Goal: Information Seeking & Learning: Check status

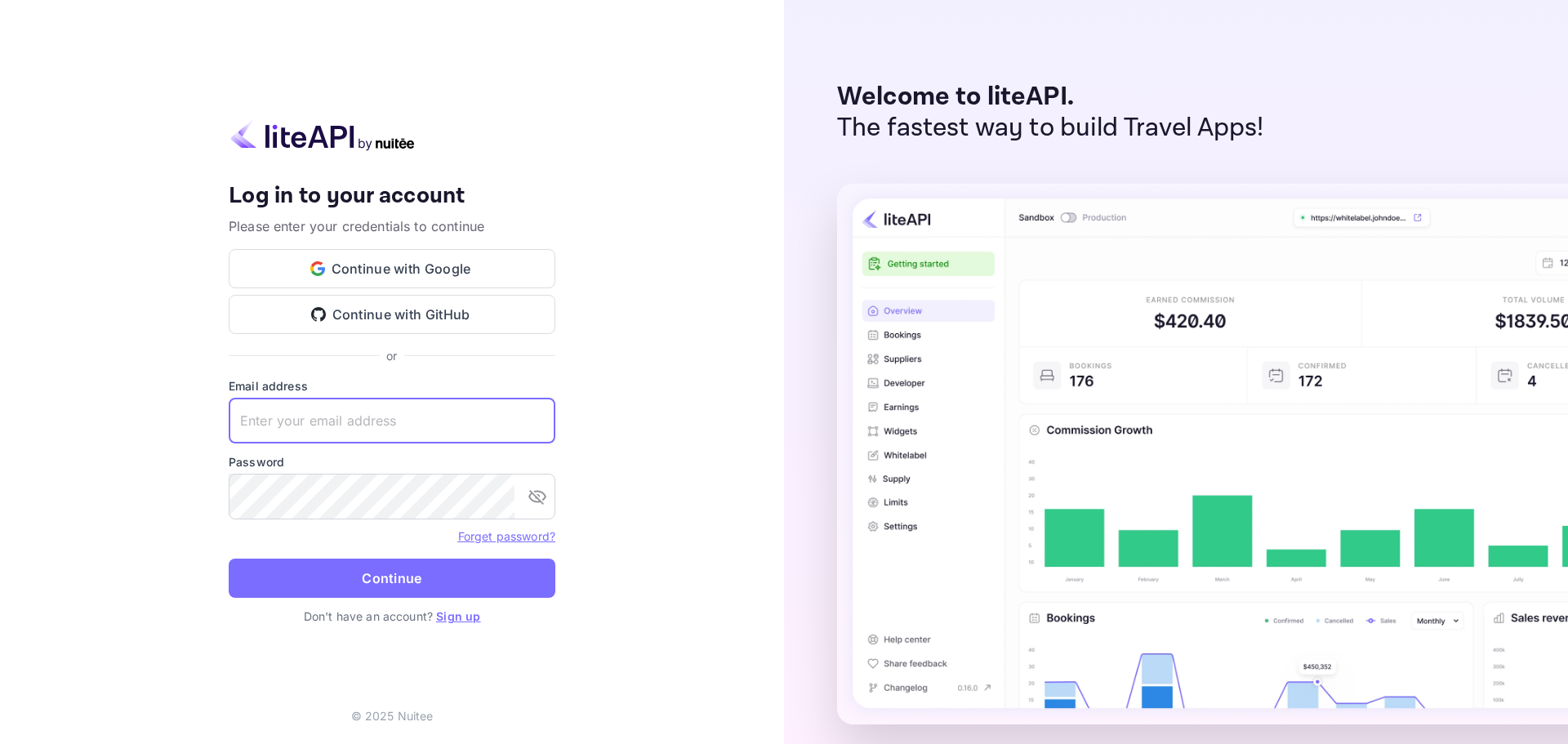
click at [342, 419] on input "text" at bounding box center [392, 420] width 327 height 46
paste input "services@withjoy.com"
type input "services@withjoy.com"
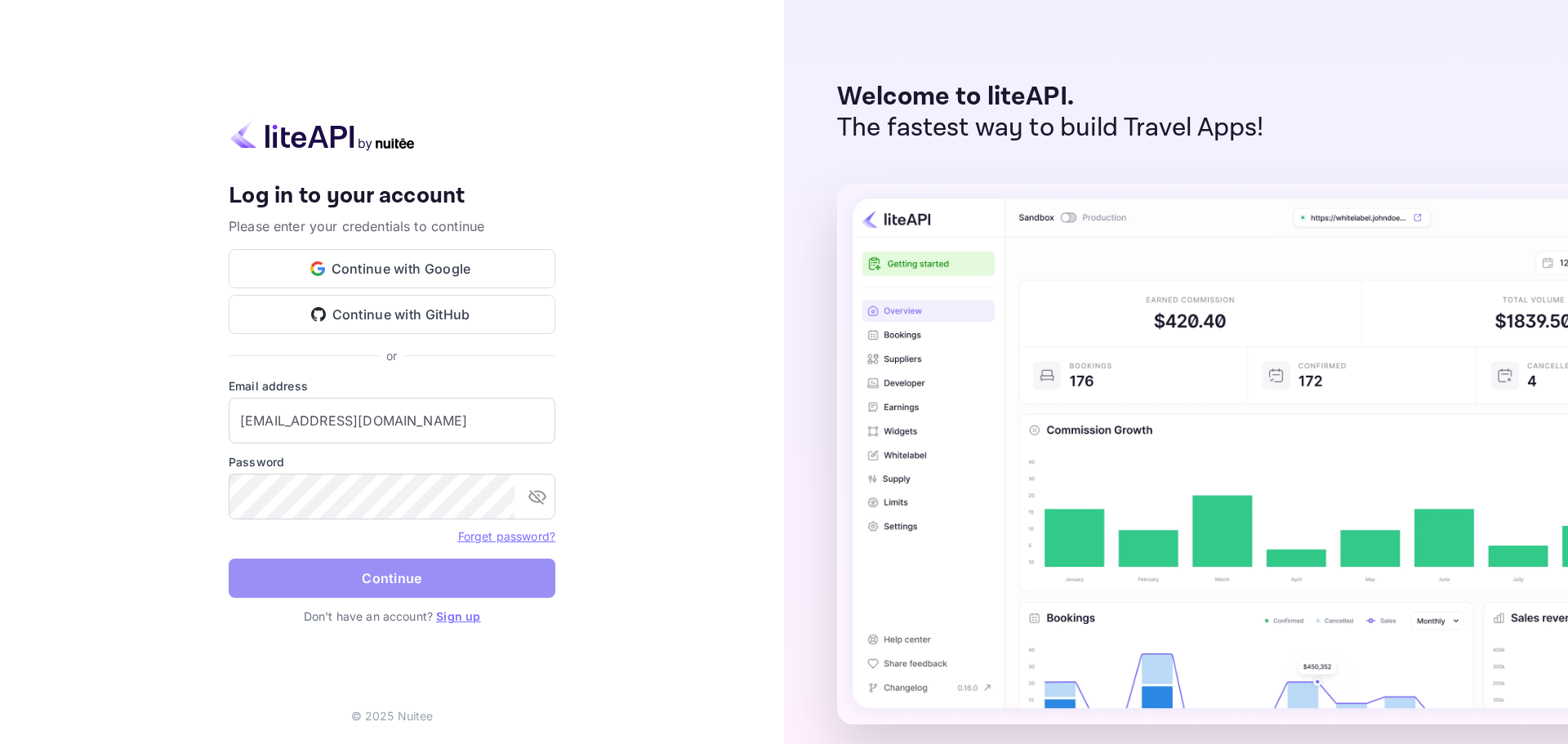
click at [370, 564] on button "Continue" at bounding box center [392, 579] width 327 height 39
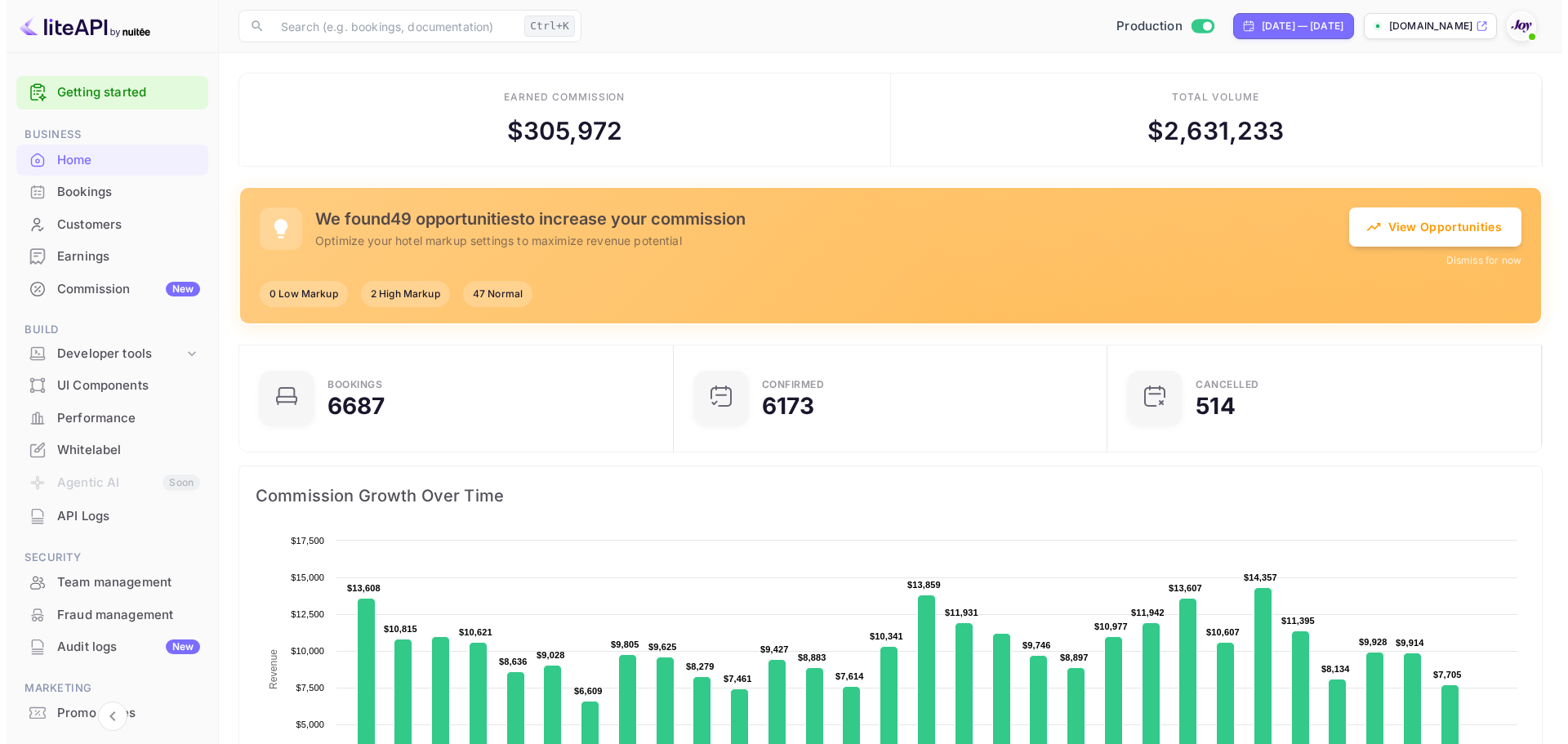
scroll to position [13, 13]
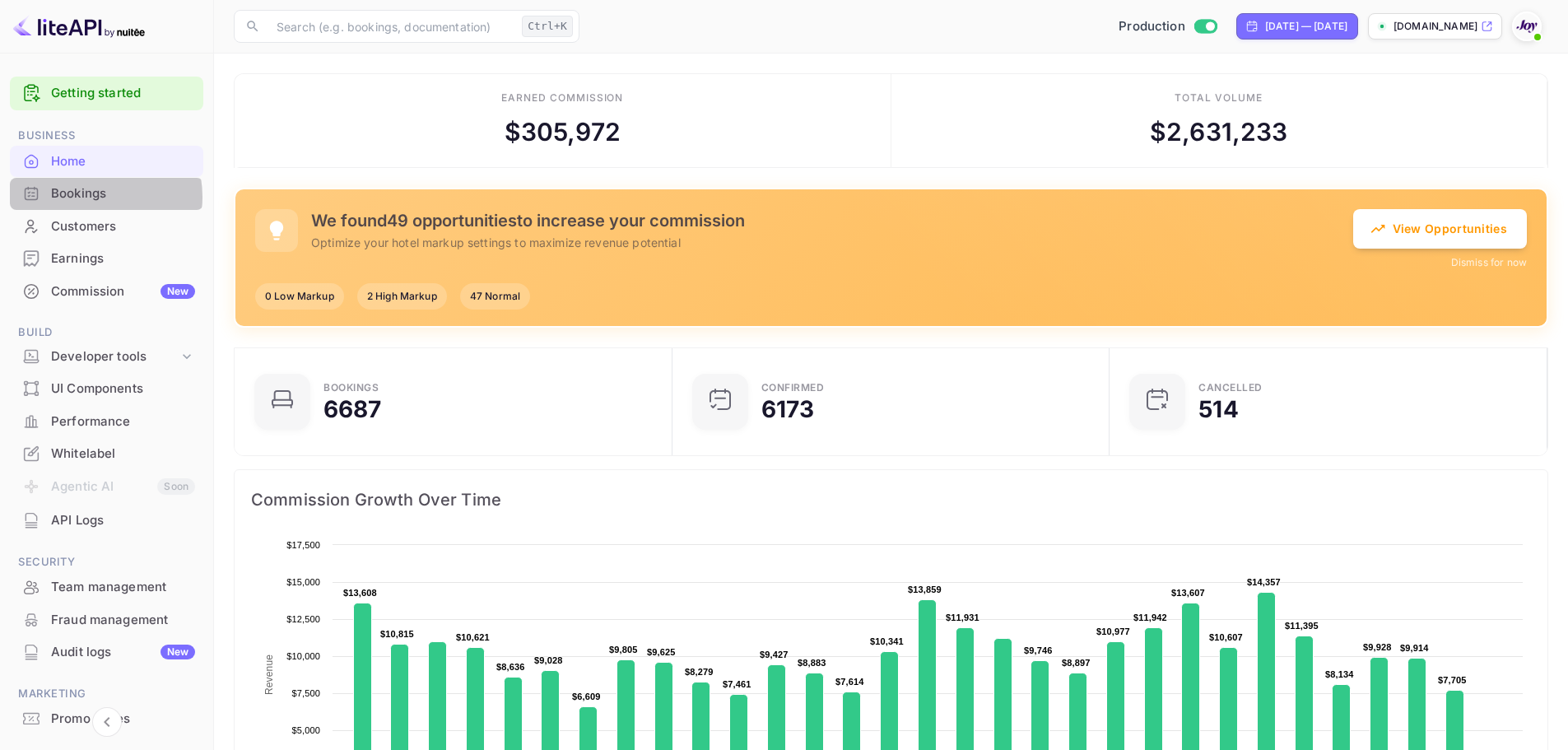
click at [89, 197] on div "Bookings" at bounding box center [122, 193] width 144 height 19
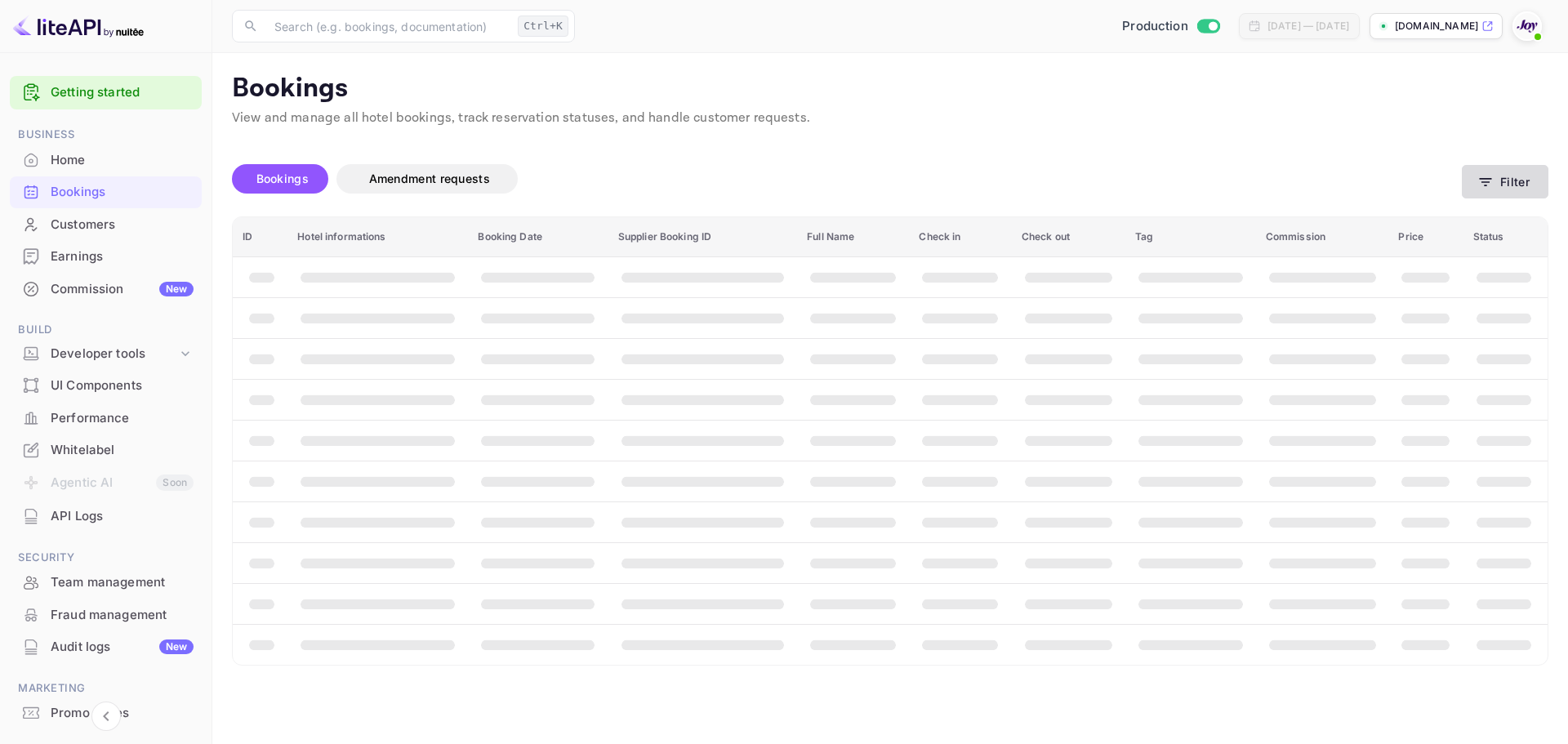
click at [423, 181] on button "Filter" at bounding box center [1505, 182] width 87 height 33
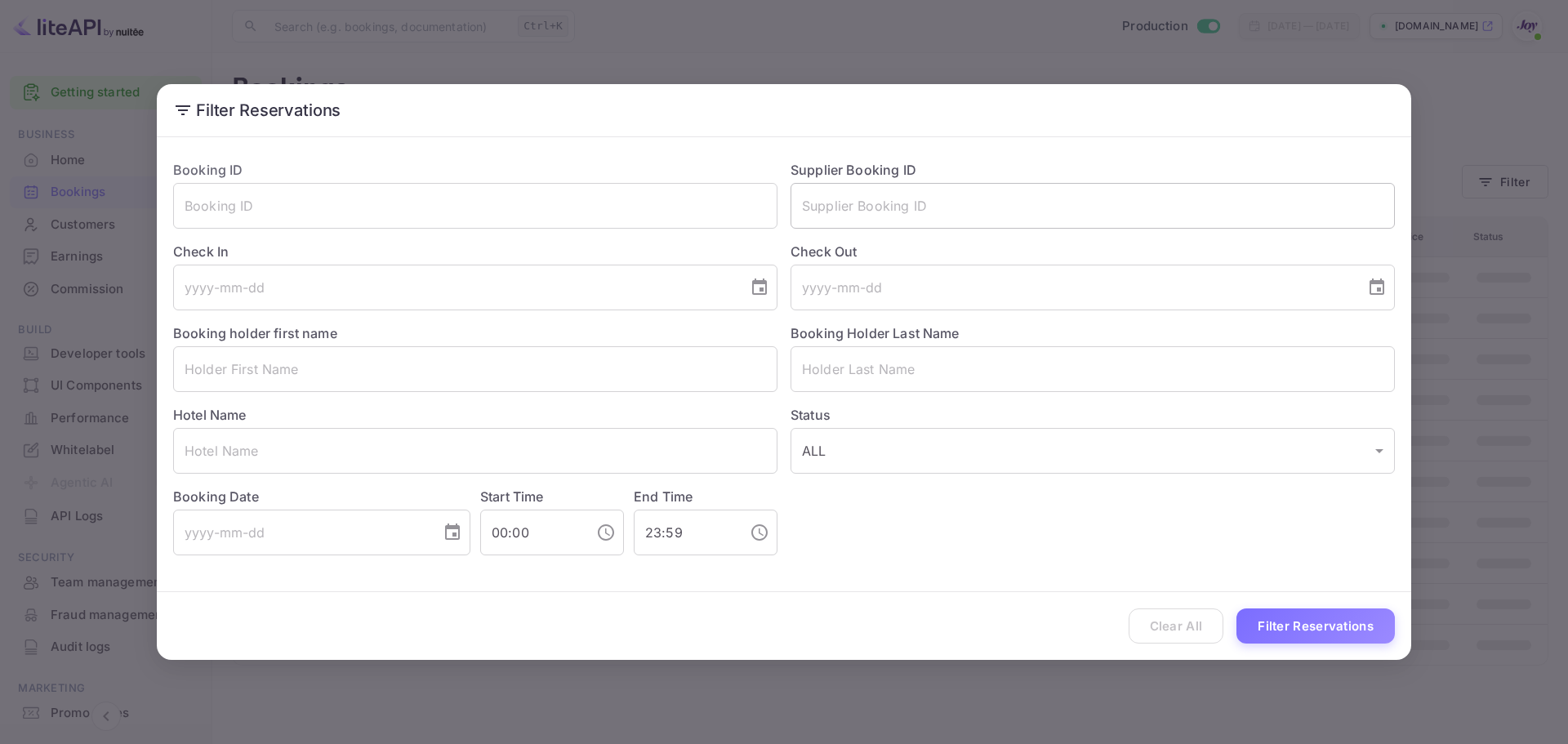
click at [423, 201] on input "text" at bounding box center [1093, 205] width 605 height 46
paste input "95579113"
click at [423, 622] on button "Filter Reservations" at bounding box center [1315, 626] width 158 height 35
click at [423, 204] on input "95579113" at bounding box center [1093, 205] width 605 height 46
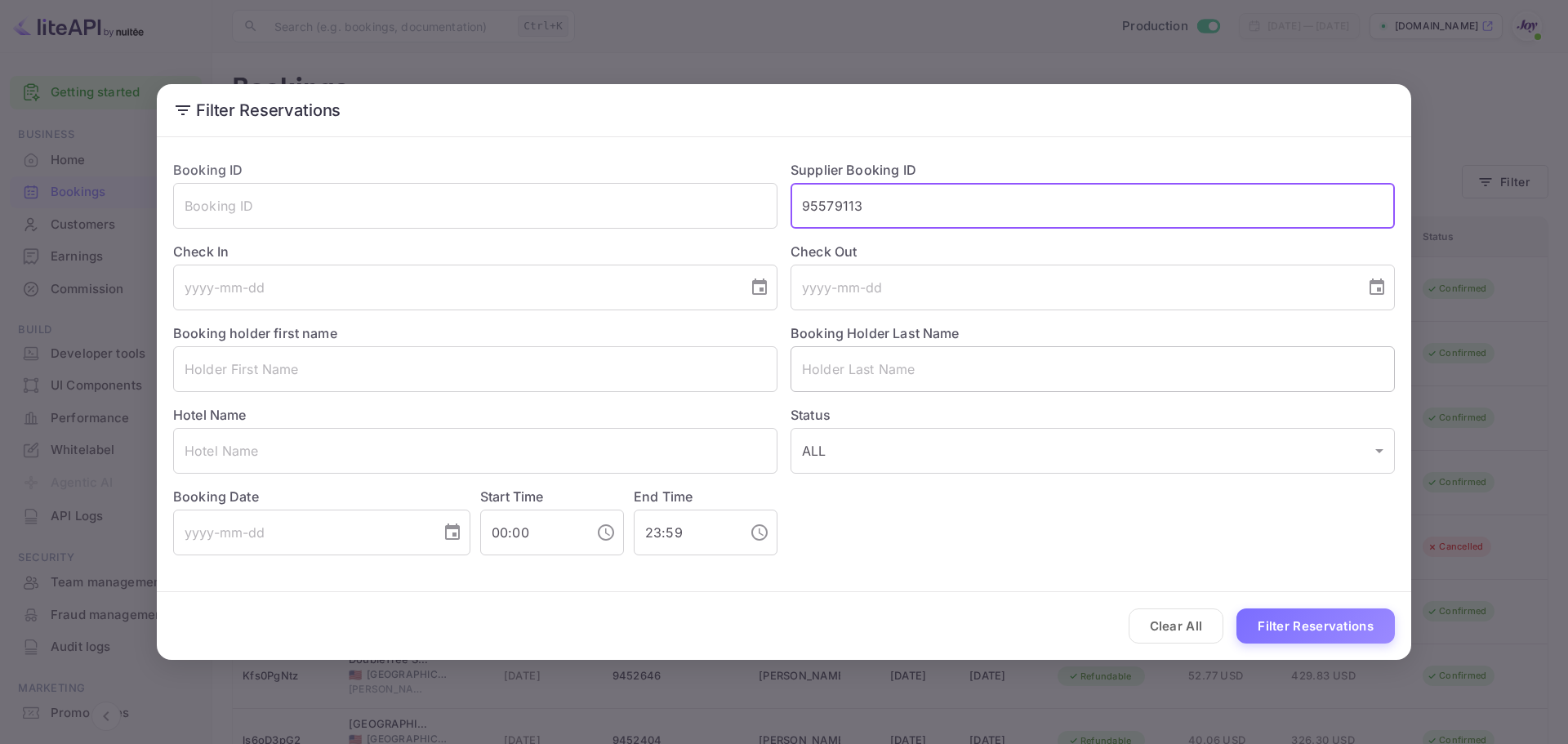
paste input "080766"
type input "9080766"
click at [423, 616] on button "Filter Reservations" at bounding box center [1315, 626] width 158 height 35
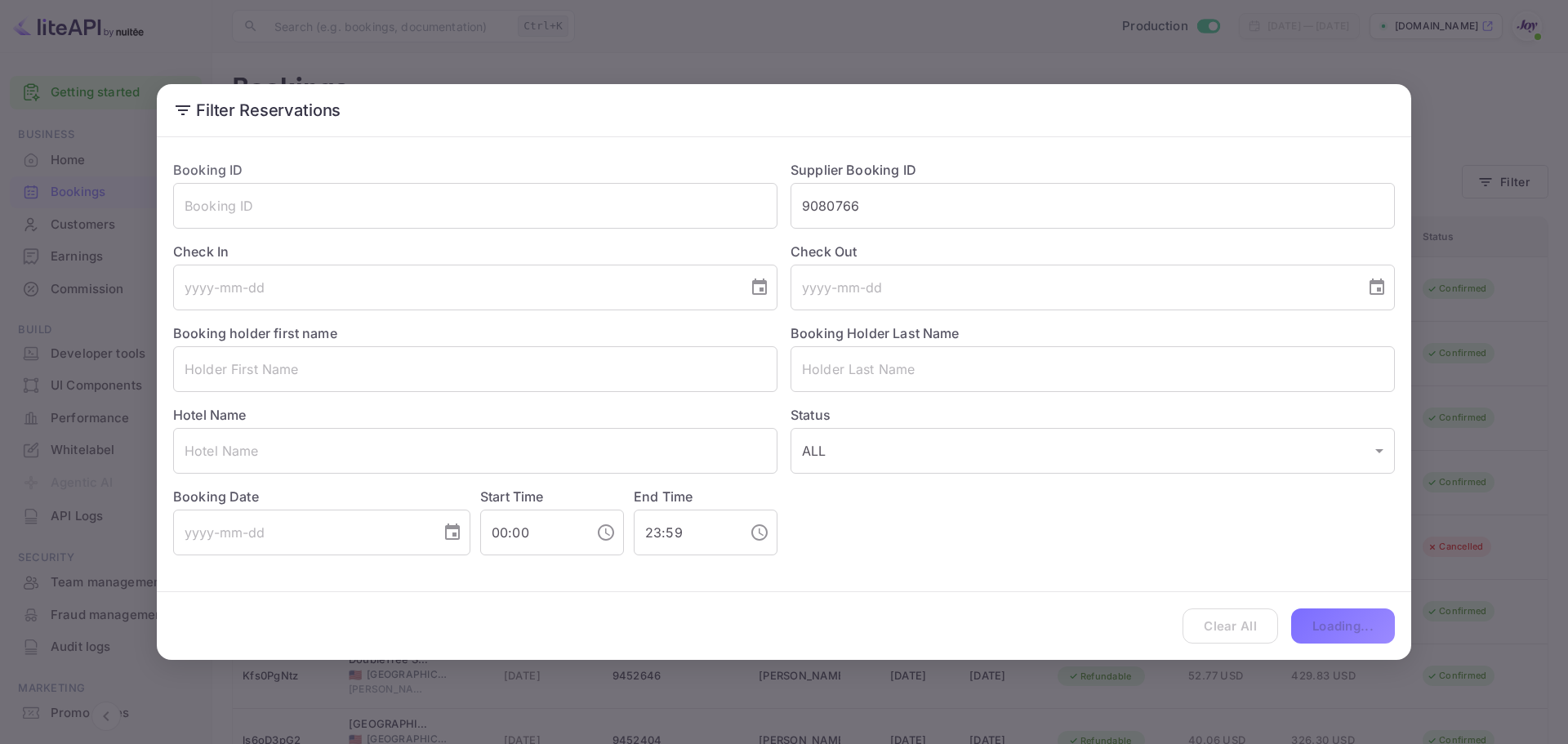
click at [423, 629] on div "Clear All Loading..." at bounding box center [784, 626] width 1254 height 68
click at [423, 195] on input "9080766" at bounding box center [1093, 205] width 605 height 46
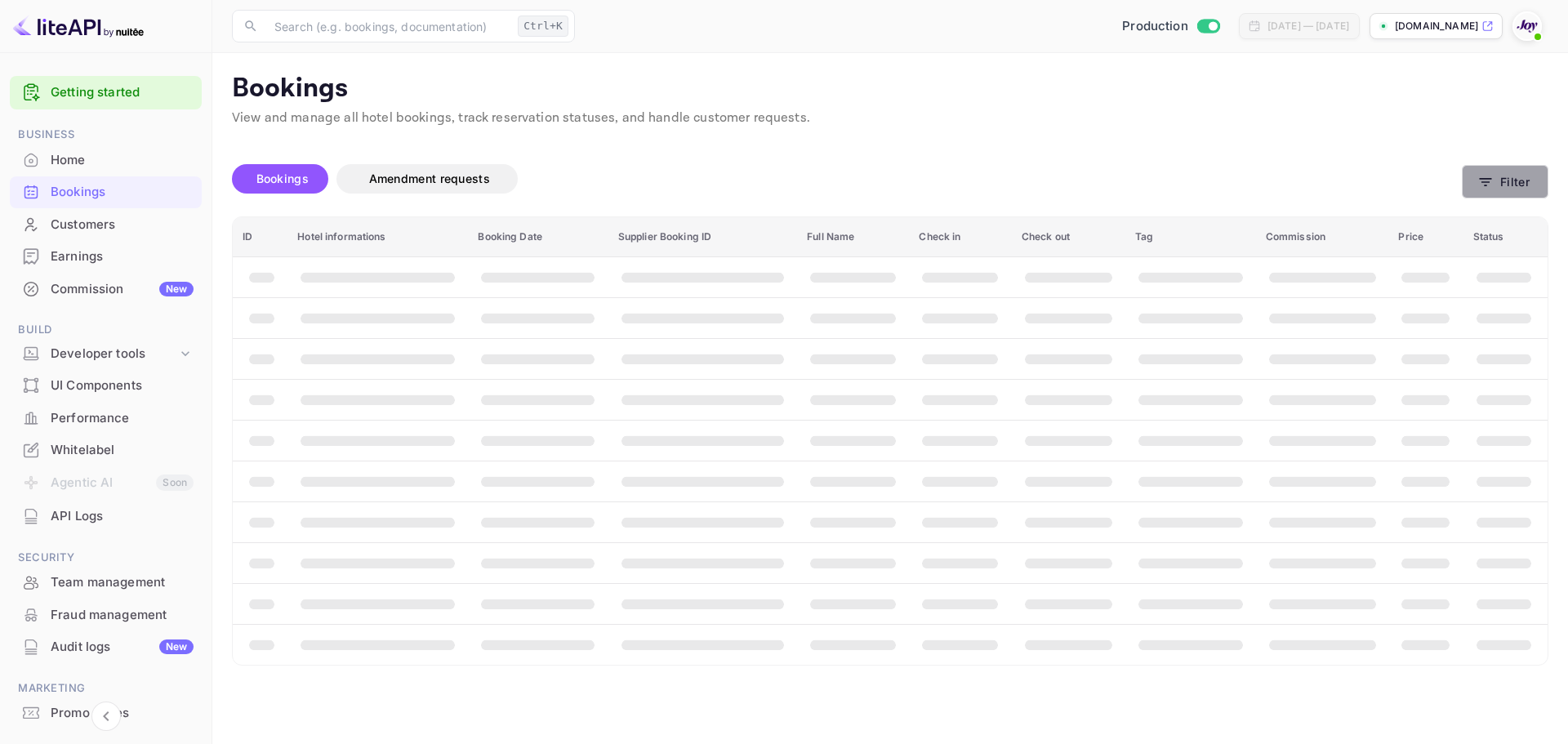
click at [1504, 177] on button "Filter" at bounding box center [1505, 182] width 87 height 33
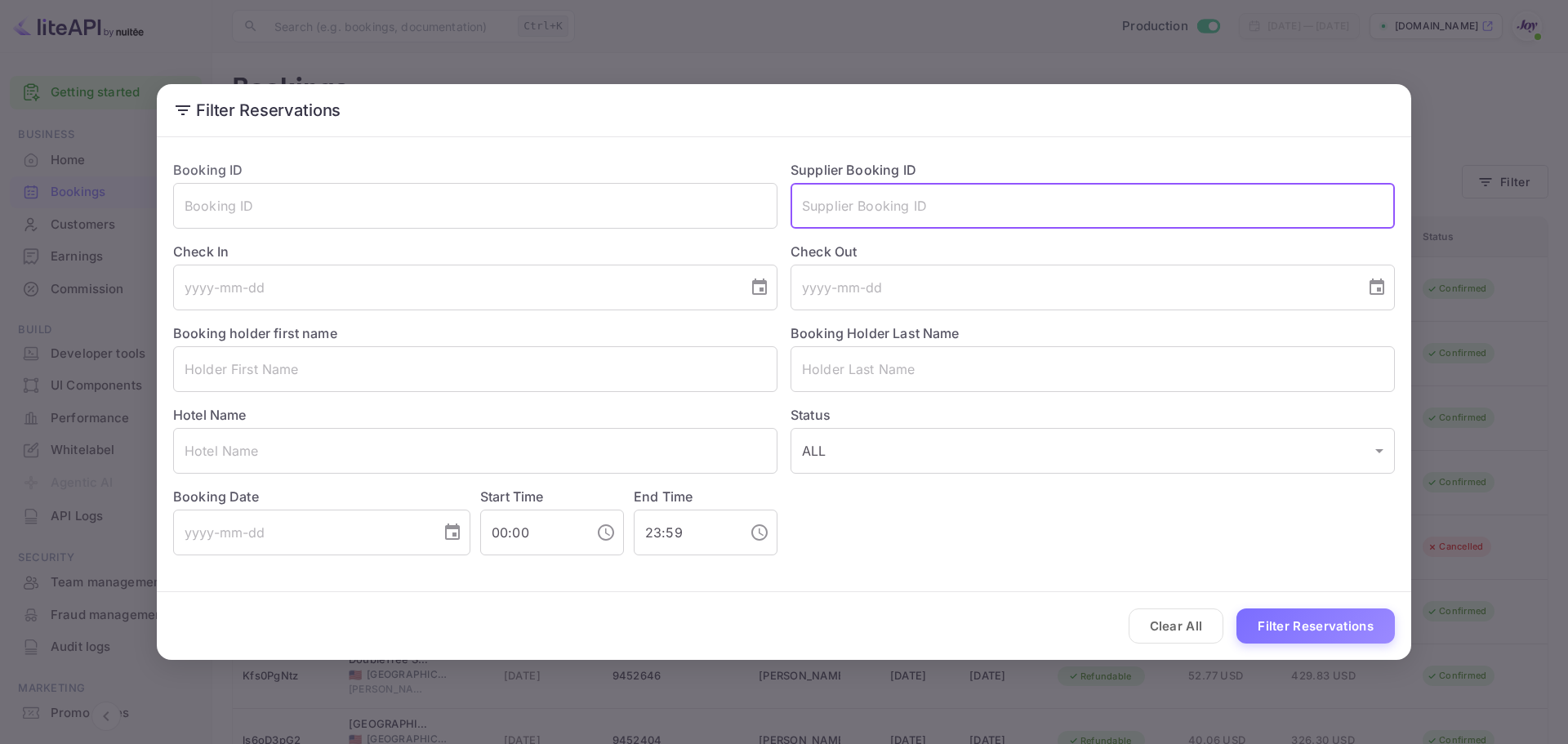
click at [1019, 205] on input "text" at bounding box center [1093, 205] width 605 height 46
paste input "9080766"
type input "9080766"
click at [1353, 634] on button "Filter Reservations" at bounding box center [1315, 626] width 158 height 35
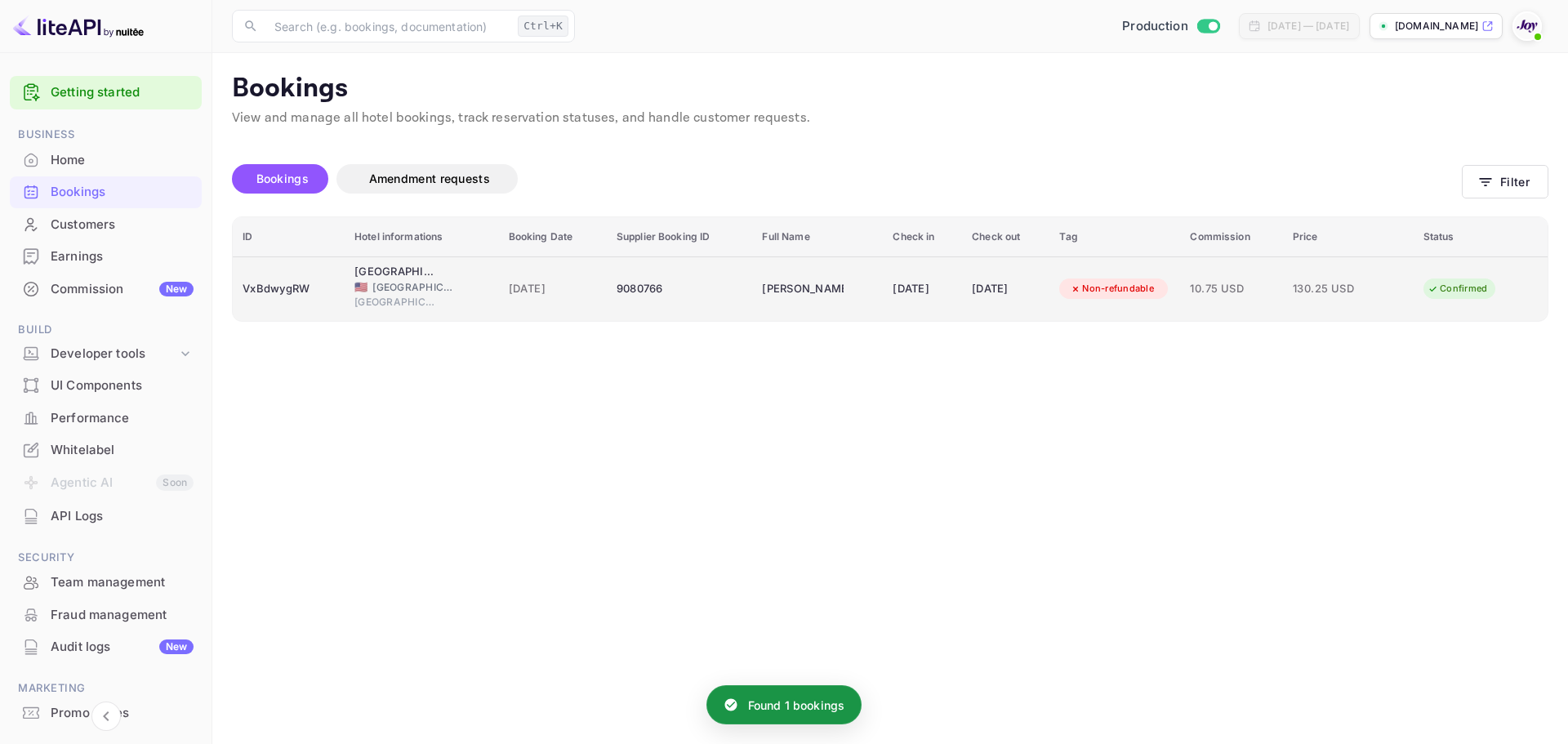
click at [499, 273] on td "[DATE]" at bounding box center [552, 289] width 108 height 64
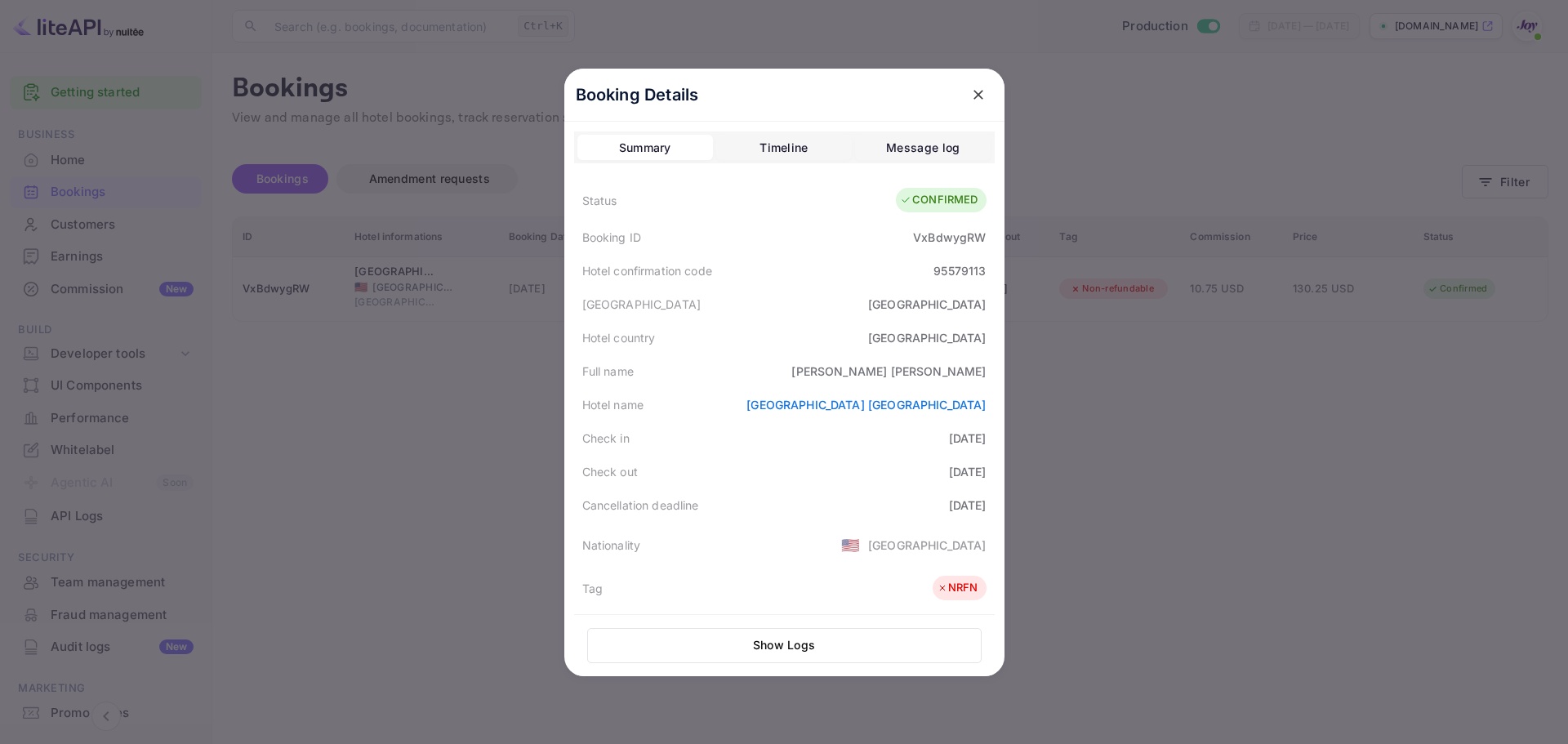
click at [1169, 304] on div at bounding box center [784, 372] width 1568 height 744
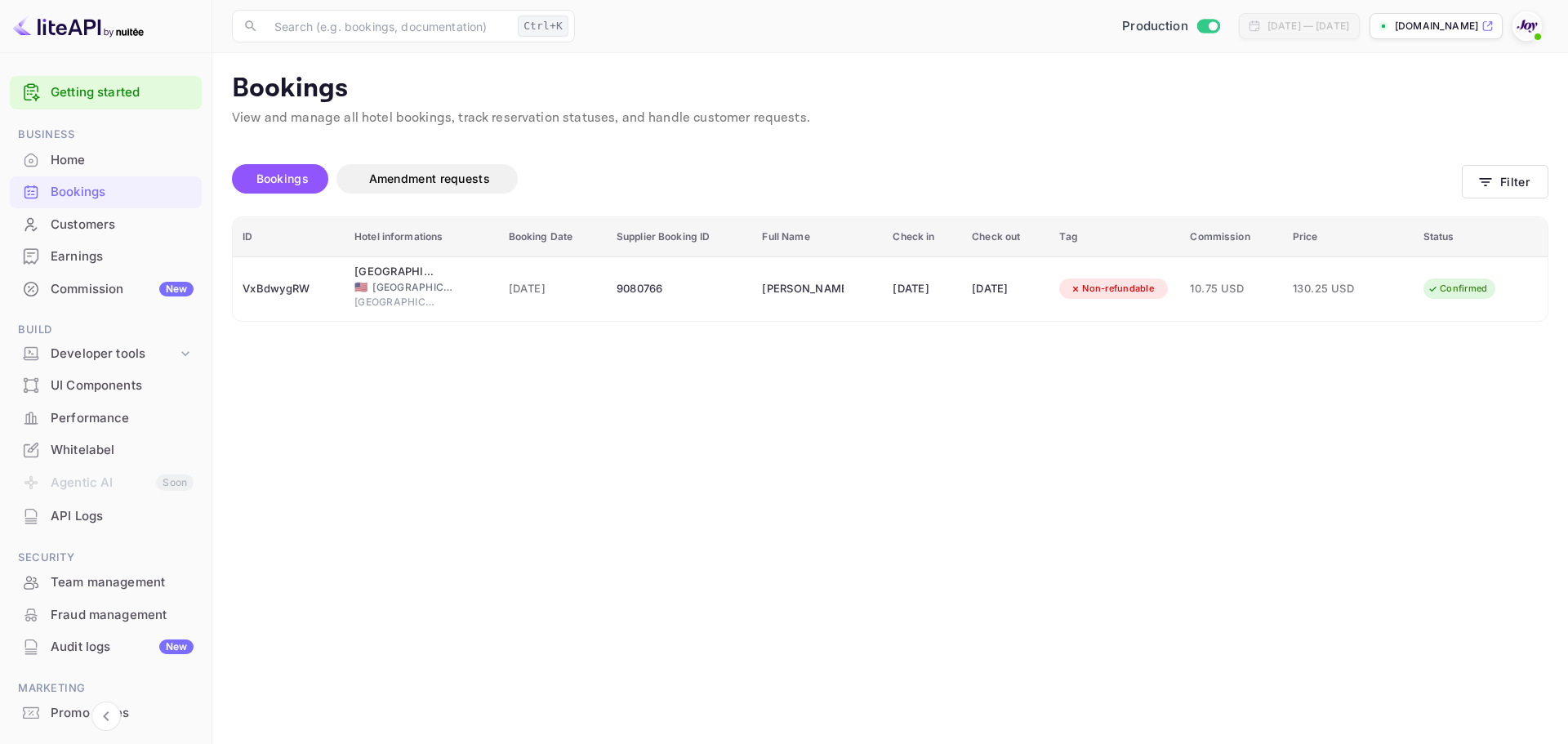
click at [1495, 163] on div "Bookings Amendment requests Filter" at bounding box center [890, 182] width 1316 height 69
click at [1484, 174] on icon "button" at bounding box center [1485, 182] width 17 height 17
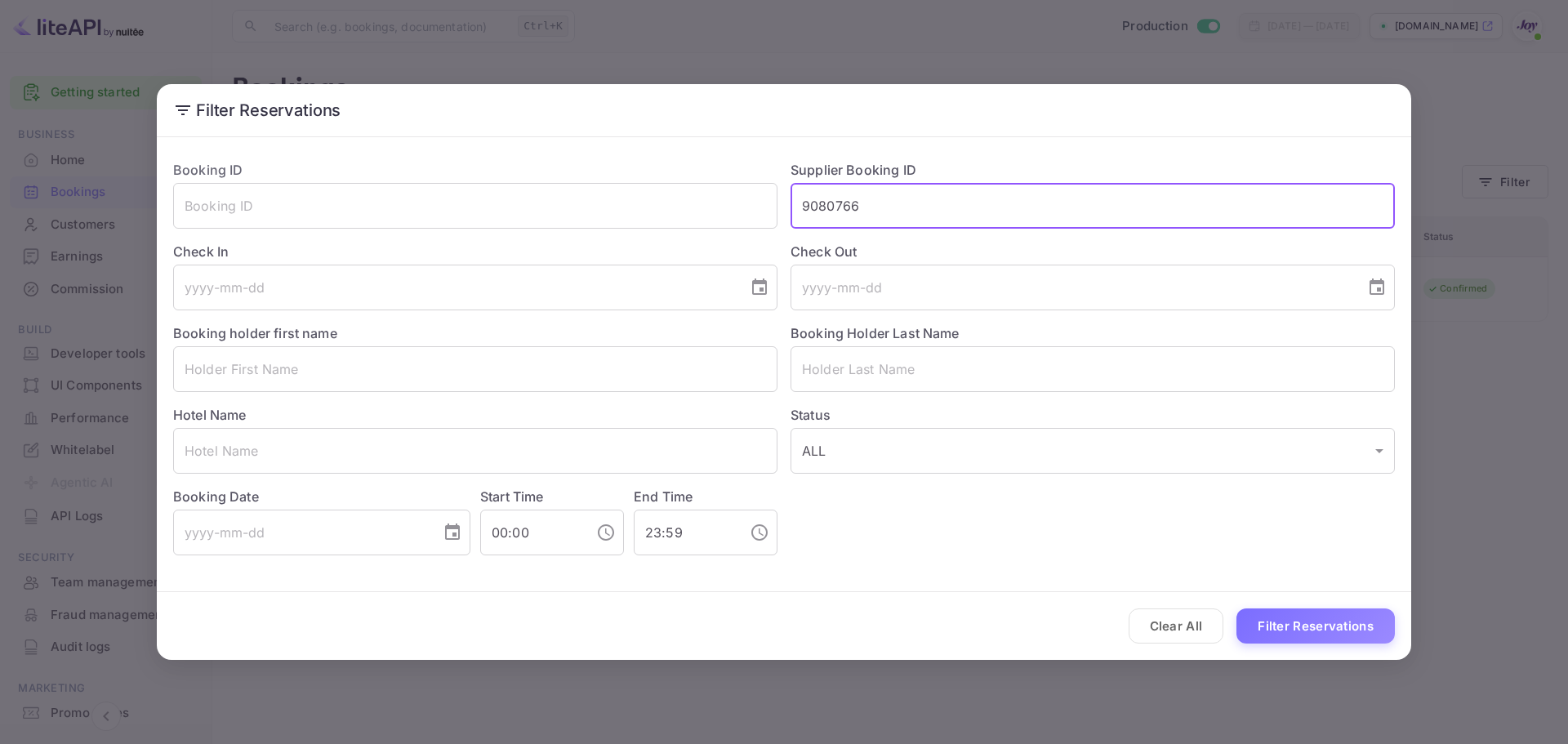
click at [875, 201] on input "9080766" at bounding box center [1093, 205] width 605 height 46
paste input "49567"
type input "9049567"
click at [1360, 638] on button "Filter Reservations" at bounding box center [1315, 626] width 158 height 35
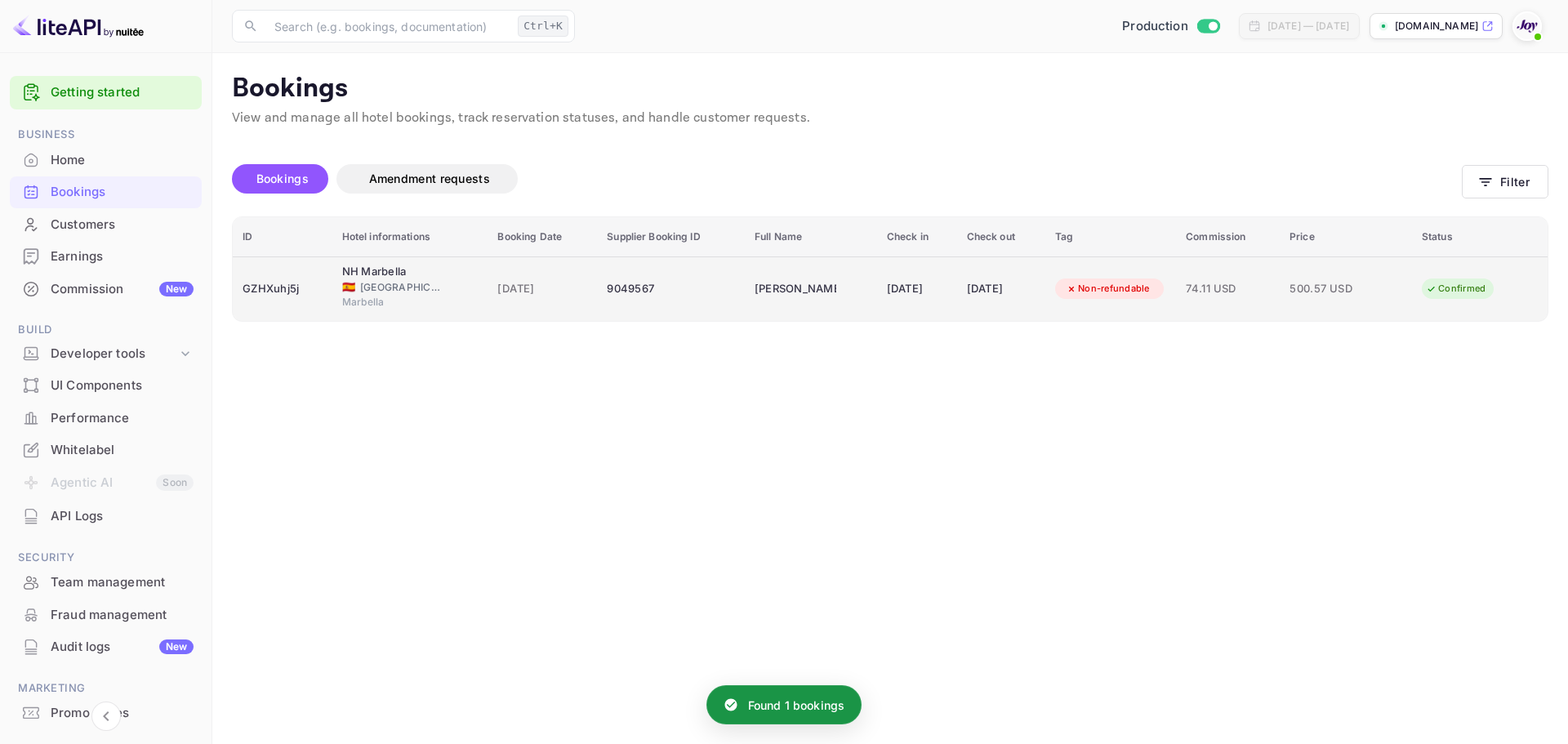
click at [809, 306] on td "[PERSON_NAME]" at bounding box center [811, 289] width 132 height 64
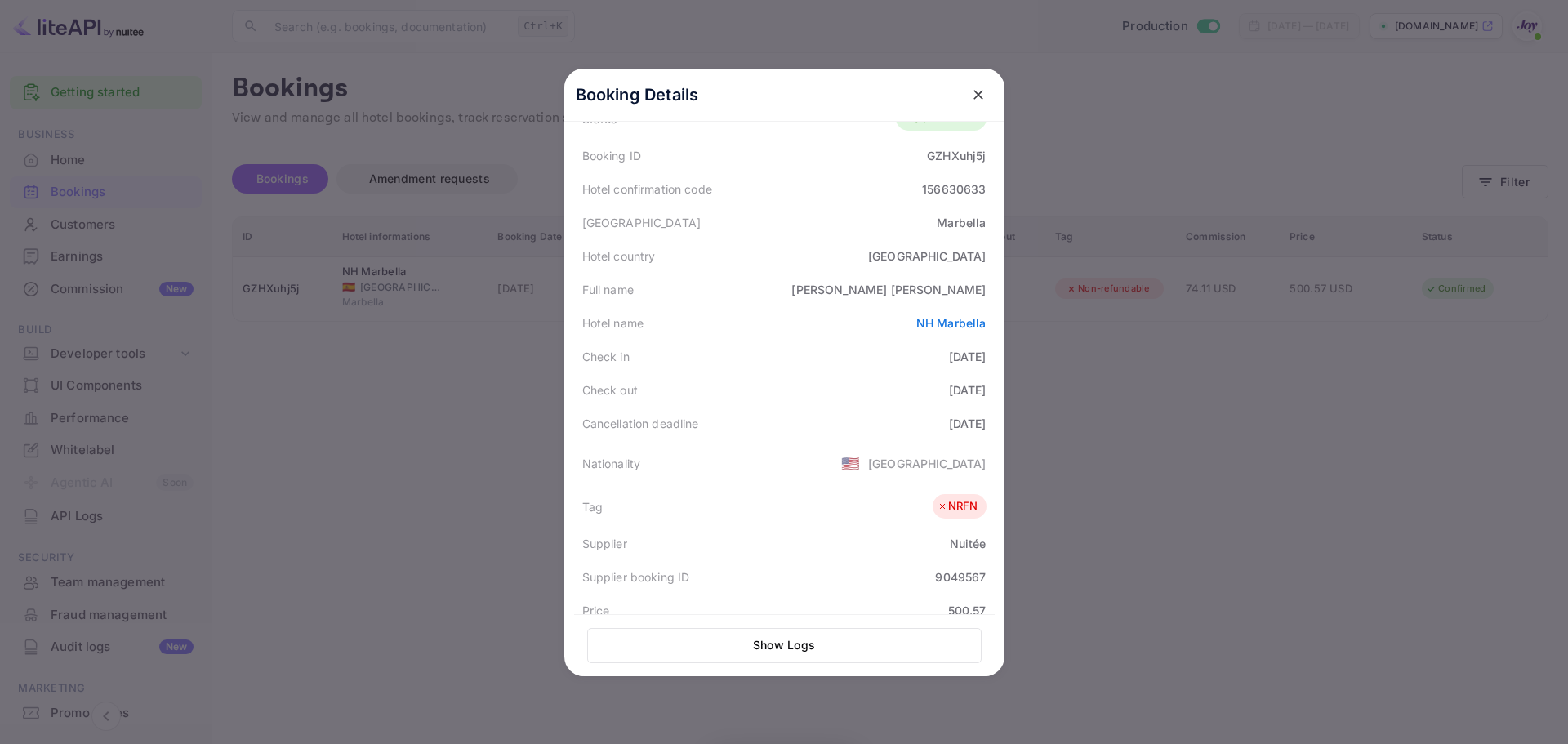
scroll to position [399, 0]
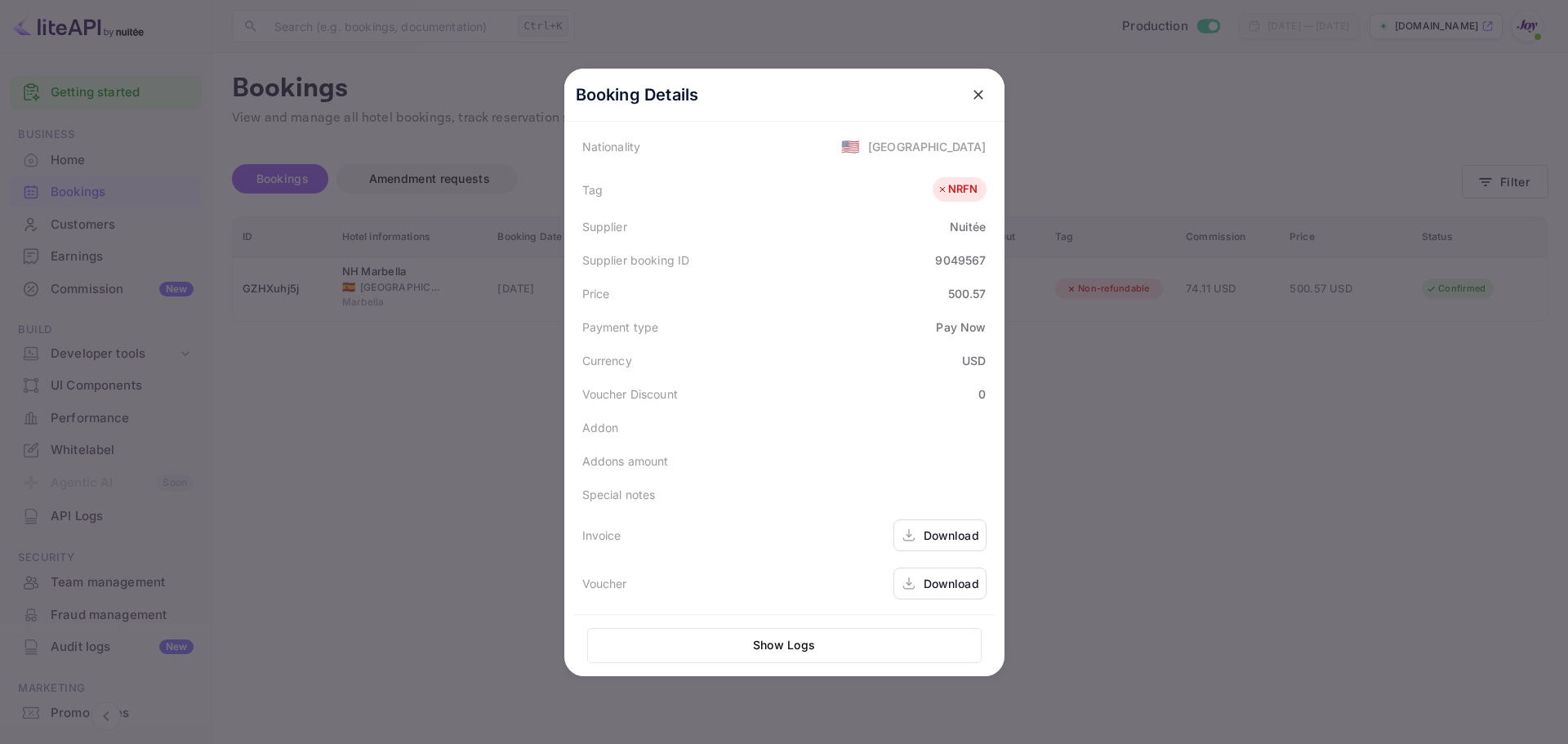
click at [933, 582] on div "Download" at bounding box center [951, 584] width 55 height 18
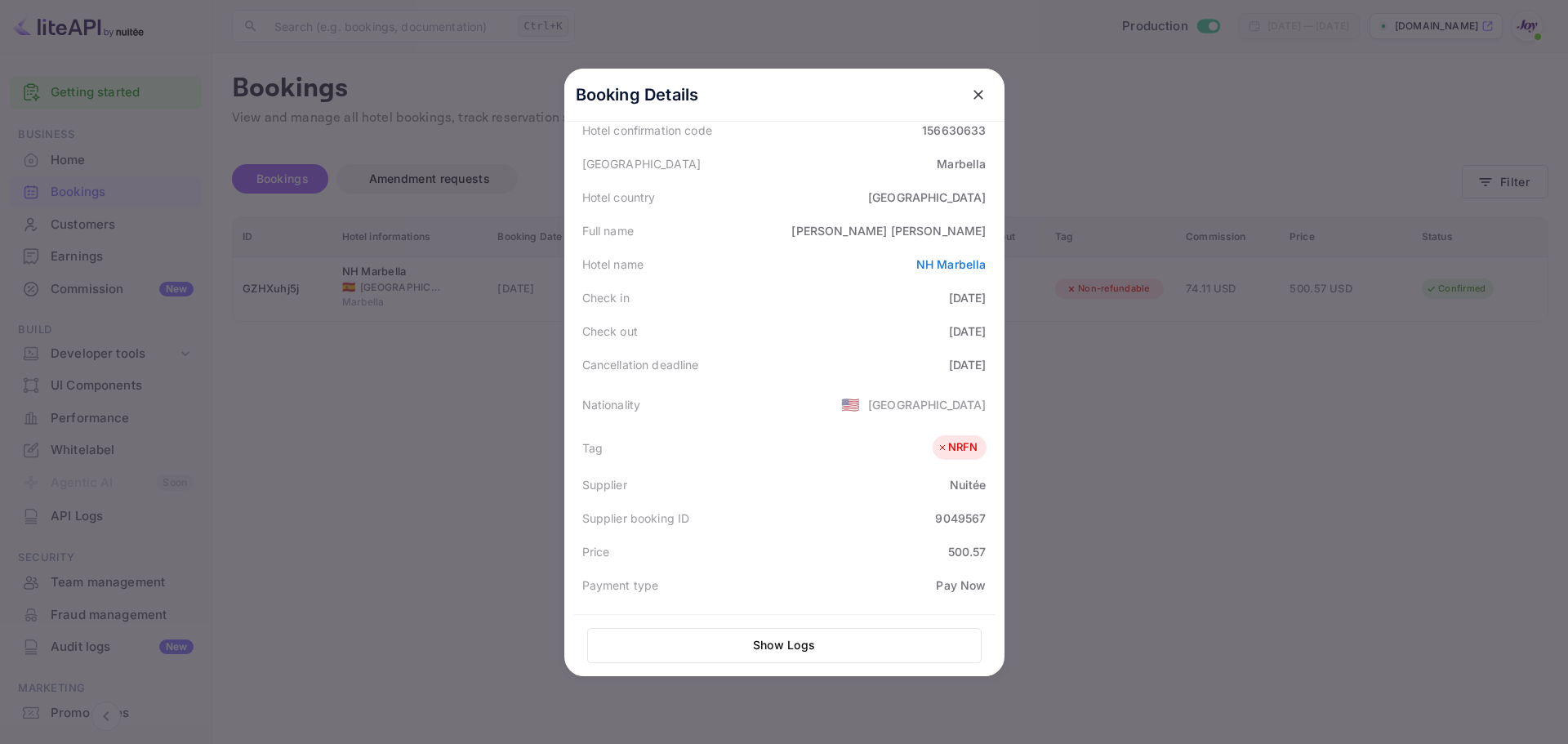
scroll to position [0, 0]
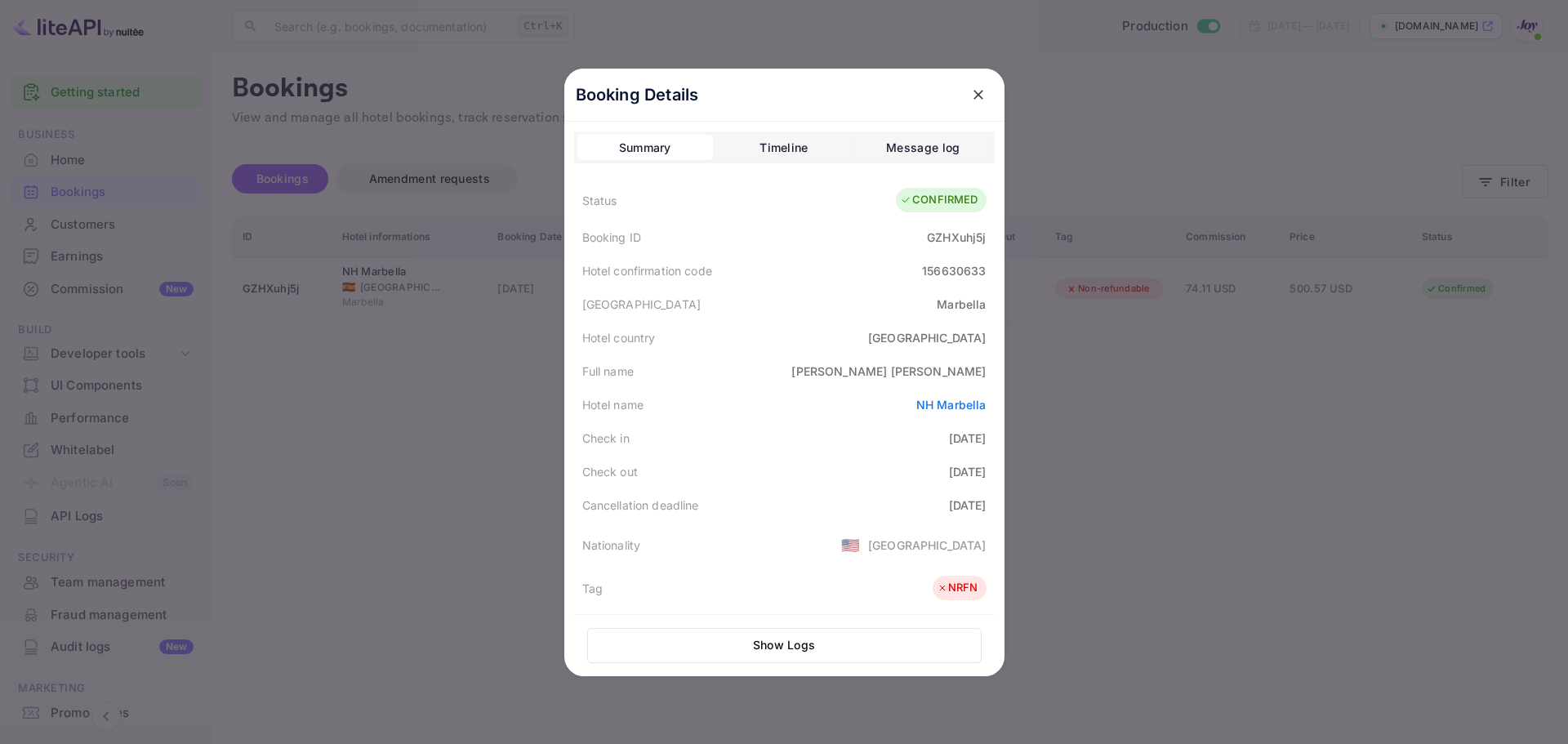
click at [436, 385] on div at bounding box center [784, 372] width 1568 height 744
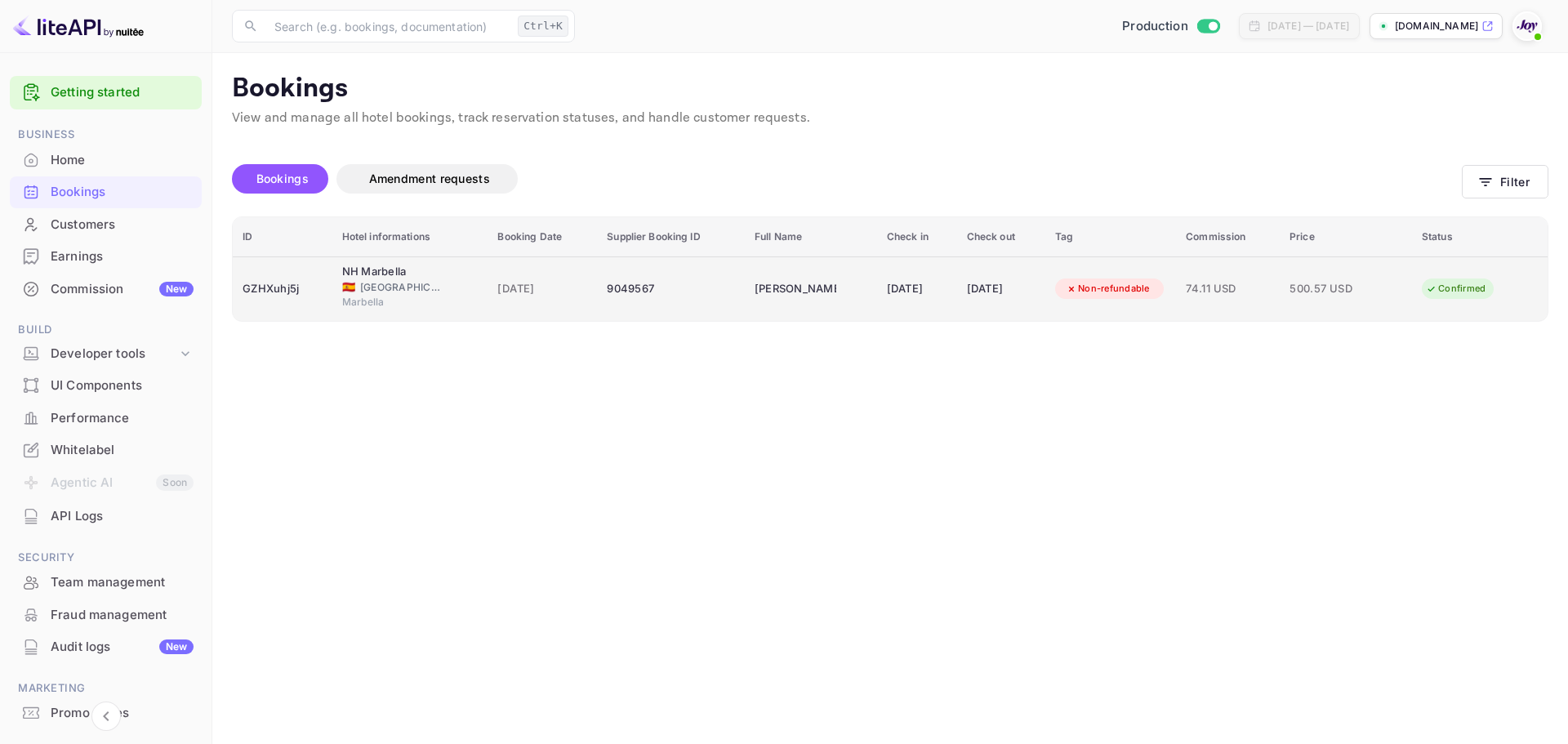
click at [387, 290] on span "[GEOGRAPHIC_DATA]" at bounding box center [401, 287] width 82 height 15
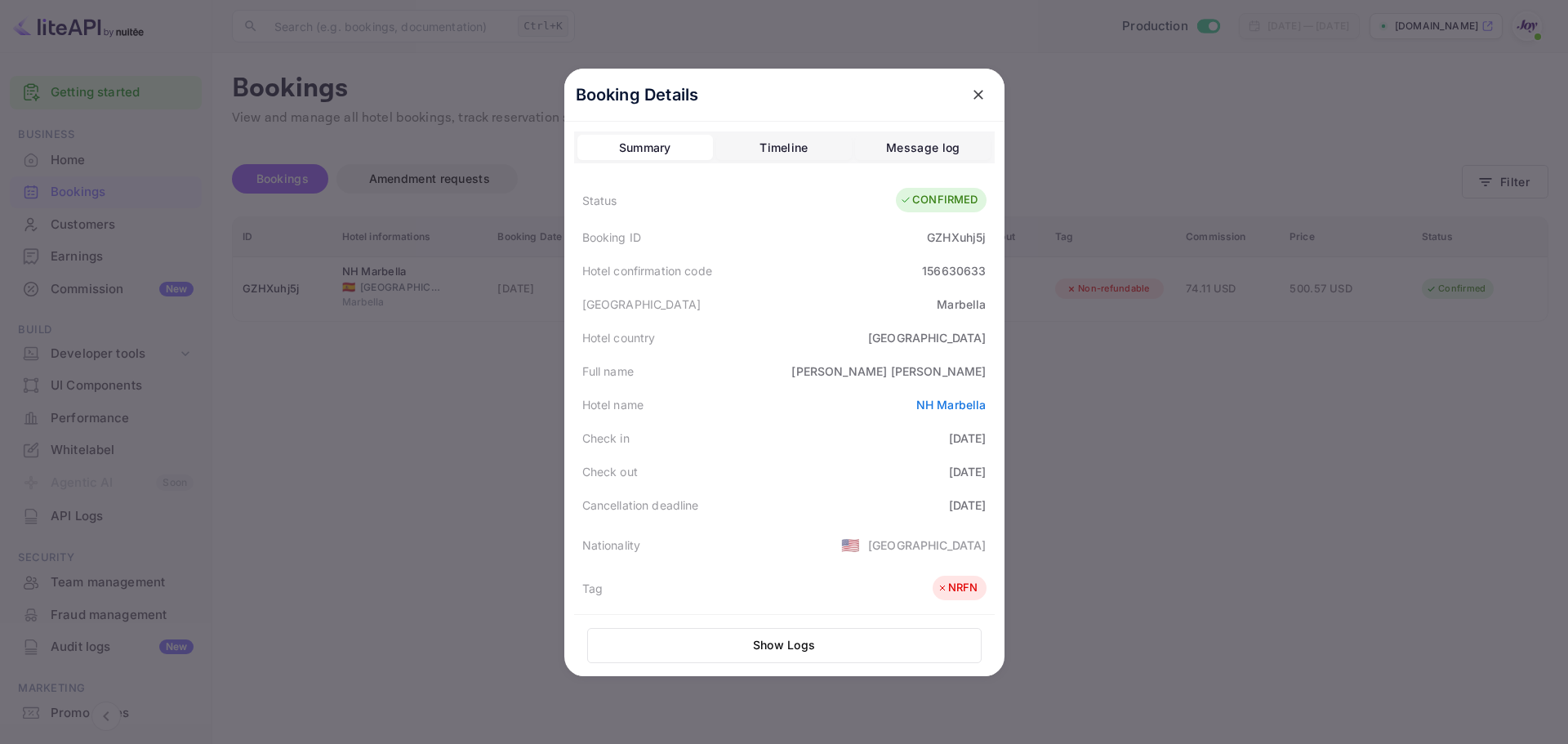
click at [1256, 271] on div at bounding box center [784, 372] width 1568 height 744
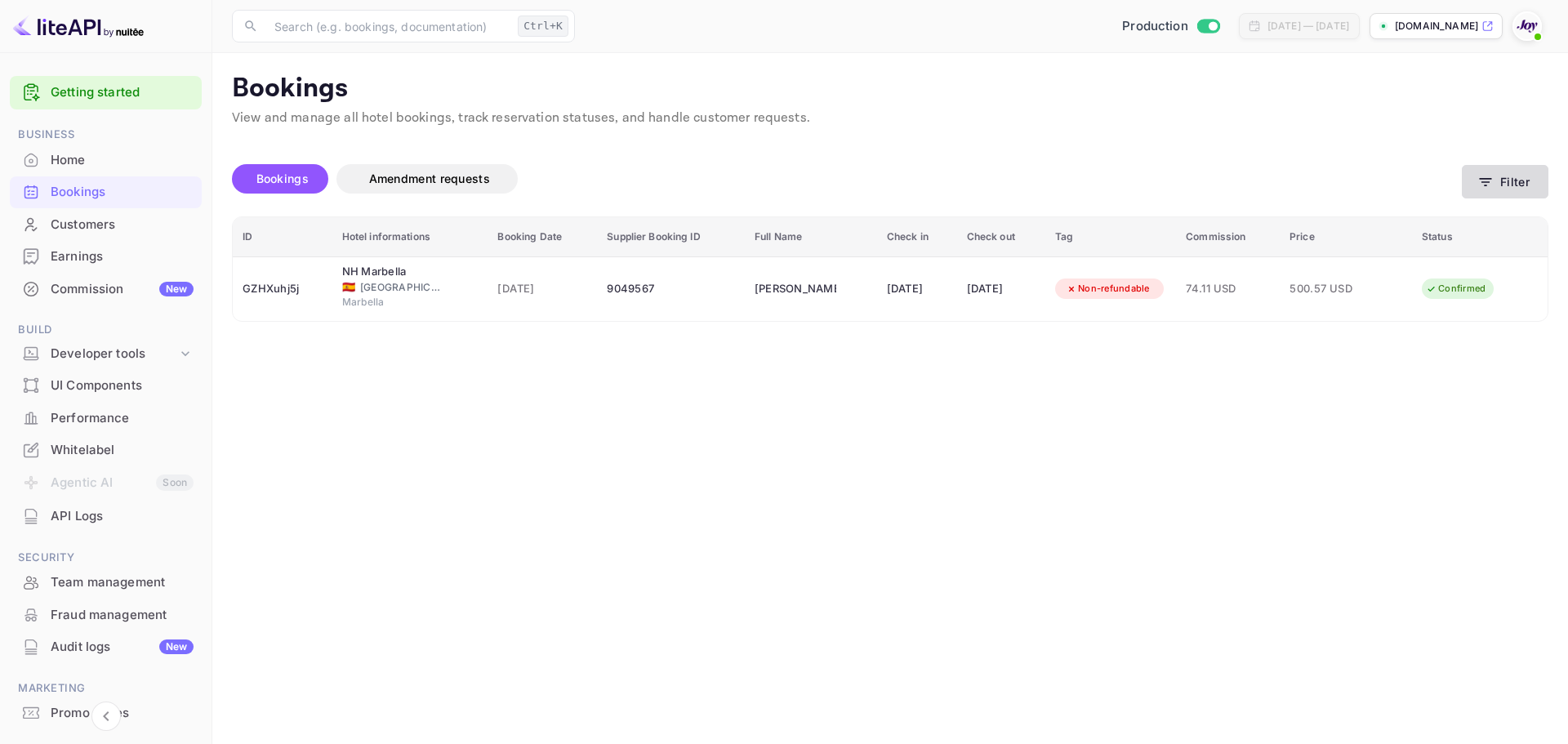
click at [1509, 195] on button "Filter" at bounding box center [1505, 182] width 87 height 33
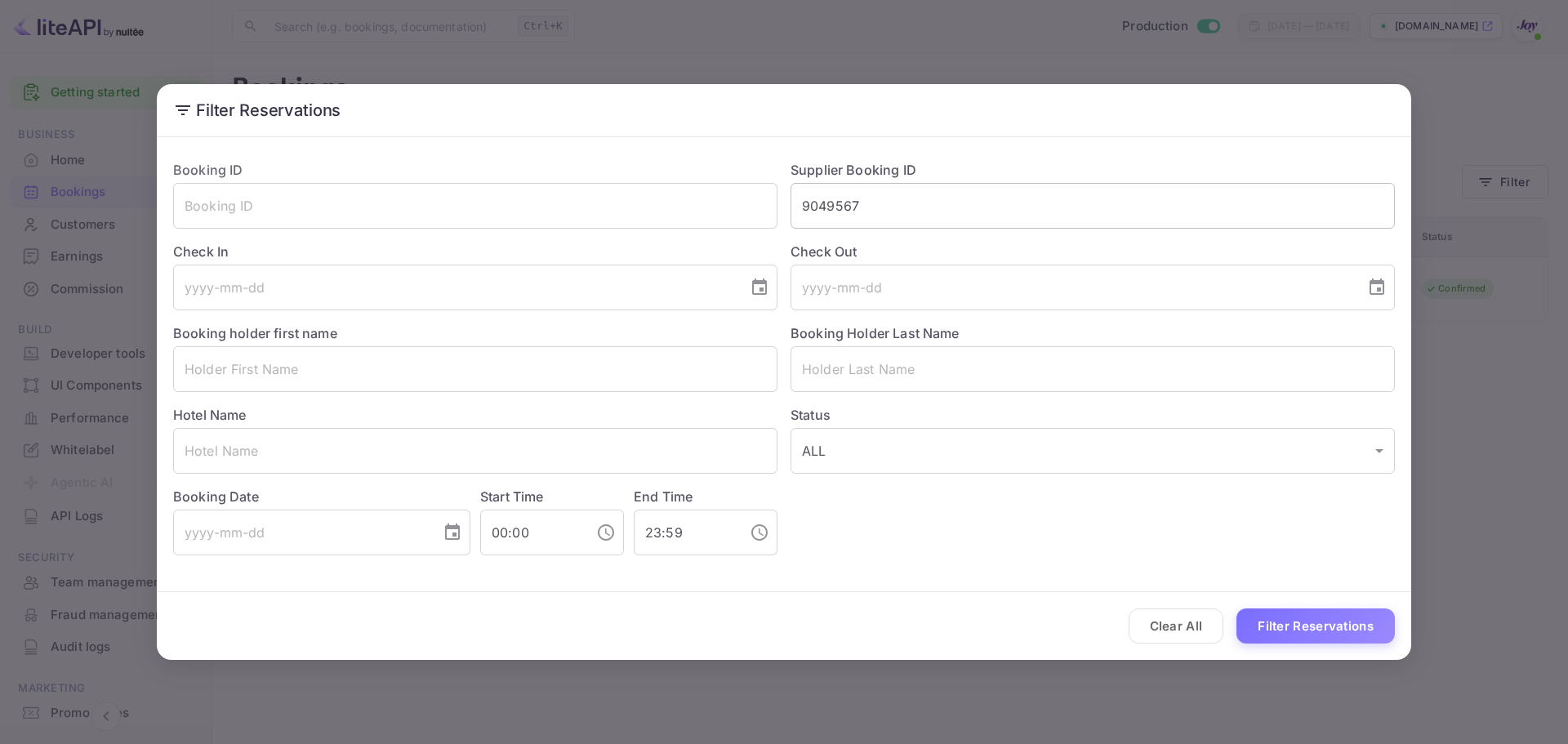
click at [838, 207] on input "9049567" at bounding box center [1093, 205] width 605 height 46
paste input "8607708"
type input "8607708"
drag, startPoint x: 1325, startPoint y: 620, endPoint x: 1318, endPoint y: 614, distance: 9.2
click at [1326, 616] on button "Filter Reservations" at bounding box center [1315, 626] width 158 height 35
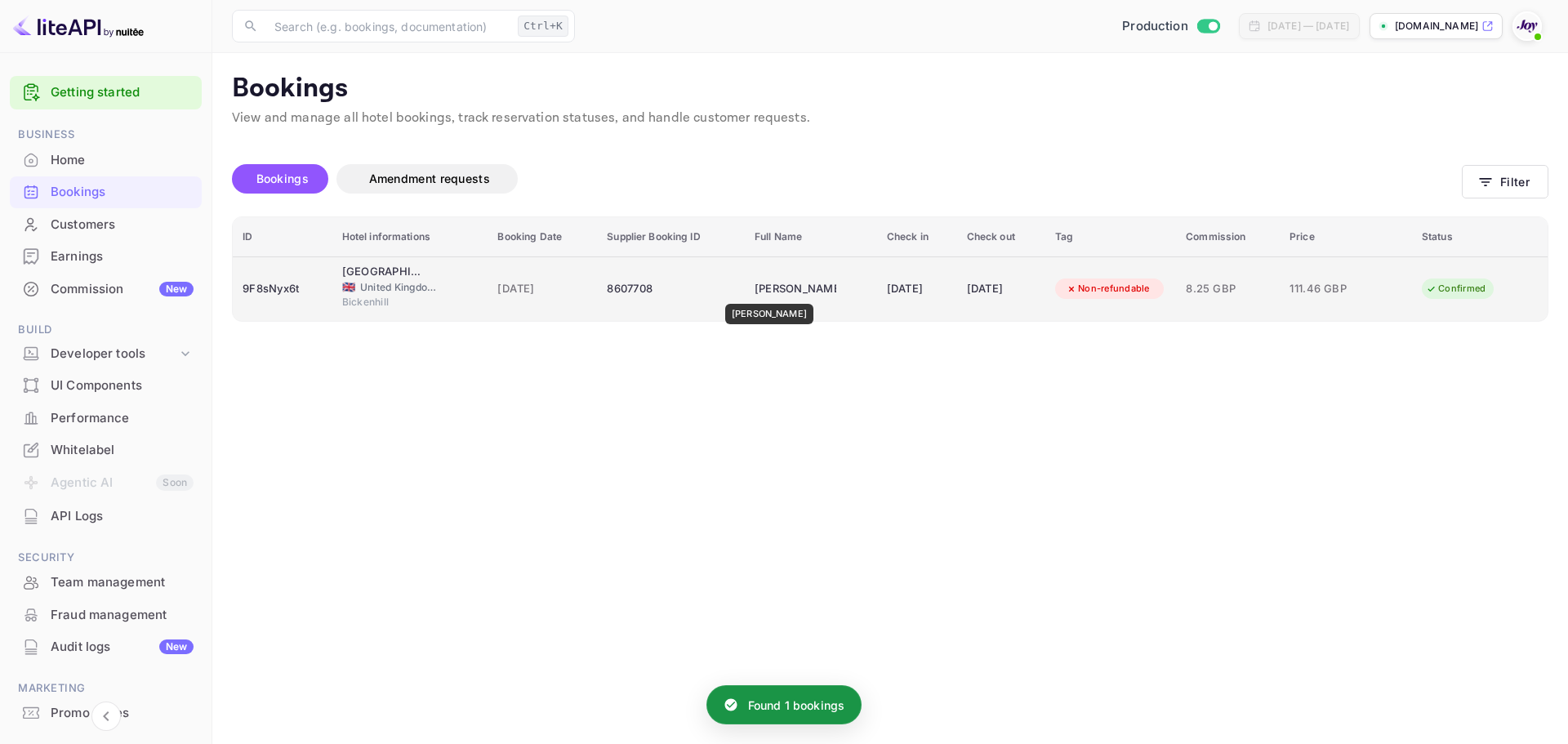
click at [769, 293] on div "[PERSON_NAME]" at bounding box center [795, 289] width 82 height 26
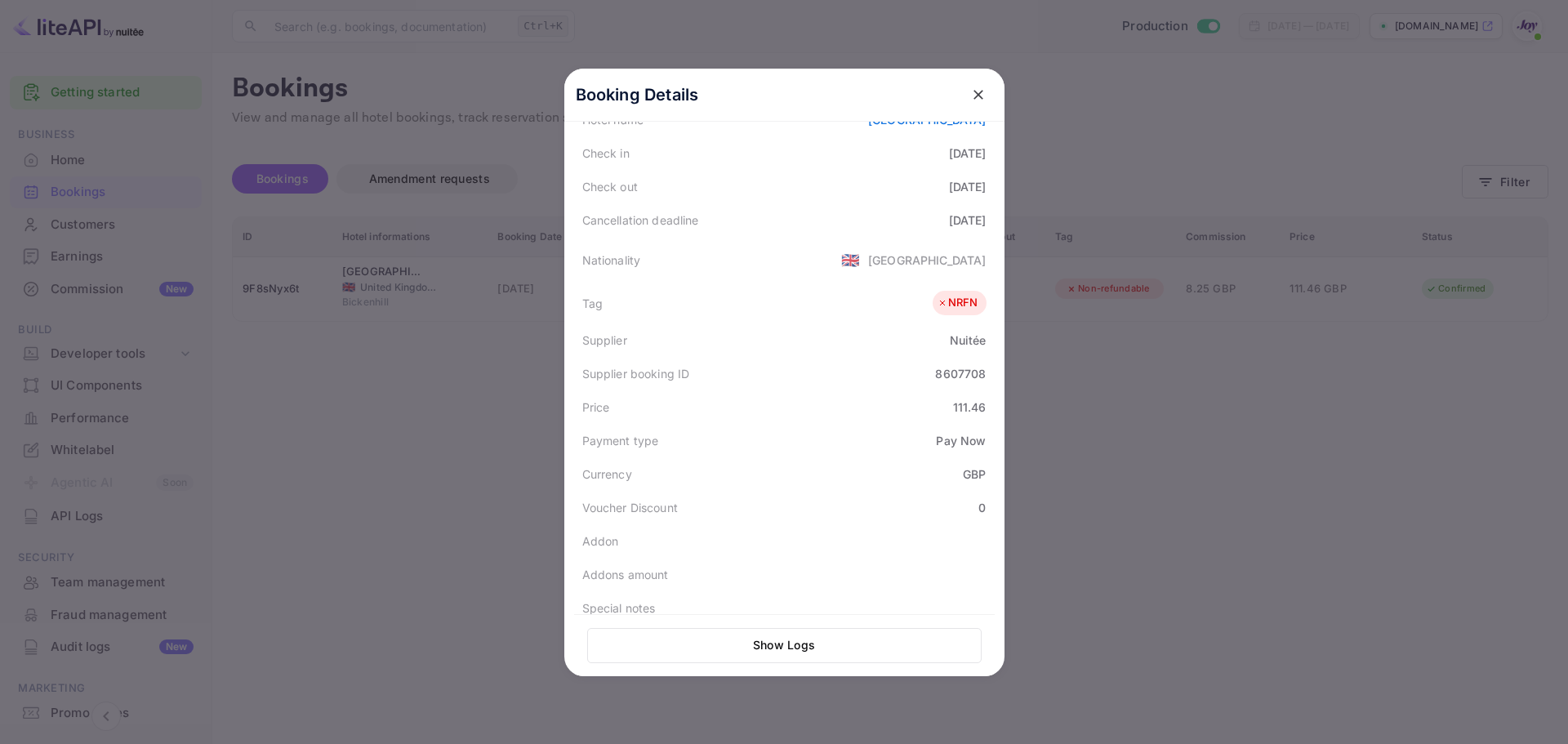
scroll to position [399, 0]
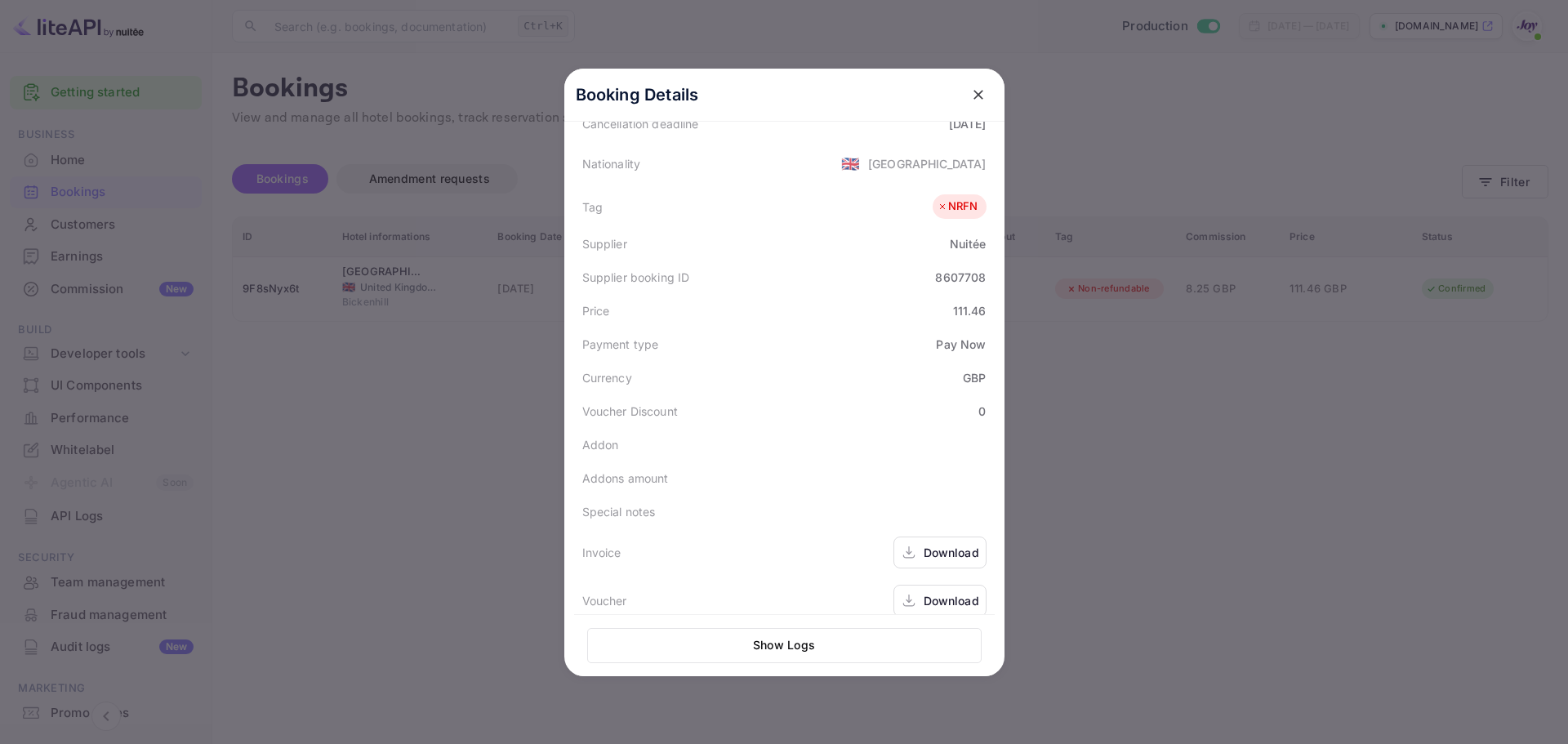
click at [1393, 350] on div at bounding box center [784, 372] width 1568 height 744
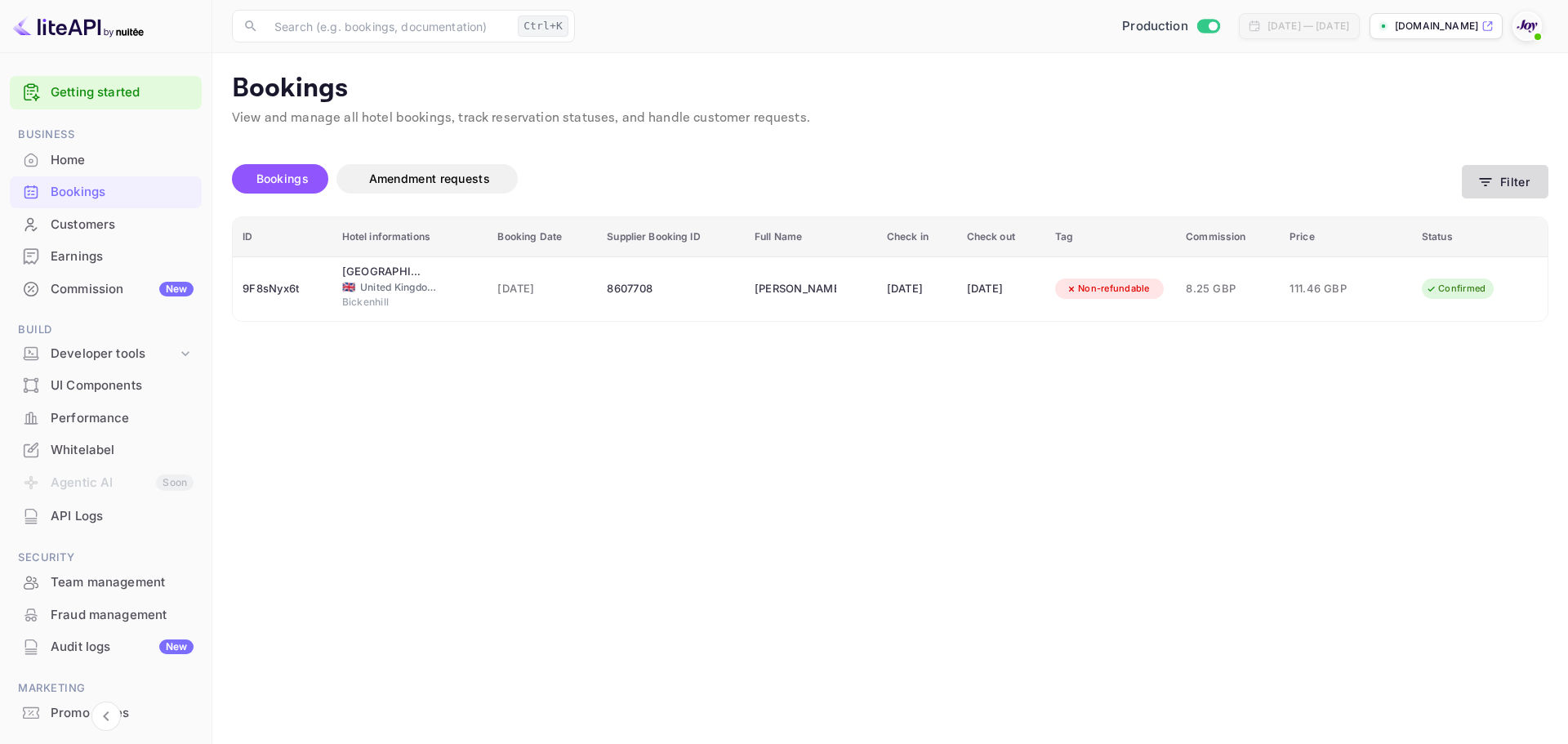
click at [1521, 182] on button "Filter" at bounding box center [1505, 182] width 87 height 33
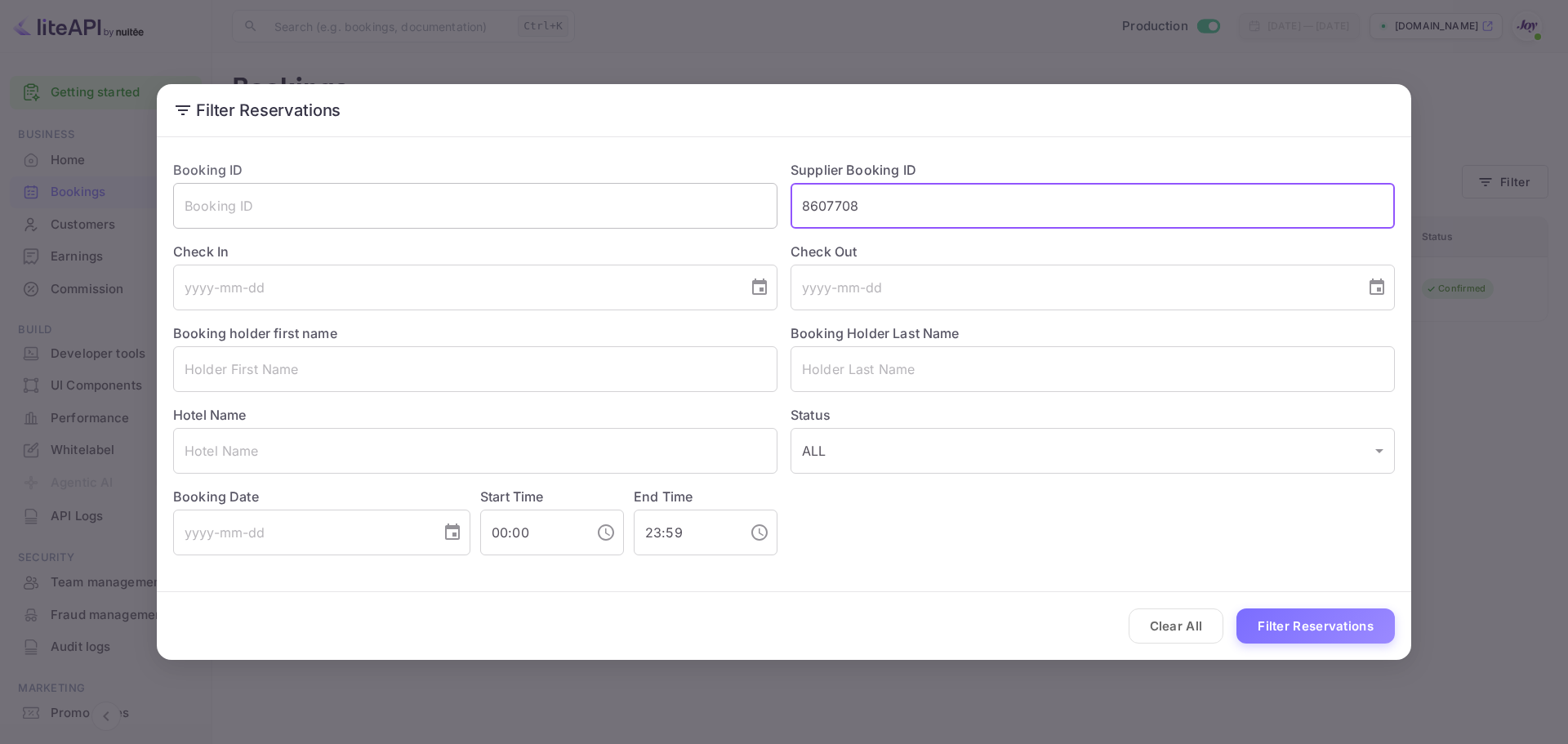
drag, startPoint x: 896, startPoint y: 204, endPoint x: 564, endPoint y: 187, distance: 332.4
click at [564, 187] on div "Booking ID ​ Supplier Booking ID 8607708 ​ Check In ​ Check Out ​ Booking holde…" at bounding box center [778, 351] width 1235 height 408
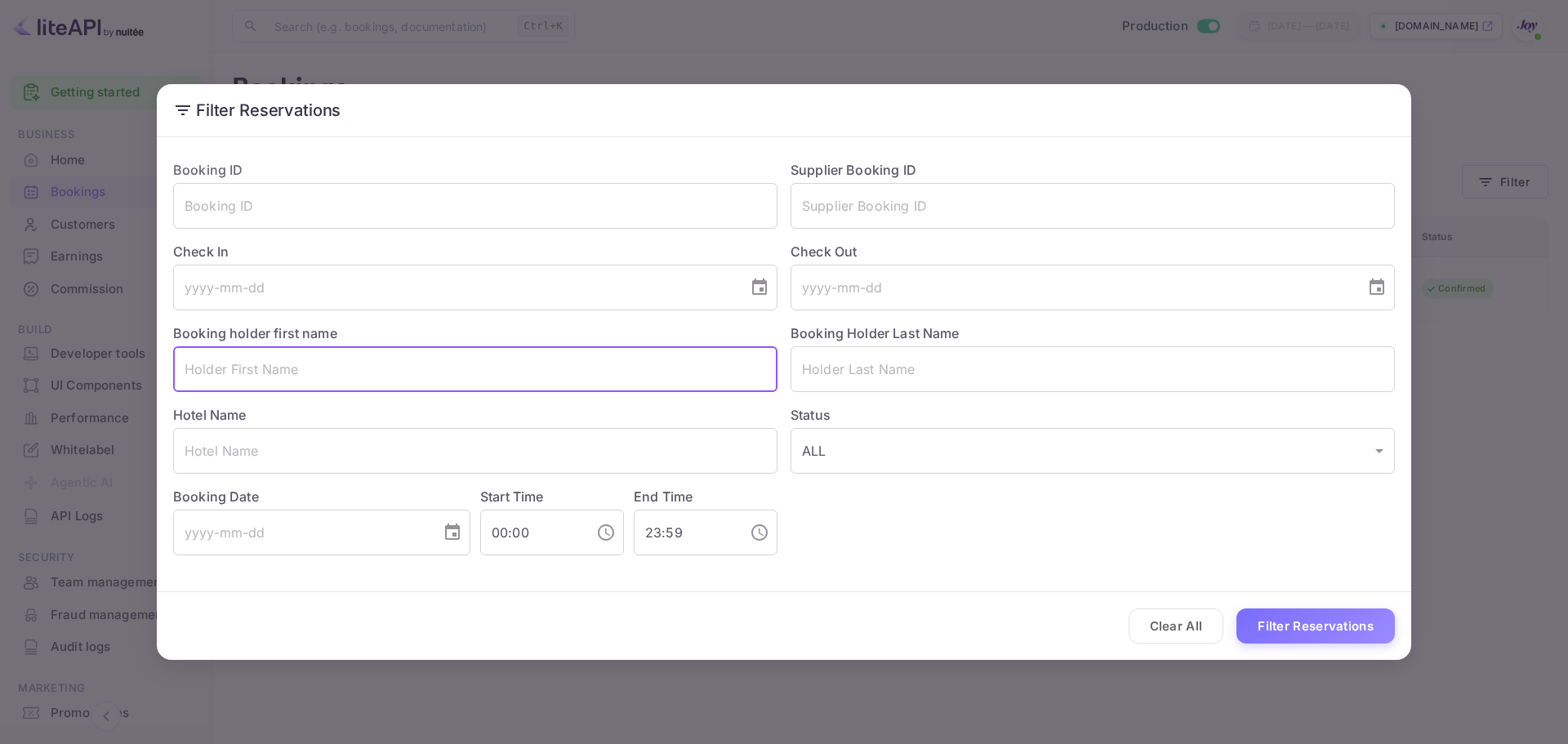
click at [293, 379] on input "text" at bounding box center [475, 369] width 605 height 46
paste input "[PERSON_NAME]"
drag, startPoint x: 275, startPoint y: 373, endPoint x: 229, endPoint y: 372, distance: 46.0
click at [229, 372] on input "[PERSON_NAME]" at bounding box center [475, 369] width 605 height 46
type input "[PERSON_NAME]"
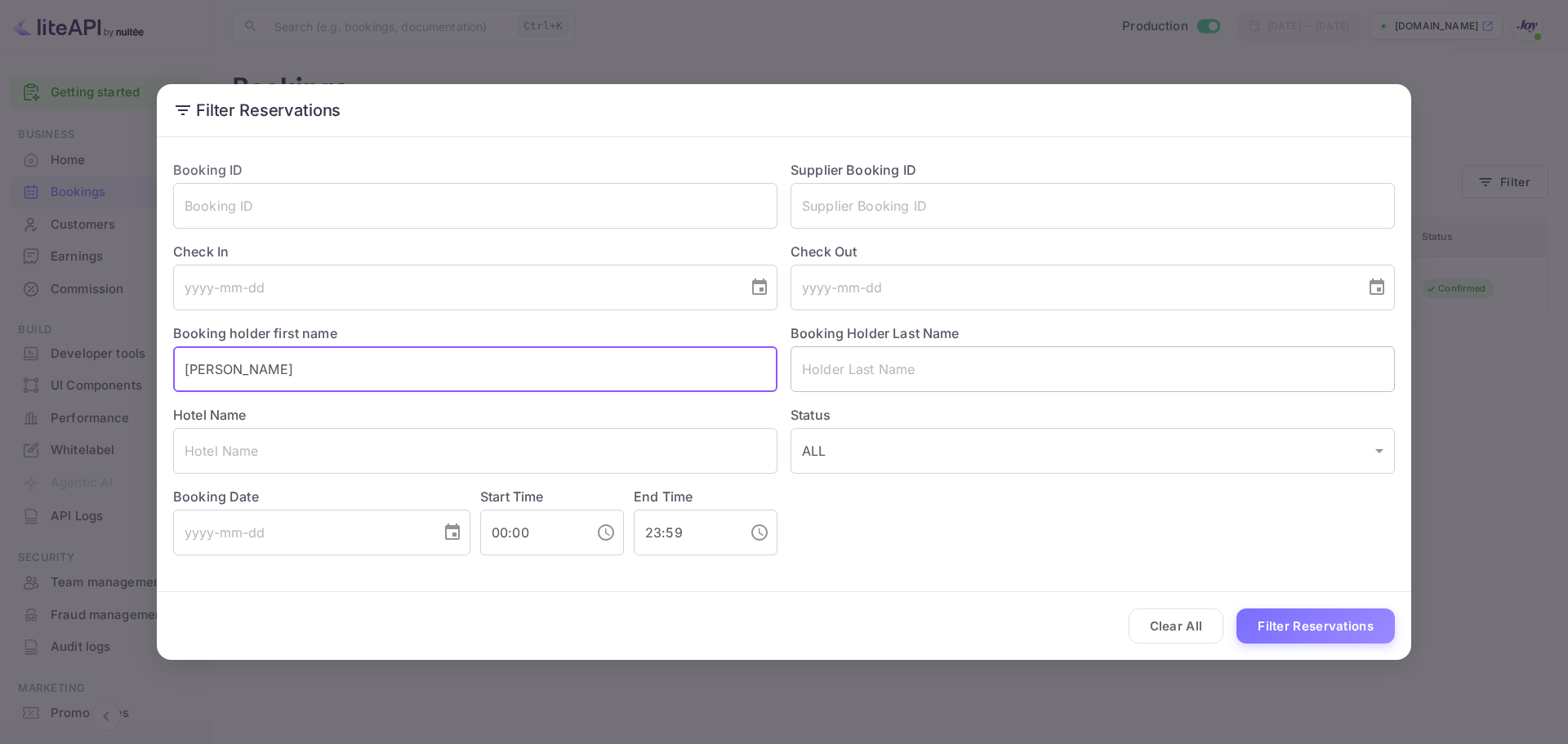
click at [860, 370] on input "text" at bounding box center [1093, 369] width 605 height 46
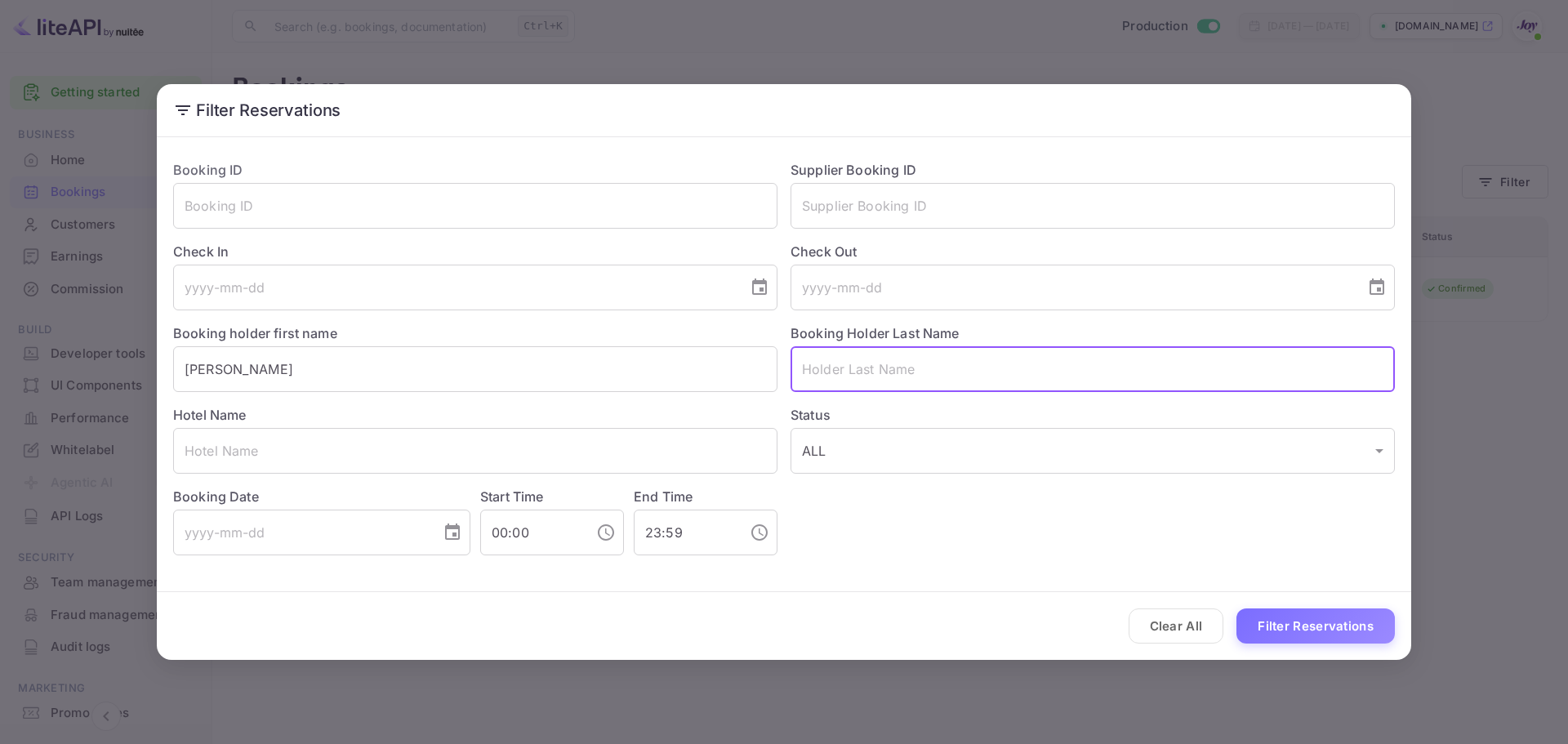
paste input "Deibe"
type input "Deibe"
click at [1329, 636] on button "Filter Reservations" at bounding box center [1315, 626] width 158 height 35
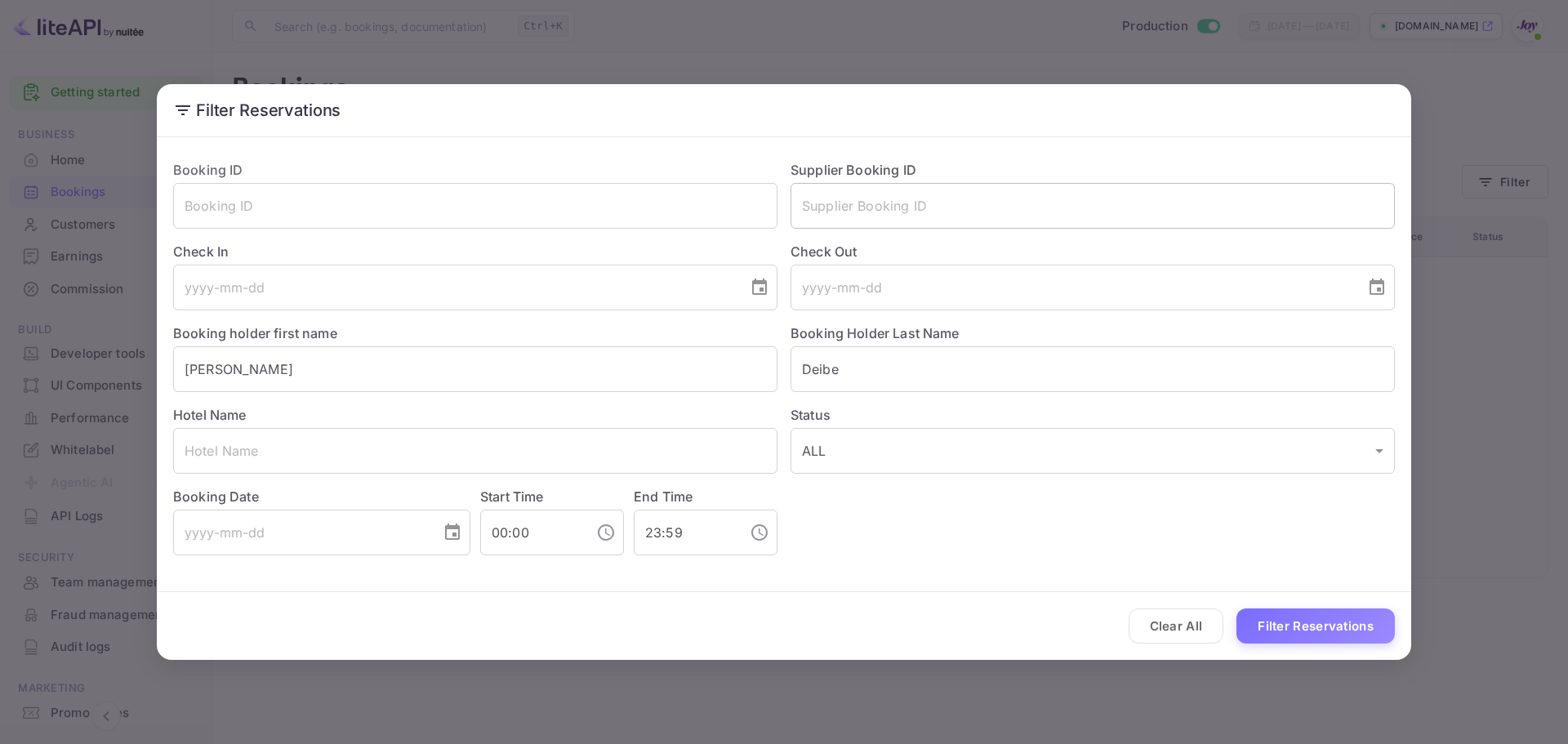
click at [973, 203] on input "text" at bounding box center [1093, 205] width 605 height 46
paste input "7872803"
type input "7872803"
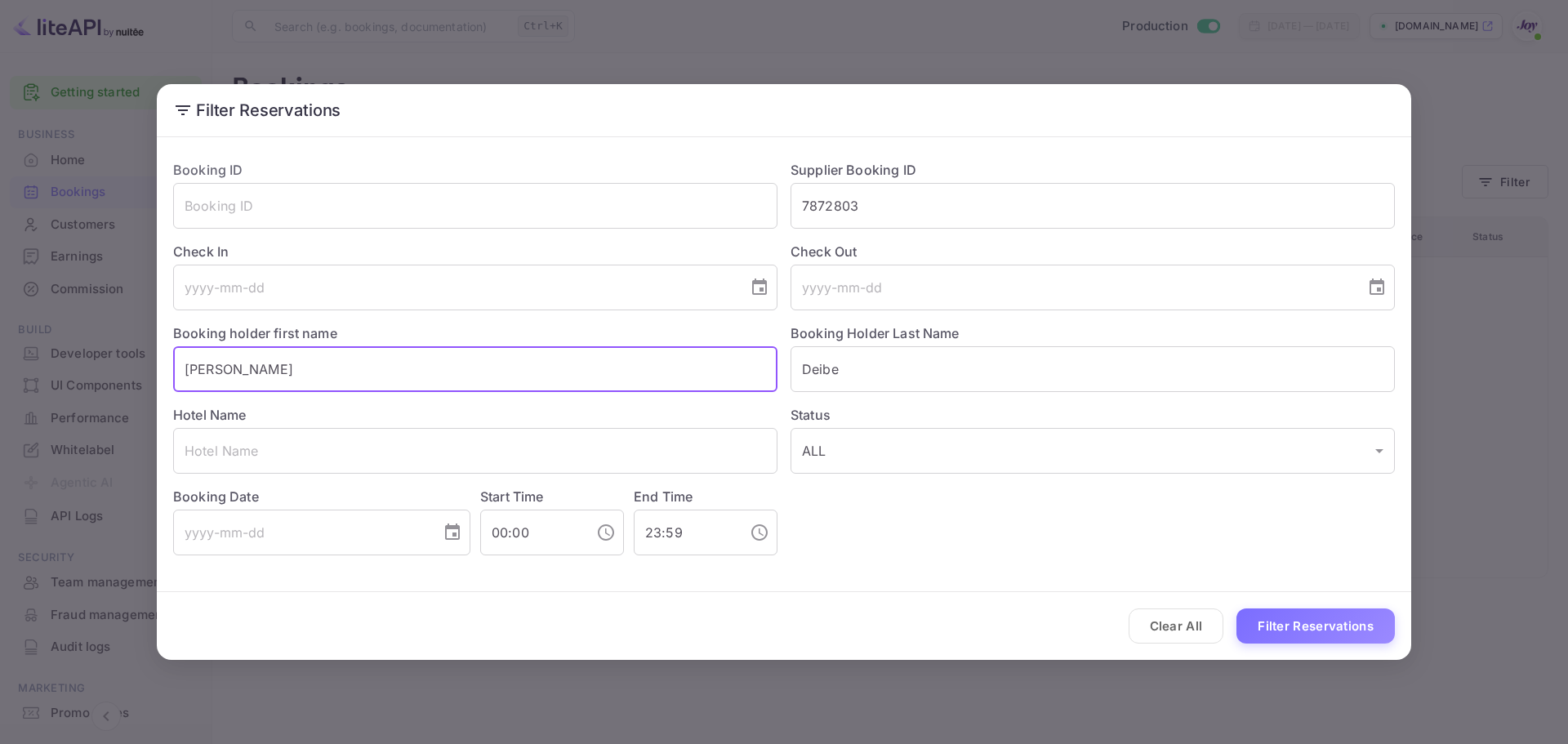
drag, startPoint x: 284, startPoint y: 378, endPoint x: 15, endPoint y: 365, distance: 269.3
click at [15, 365] on div "Filter Reservations Booking ID ​ Supplier Booking ID 7872803 ​ Check In ​ Check…" at bounding box center [784, 372] width 1568 height 744
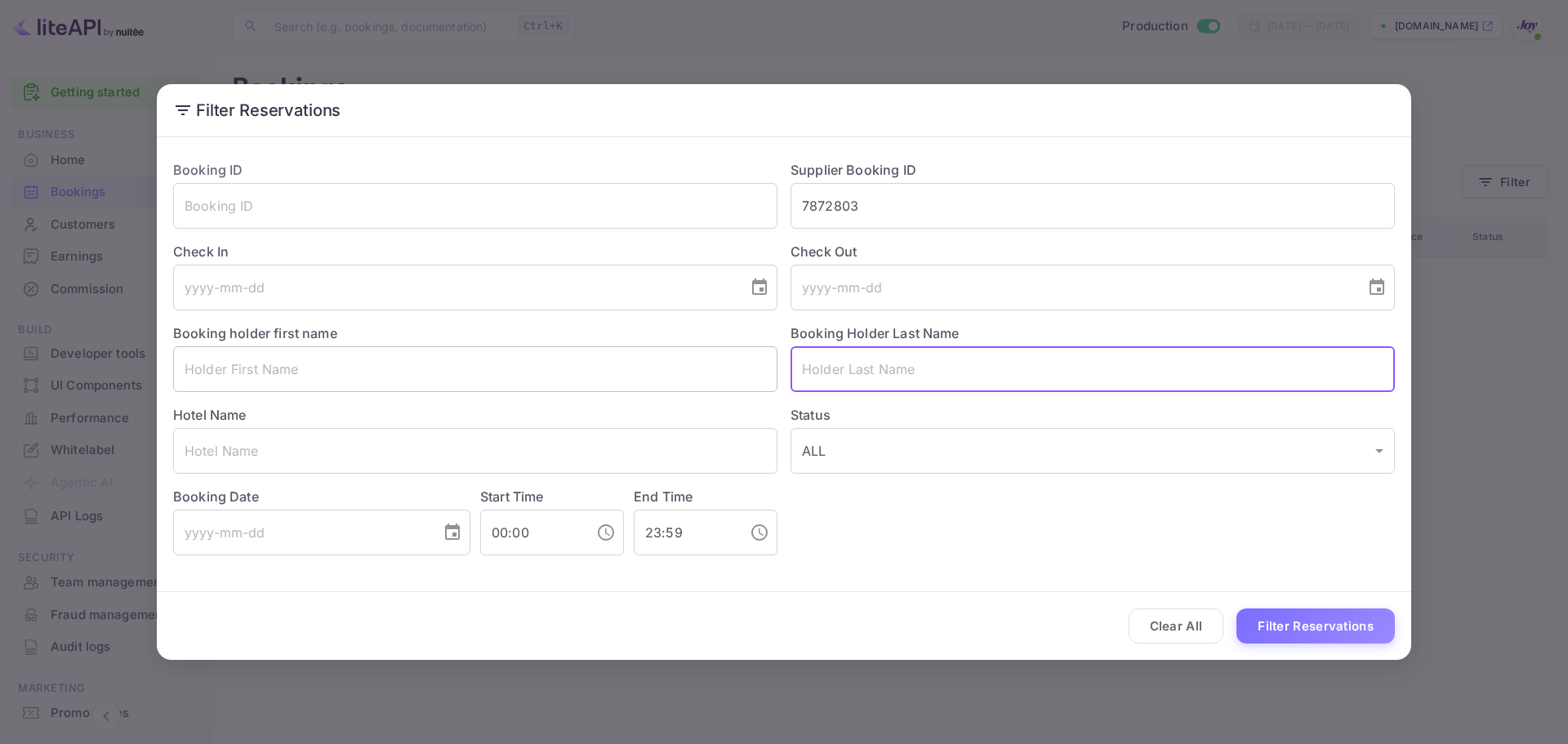
drag, startPoint x: 877, startPoint y: 367, endPoint x: 625, endPoint y: 366, distance: 252.0
click at [625, 366] on div "Booking ID ​ Supplier Booking ID 7872803 ​ Check In ​ Check Out ​ Booking holde…" at bounding box center [778, 351] width 1235 height 408
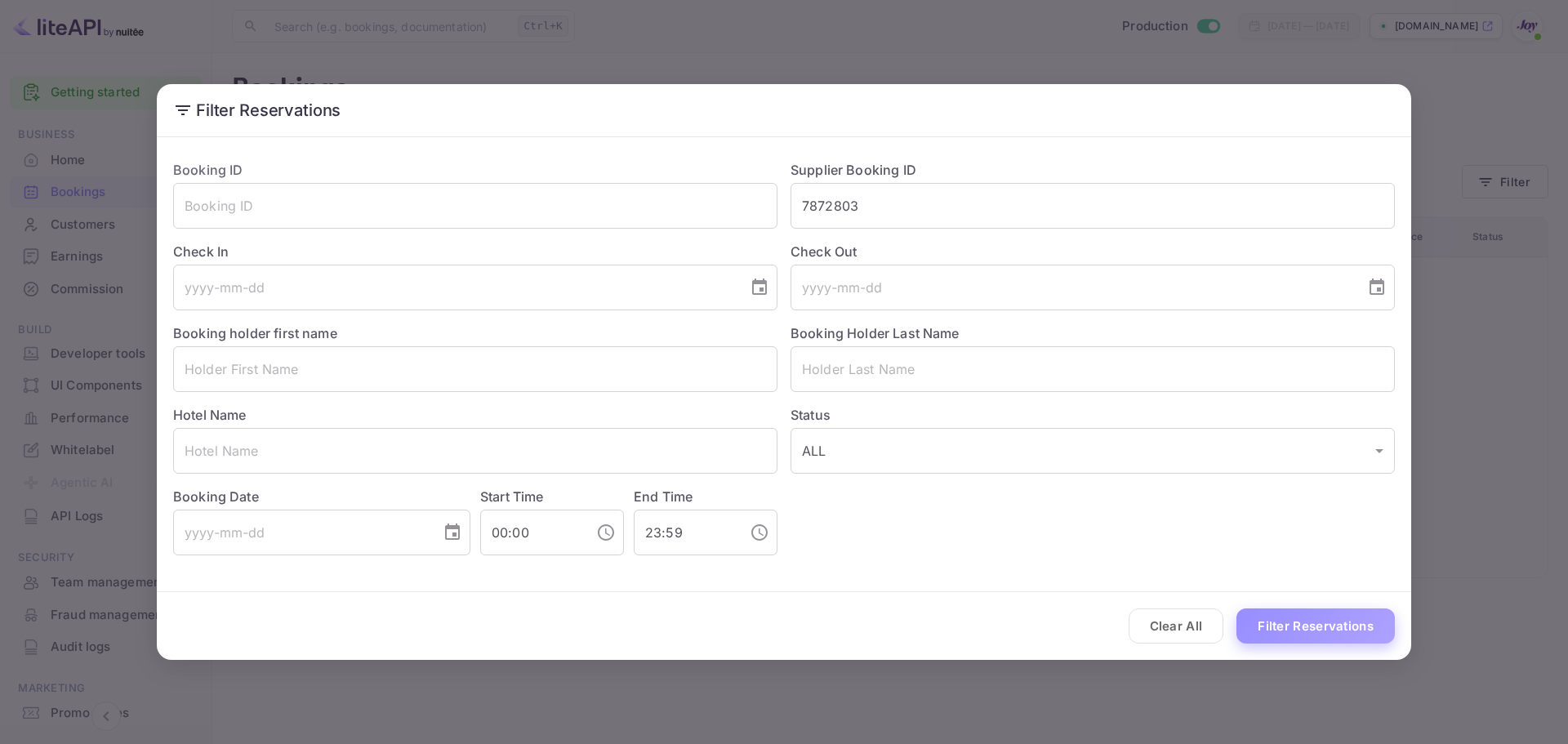
click at [1341, 616] on button "Filter Reservations" at bounding box center [1315, 626] width 158 height 35
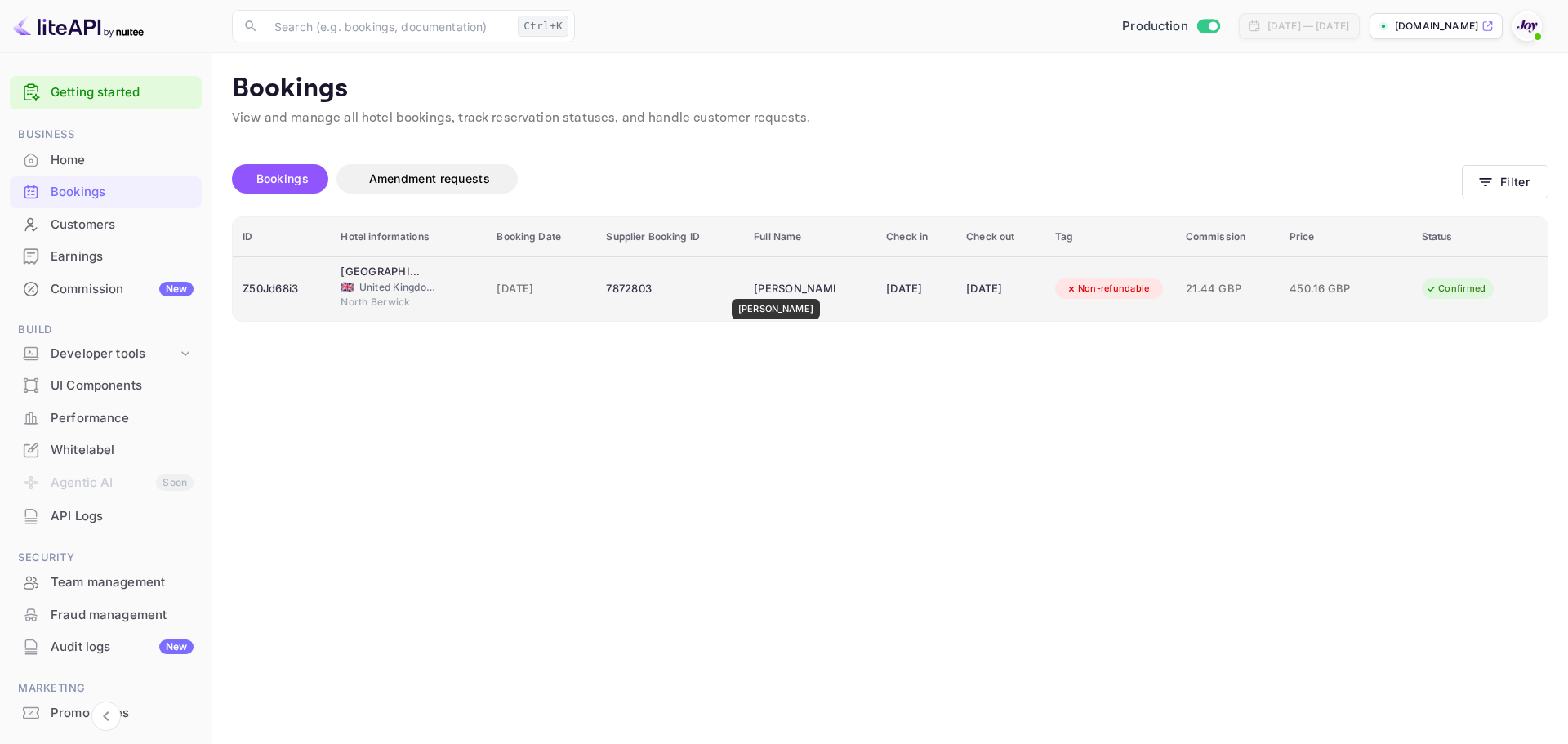
click at [767, 288] on div "[PERSON_NAME]" at bounding box center [794, 289] width 82 height 26
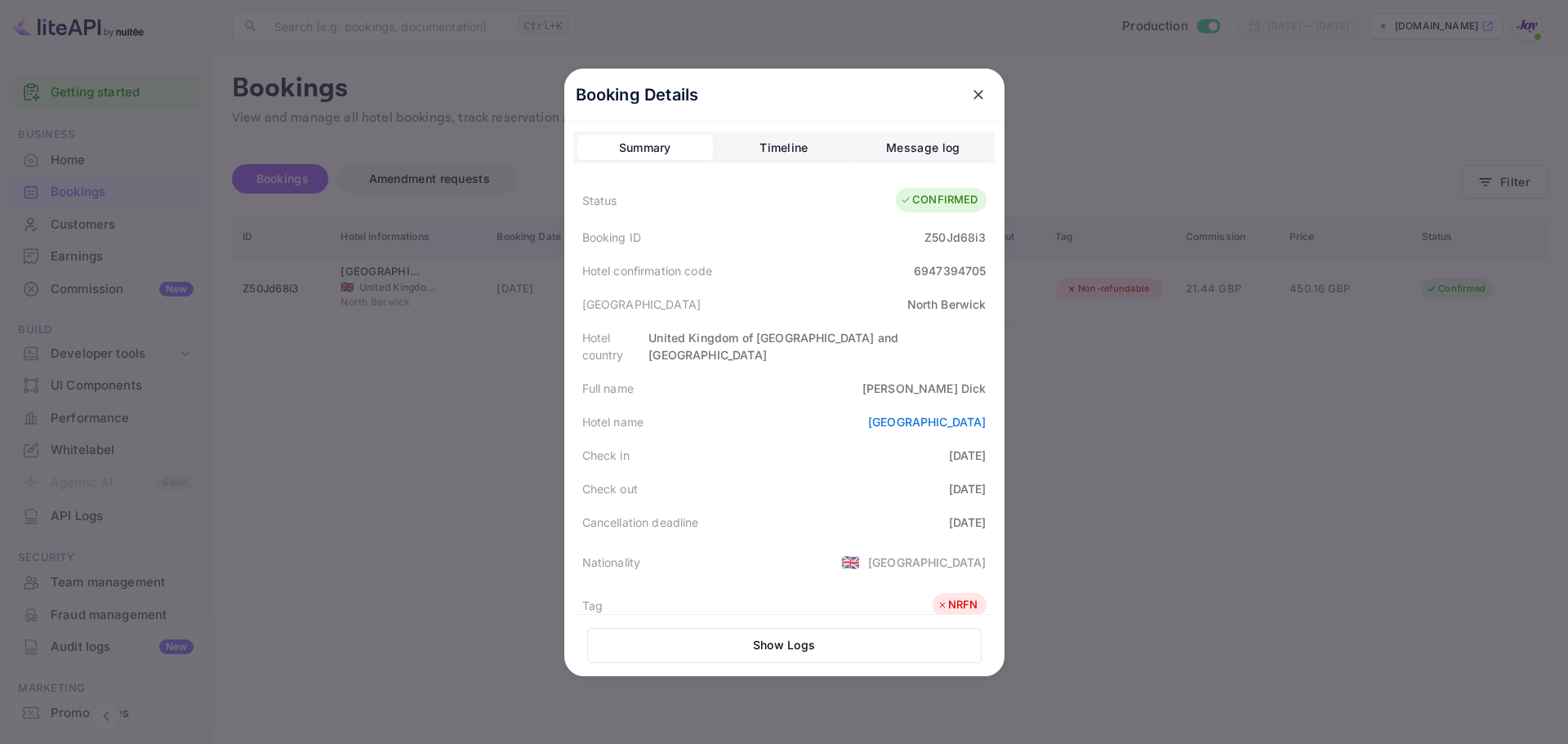
click at [1325, 443] on div at bounding box center [784, 372] width 1568 height 744
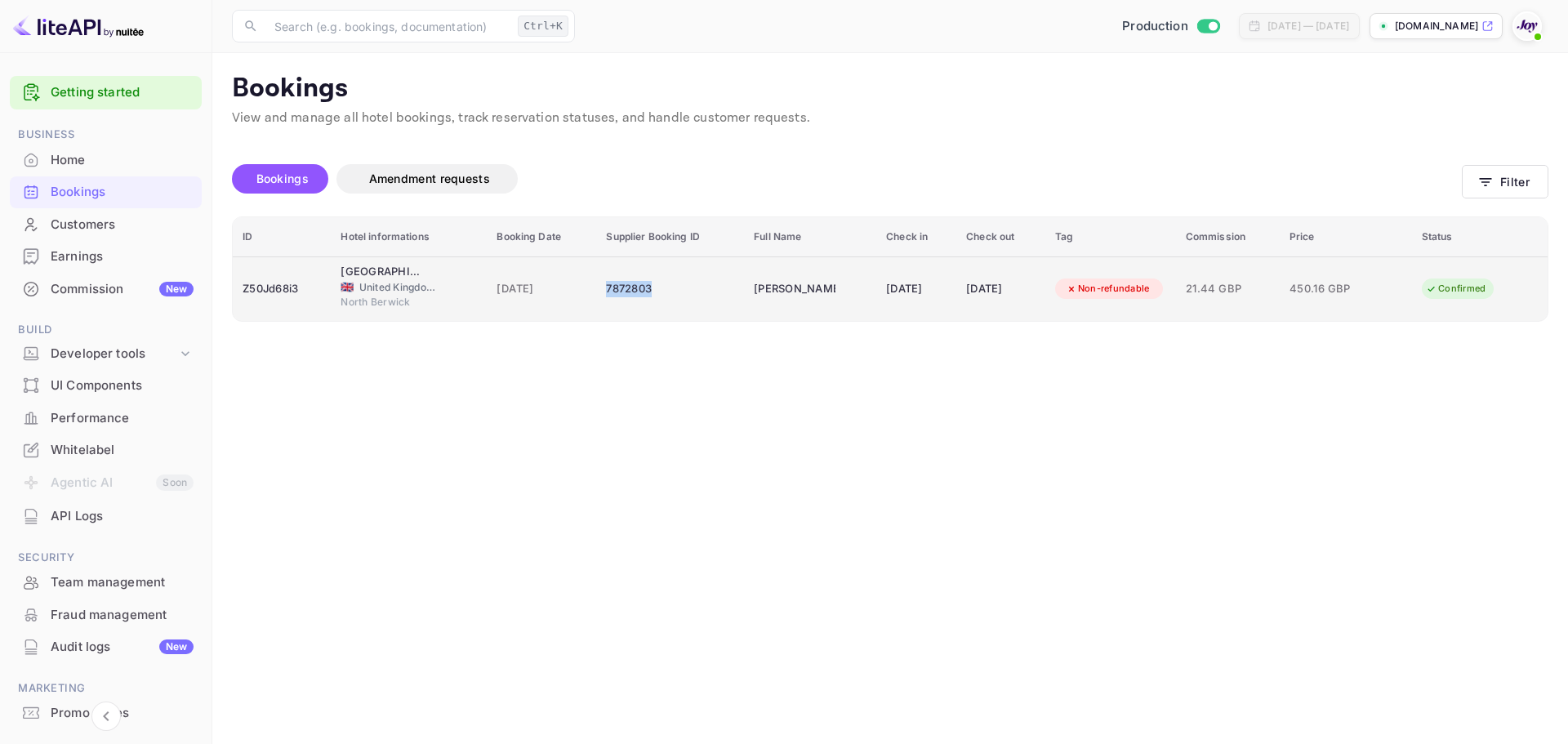
drag, startPoint x: 643, startPoint y: 289, endPoint x: 591, endPoint y: 292, distance: 52.1
click at [606, 292] on div "7872803" at bounding box center [670, 289] width 128 height 26
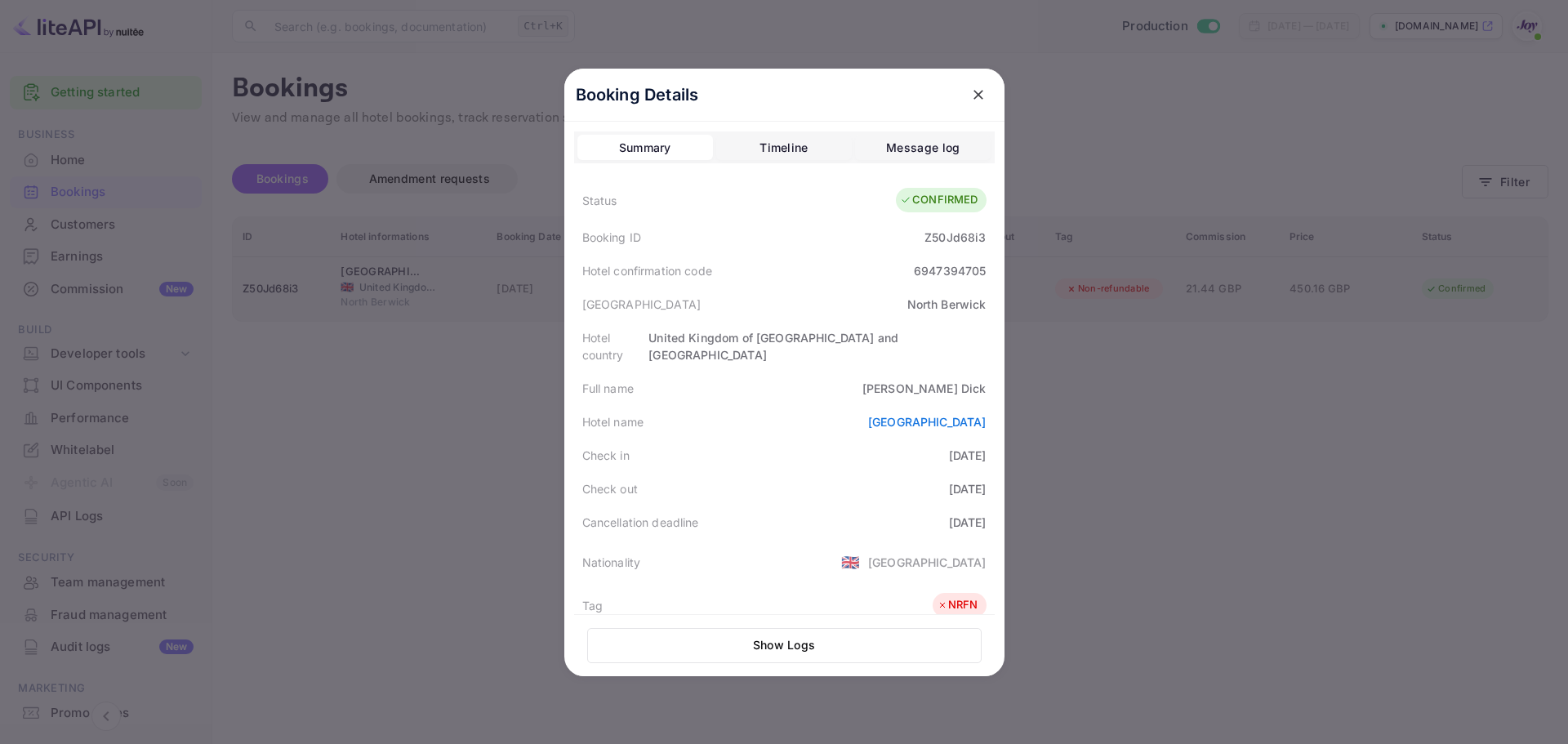
copy div "7872803"
click at [1167, 216] on div at bounding box center [784, 372] width 1568 height 744
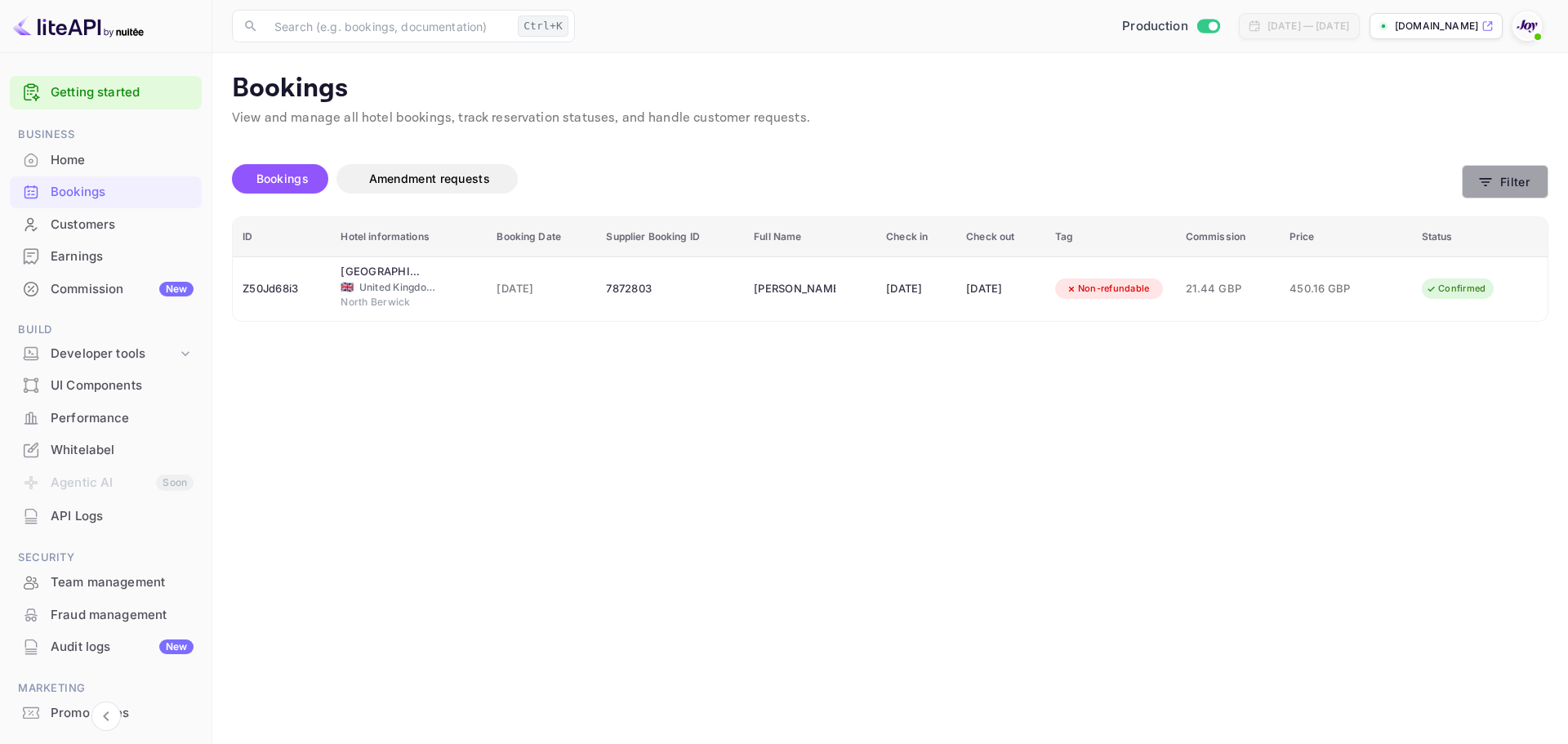
click at [1493, 184] on button "Filter" at bounding box center [1505, 182] width 87 height 33
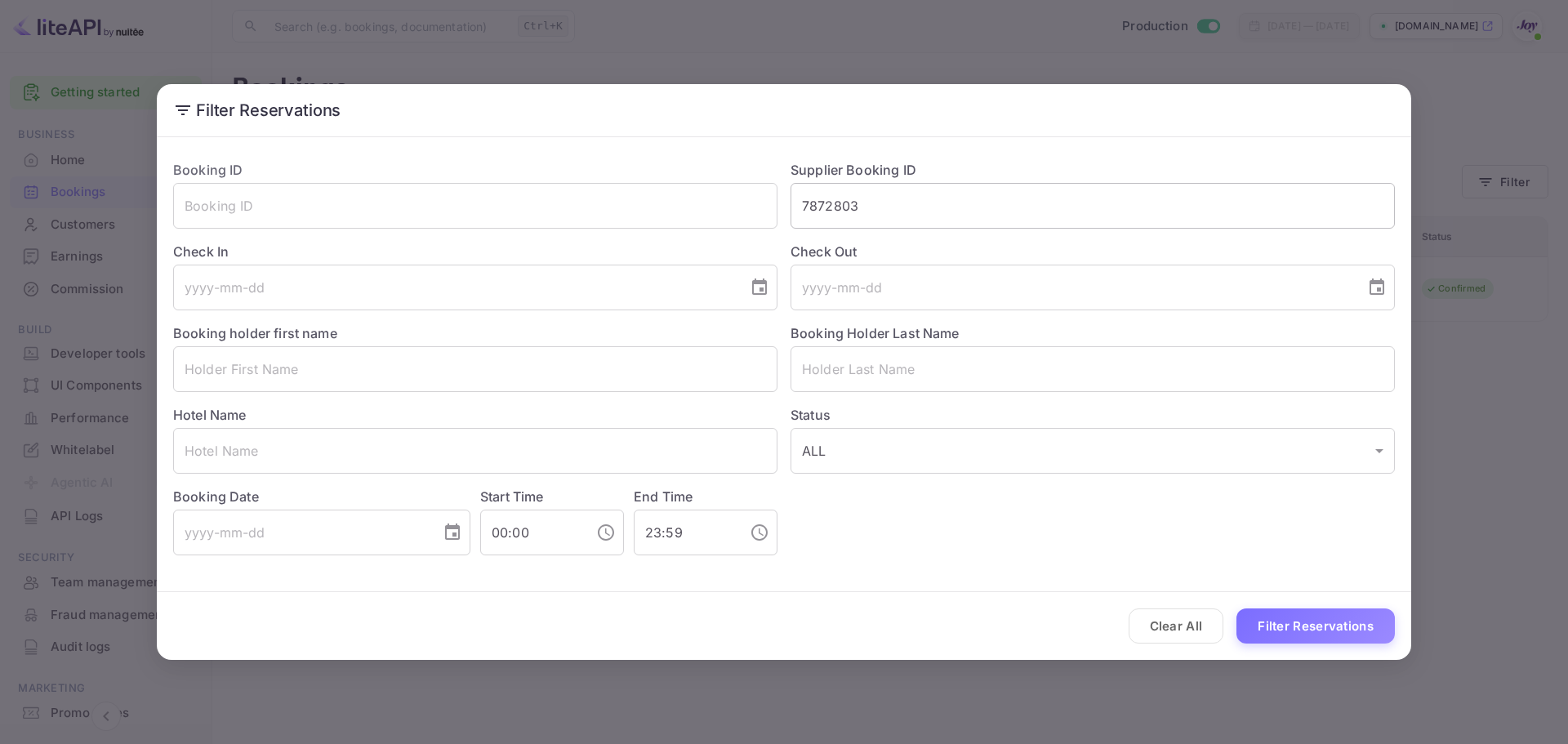
click at [972, 213] on input "7872803" at bounding box center [1093, 205] width 605 height 46
paste input "8401585"
type input "8401585"
click at [1329, 633] on button "Filter Reservations" at bounding box center [1315, 626] width 158 height 35
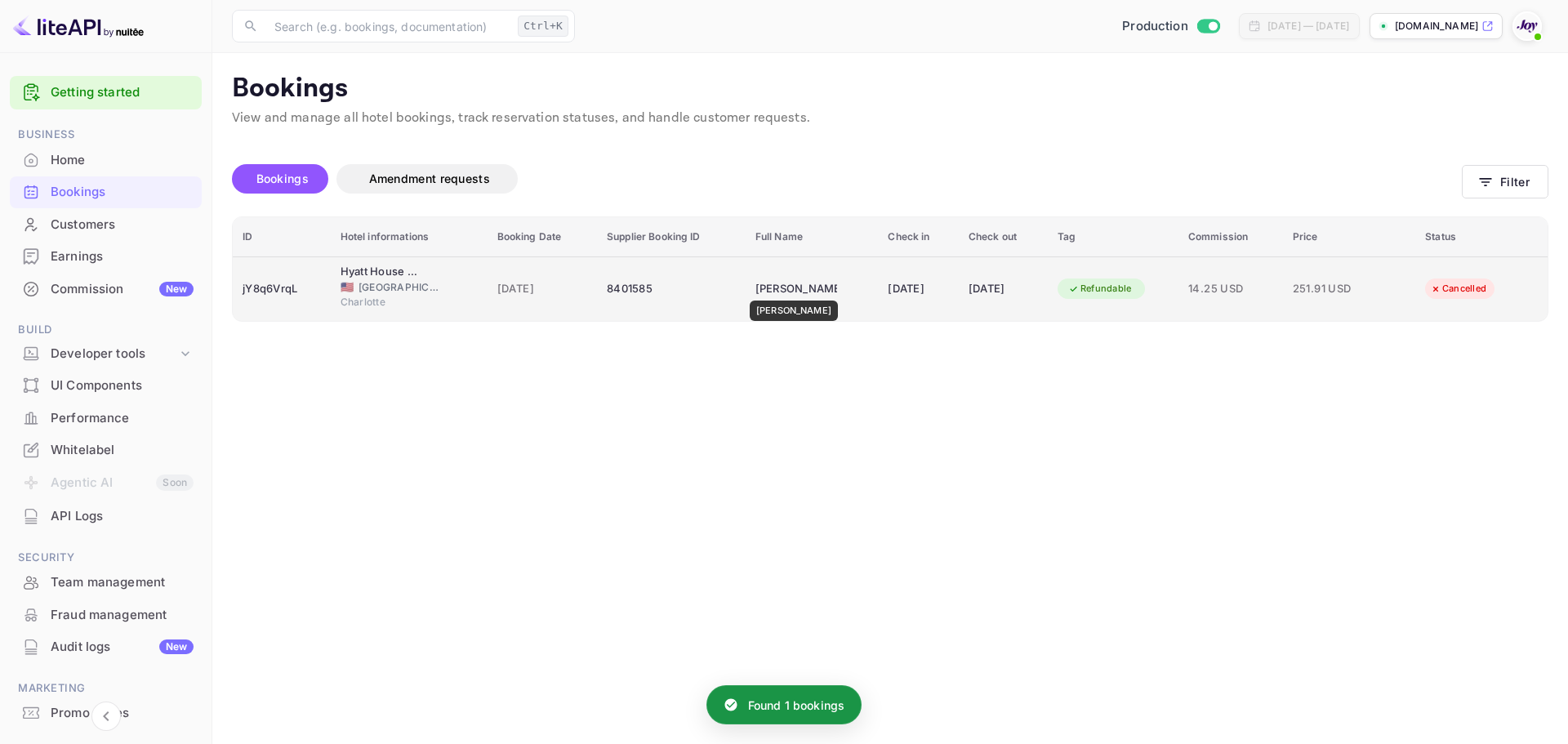
click at [797, 289] on div "[PERSON_NAME]" at bounding box center [796, 289] width 82 height 26
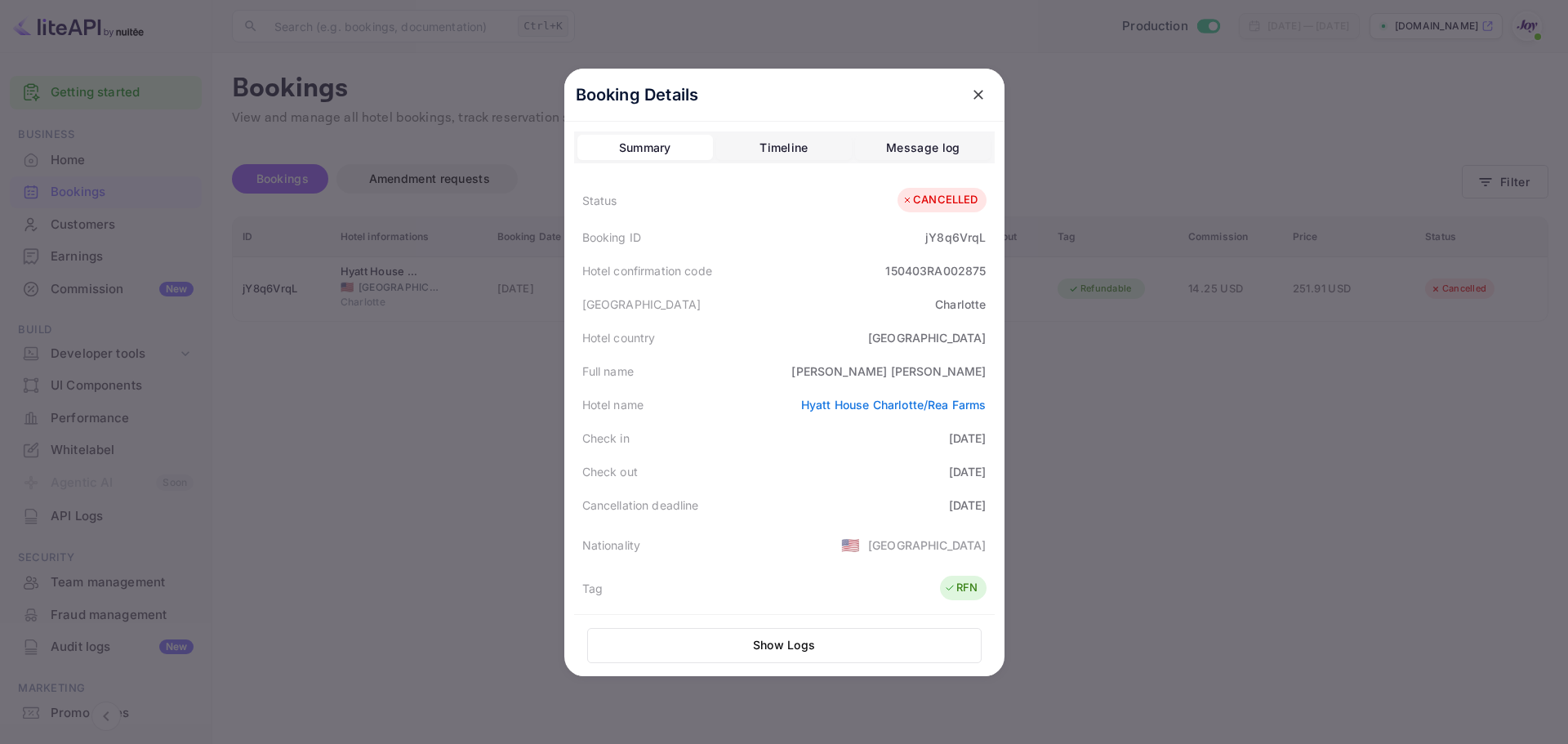
click at [793, 161] on div "Summary Timeline Message log" at bounding box center [784, 148] width 421 height 33
click at [794, 151] on div "Timeline" at bounding box center [784, 148] width 49 height 19
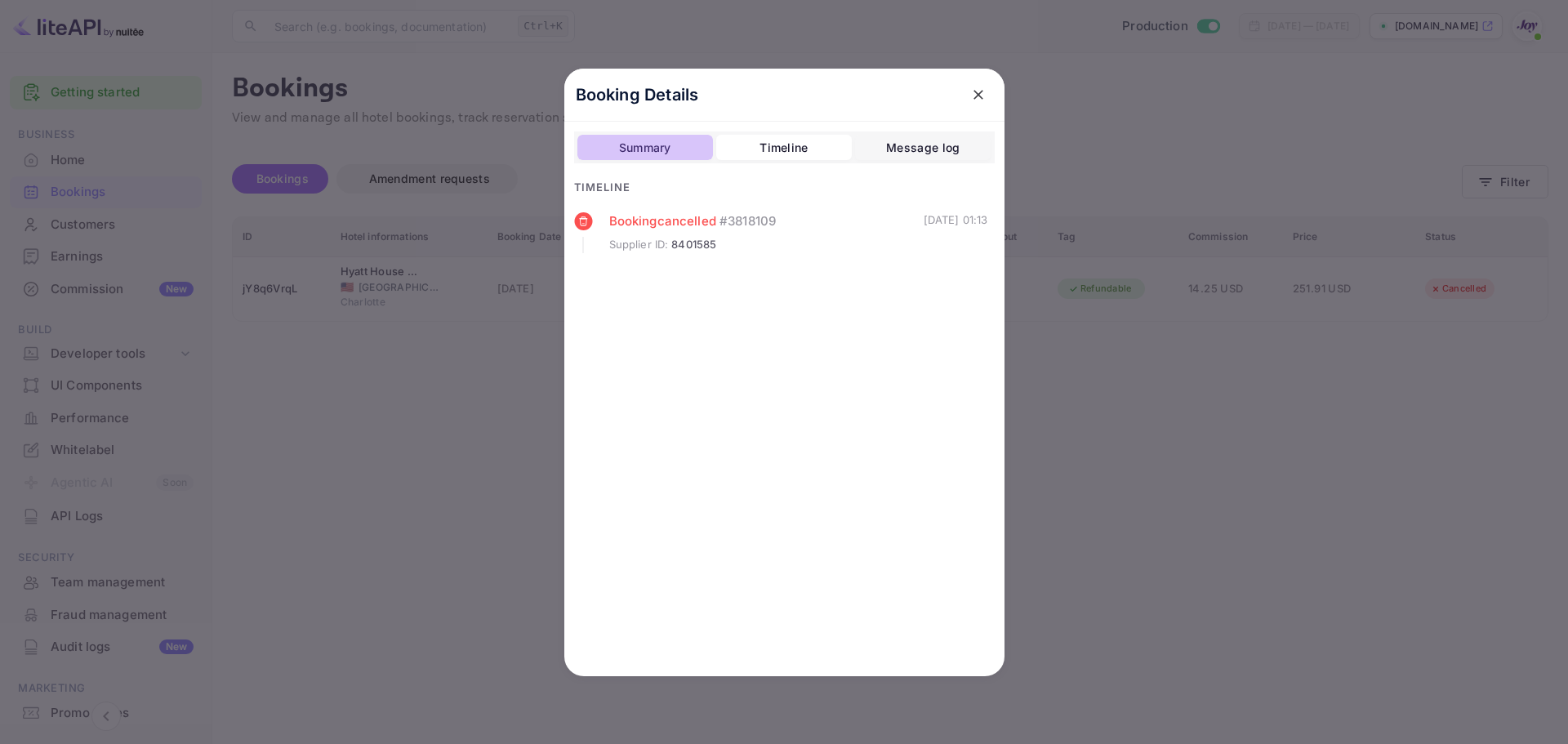
click at [686, 153] on button "Summary" at bounding box center [645, 148] width 135 height 26
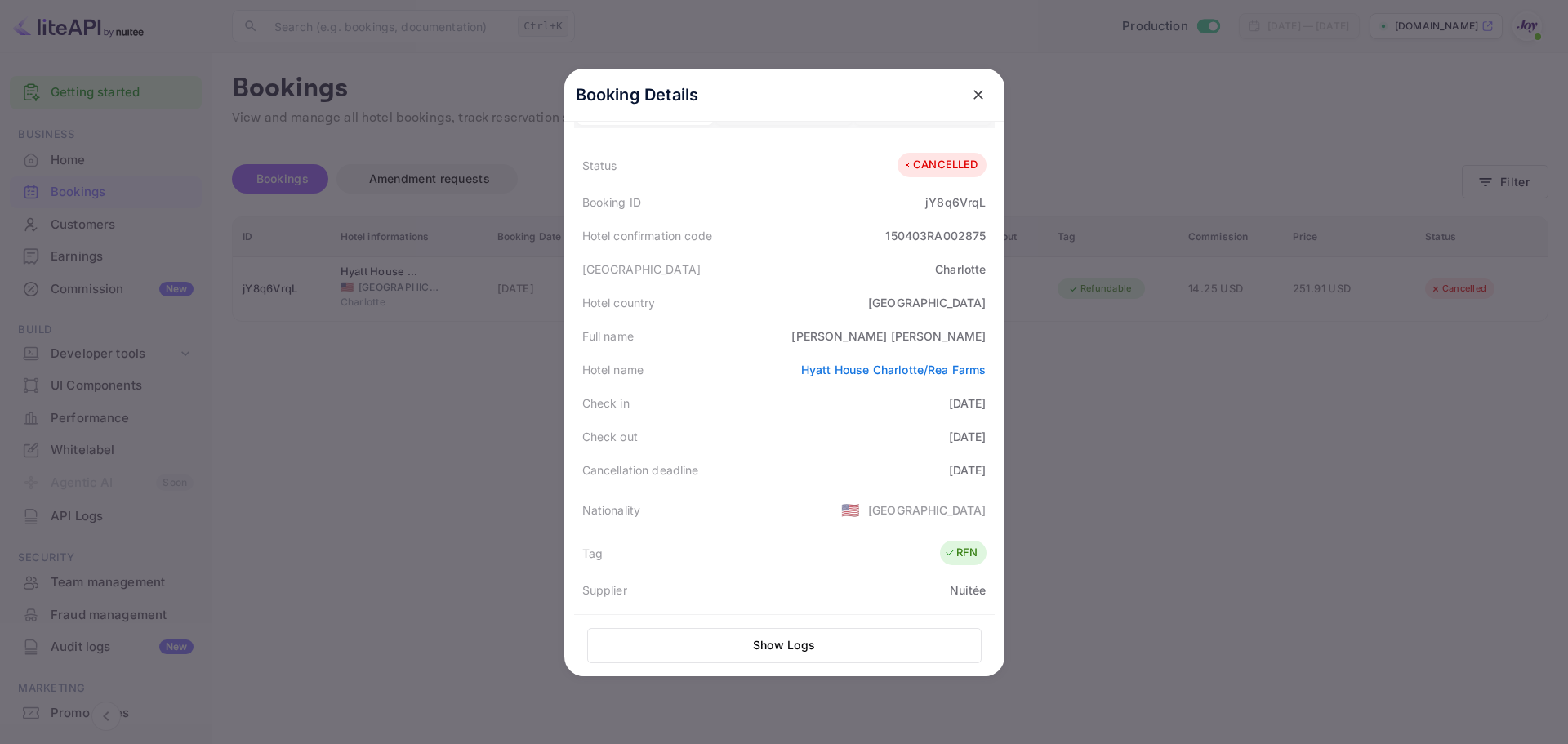
scroll to position [0, 0]
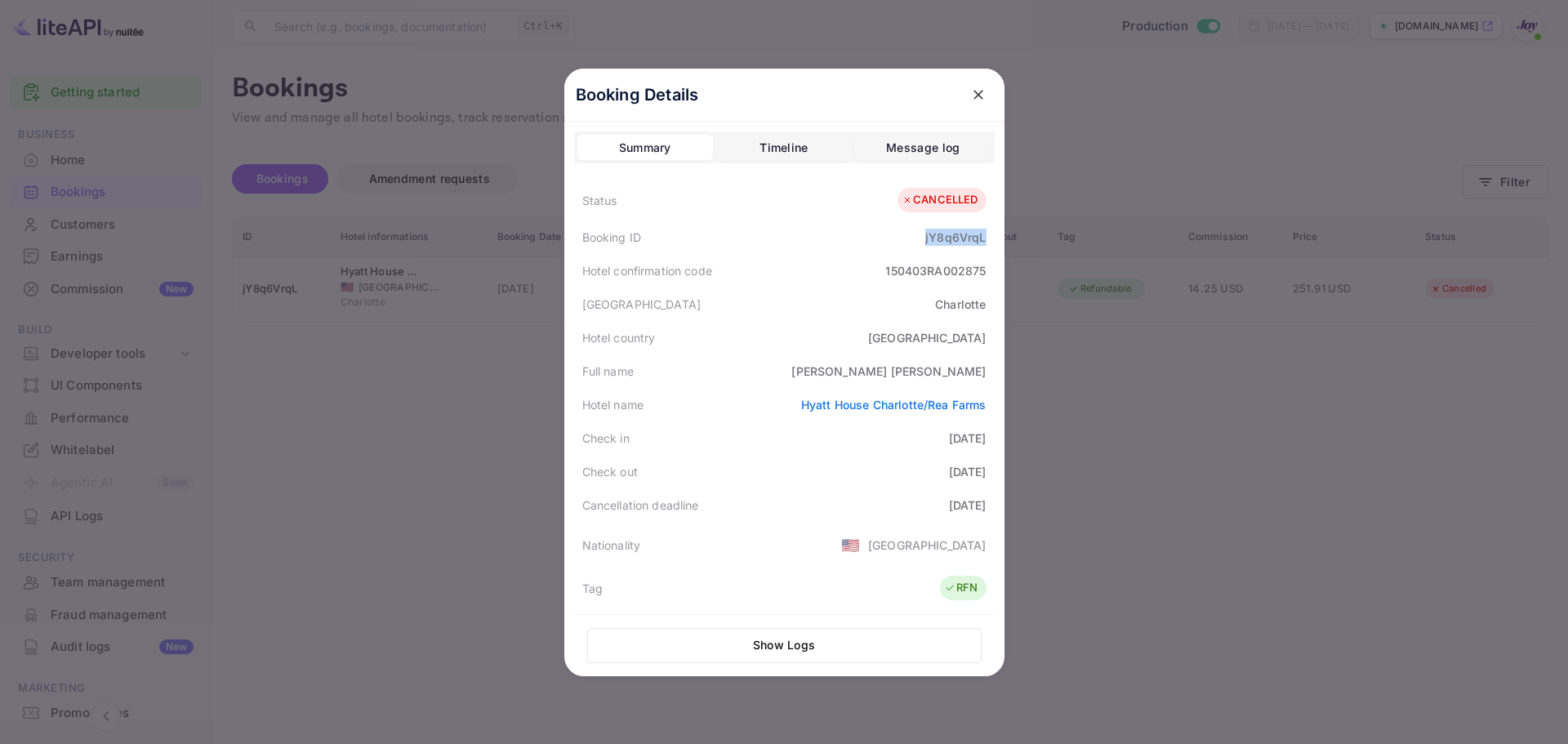
drag, startPoint x: 915, startPoint y: 239, endPoint x: 991, endPoint y: 238, distance: 76.0
click at [991, 238] on div "Booking Details Summary Timeline Message log Status CANCELLED Booking ID jY8q6V…" at bounding box center [784, 372] width 440 height 608
copy div "jY8q6VrqL"
drag, startPoint x: 937, startPoint y: 372, endPoint x: 685, endPoint y: 29, distance: 425.6
click at [976, 371] on div "[PERSON_NAME]" at bounding box center [889, 372] width 194 height 18
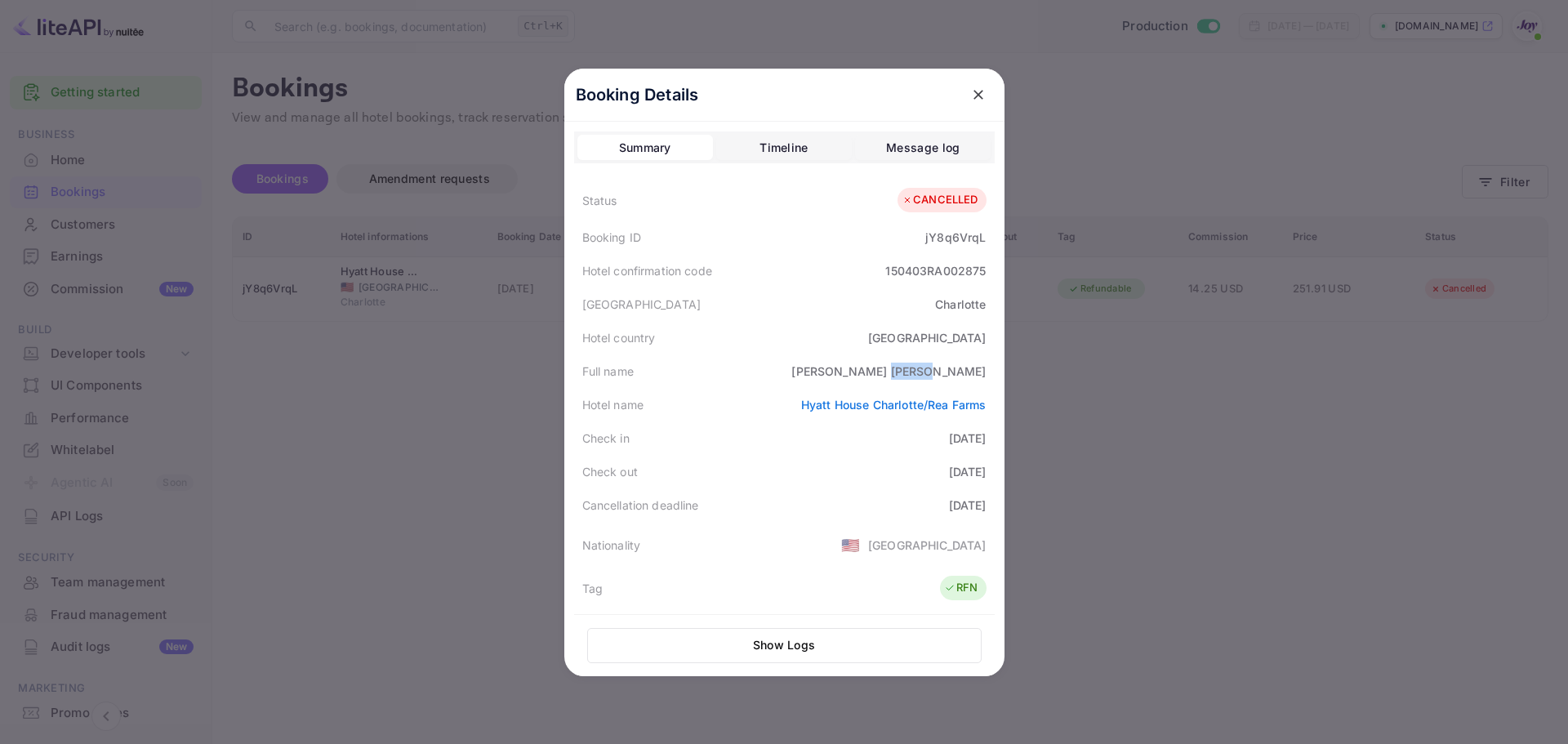
copy div "[PERSON_NAME]"
click at [799, 333] on div "Hotel country [GEOGRAPHIC_DATA]" at bounding box center [784, 337] width 421 height 33
click at [768, 146] on div "Timeline" at bounding box center [784, 148] width 49 height 19
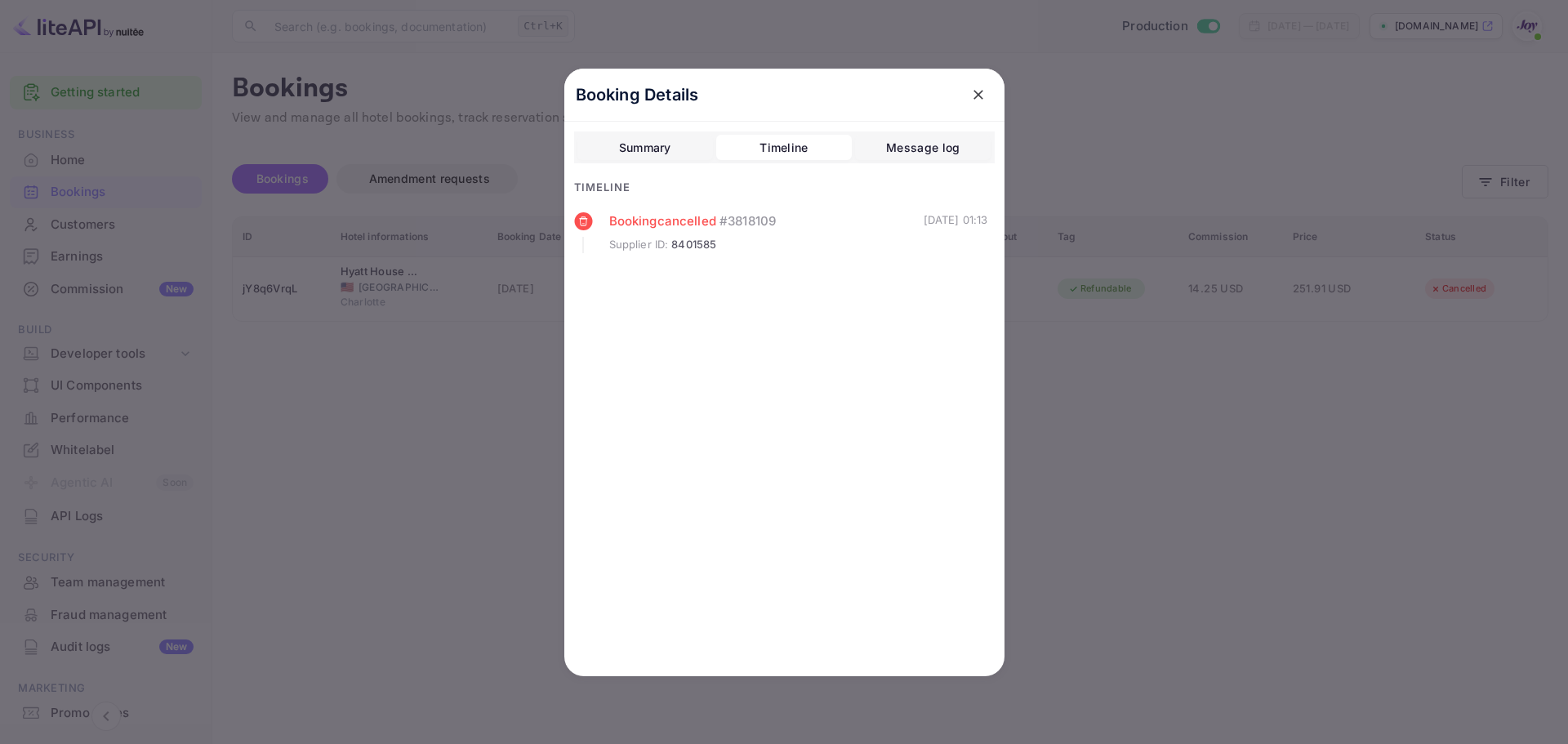
click at [892, 144] on div "Message log" at bounding box center [923, 148] width 74 height 19
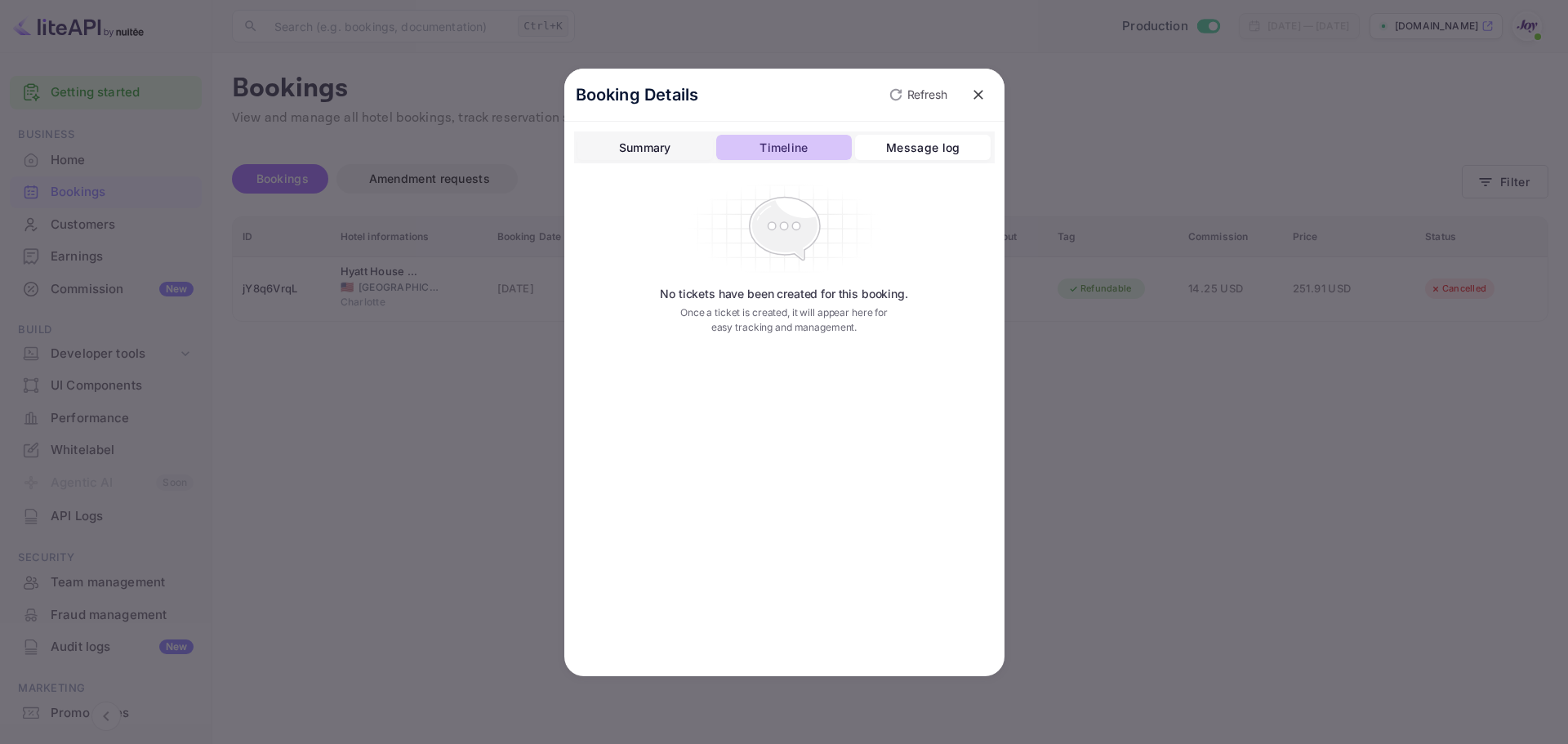
click at [803, 151] on div "Timeline" at bounding box center [784, 148] width 49 height 19
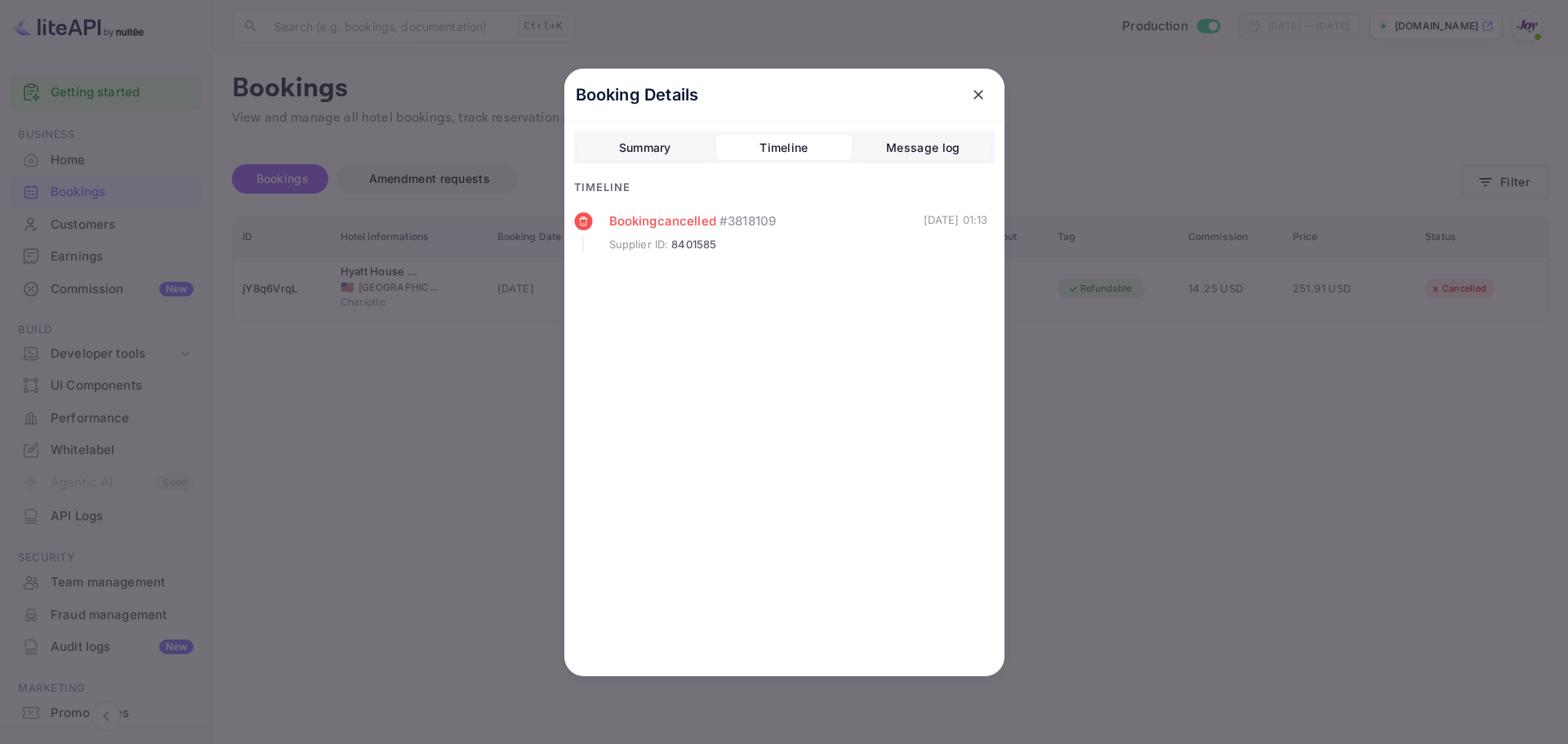
click at [1119, 557] on div at bounding box center [784, 372] width 1568 height 744
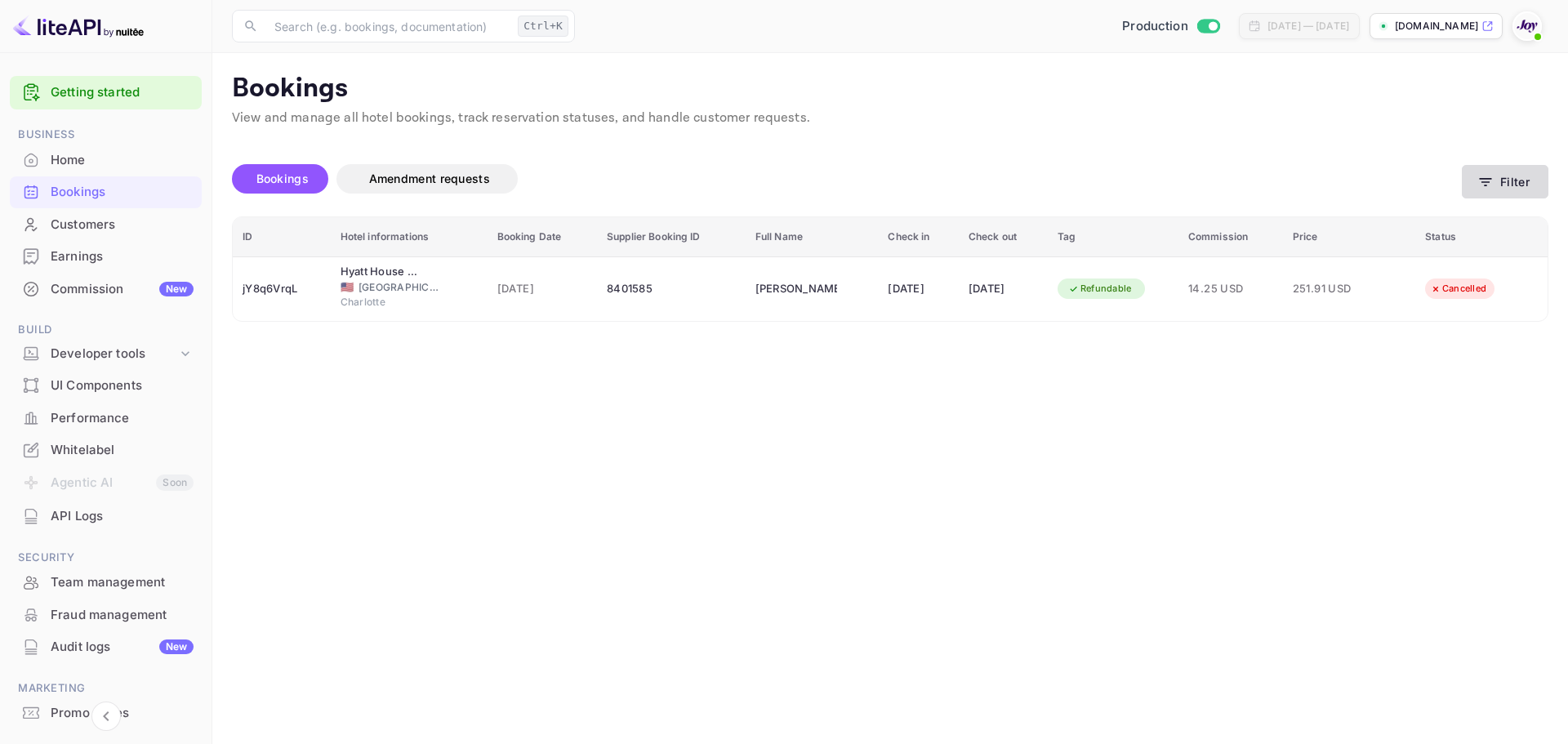
click at [1505, 182] on button "Filter" at bounding box center [1505, 182] width 87 height 33
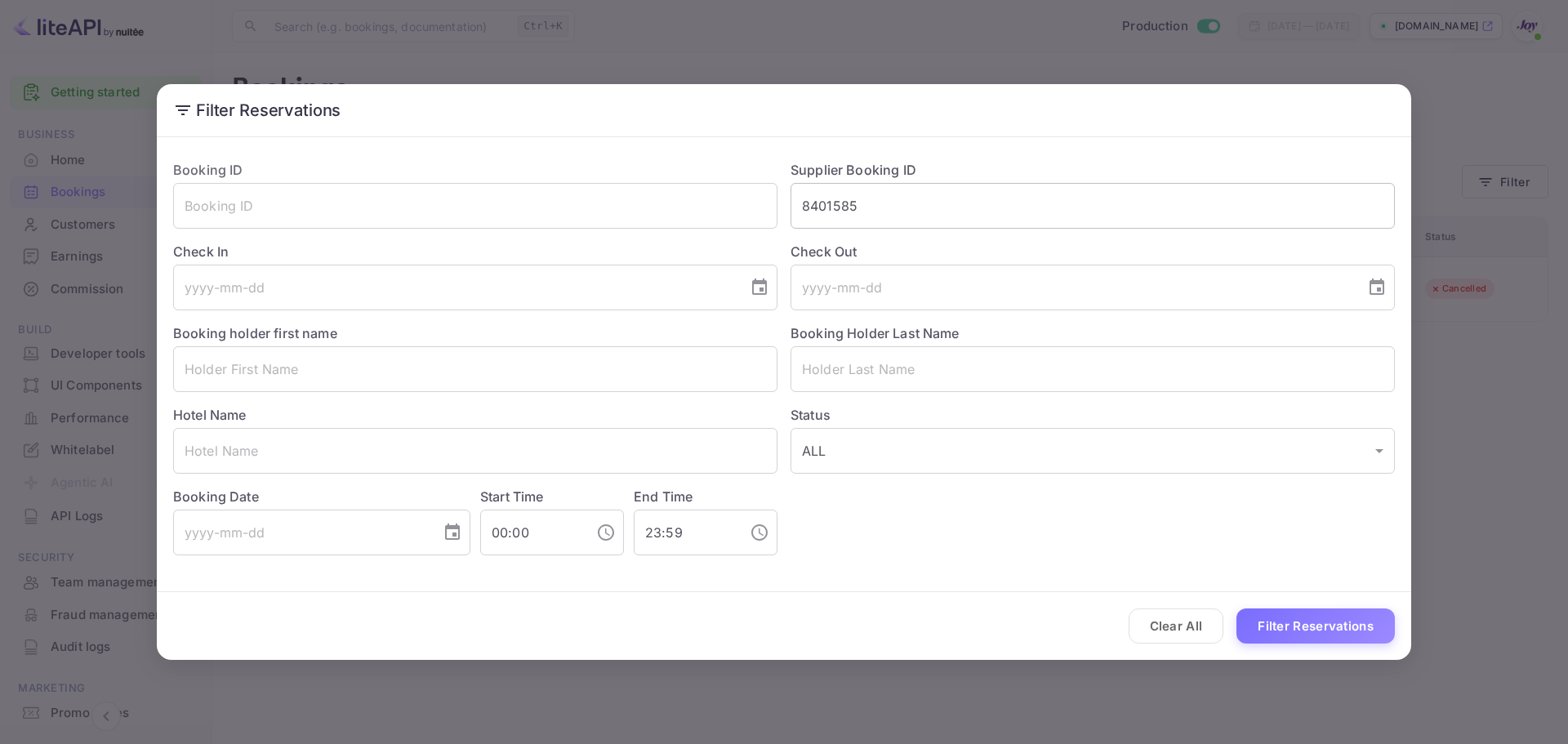
click at [898, 210] on input "8401585" at bounding box center [1093, 205] width 605 height 46
paste input "607708"
type input "8607708"
click at [1294, 636] on button "Filter Reservations" at bounding box center [1315, 626] width 158 height 35
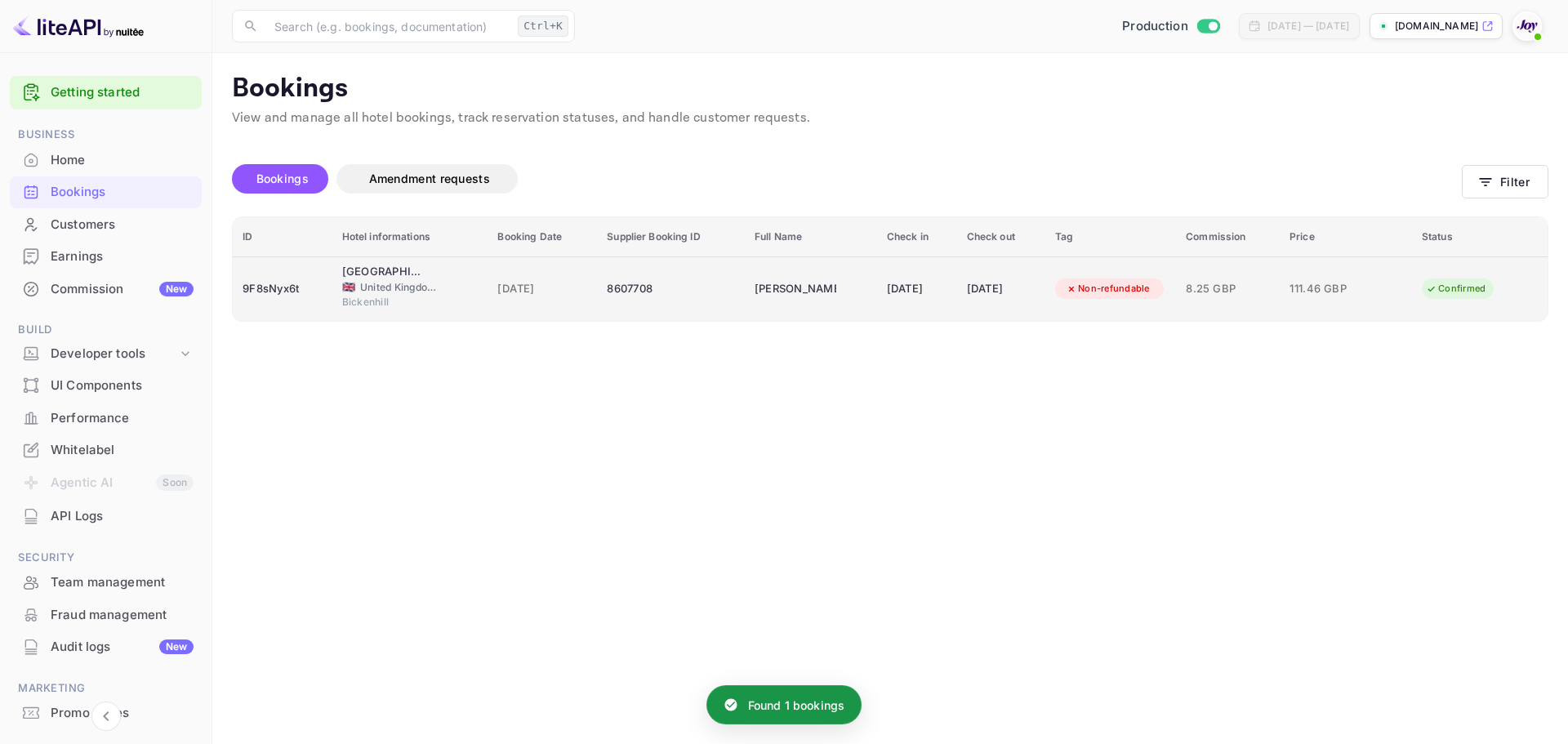
click at [681, 301] on div "8607708" at bounding box center [671, 289] width 128 height 26
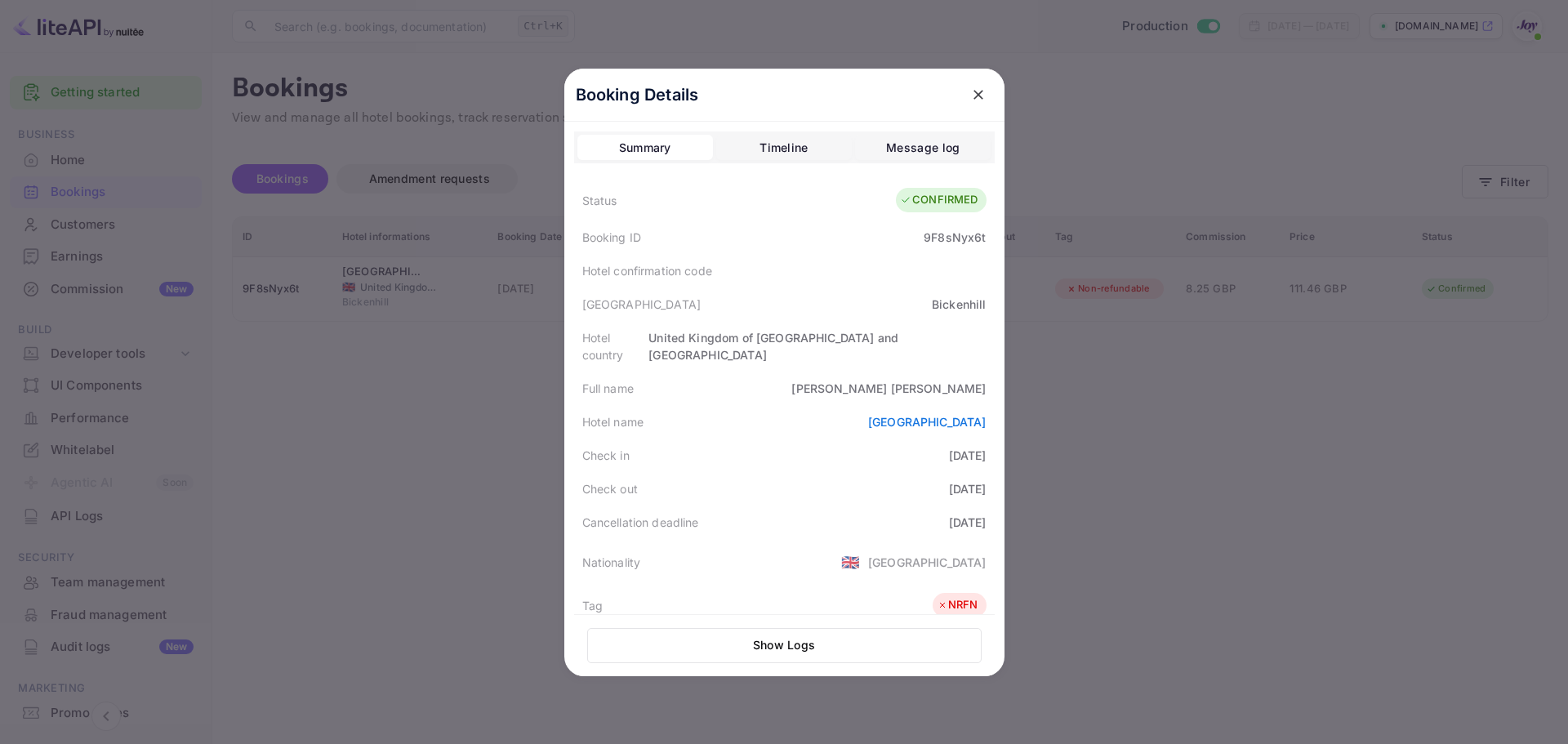
drag, startPoint x: 575, startPoint y: 441, endPoint x: 1005, endPoint y: 468, distance: 430.8
click at [1004, 468] on div "Booking Details Summary Timeline Message log Status CONFIRMED Booking ID 9F8sNy…" at bounding box center [784, 372] width 440 height 608
copy div "Check in [DATE] Check out [DATE]"
click at [1245, 156] on div at bounding box center [784, 372] width 1568 height 744
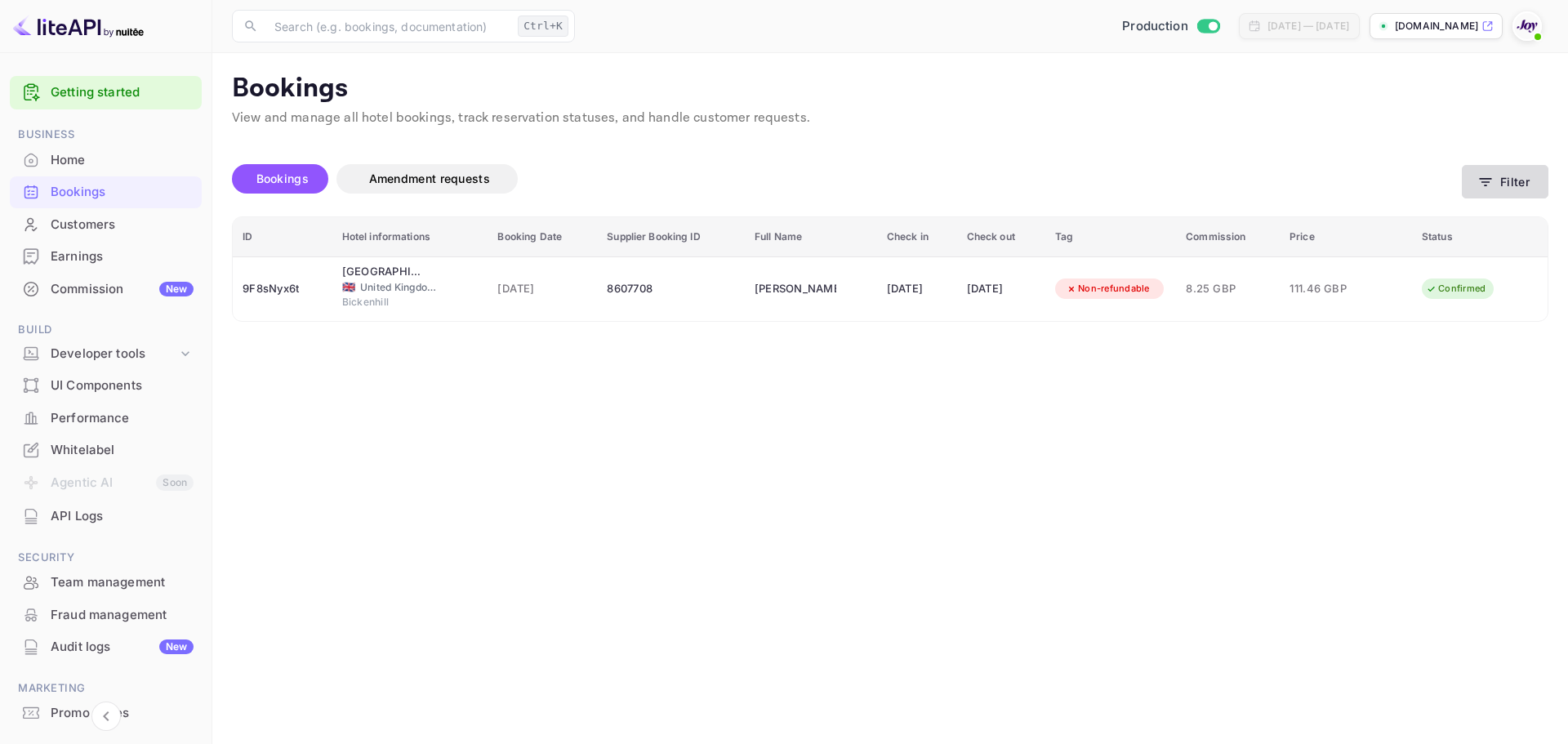
click at [1517, 186] on button "Filter" at bounding box center [1505, 182] width 87 height 33
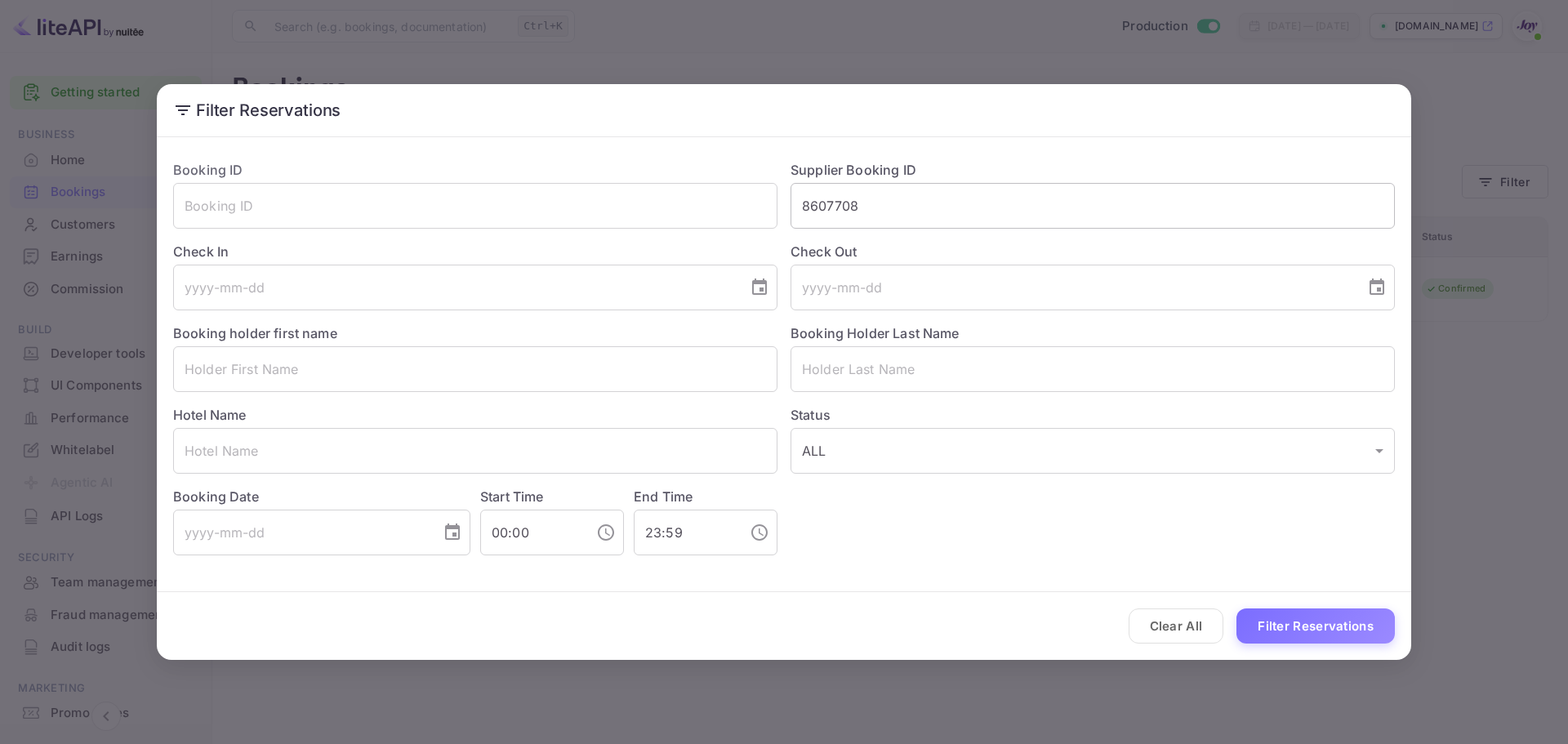
click at [1031, 214] on input "8607708" at bounding box center [1093, 205] width 605 height 46
paste input "991359"
type input "8991359"
click at [1313, 636] on button "Filter Reservations" at bounding box center [1315, 626] width 158 height 35
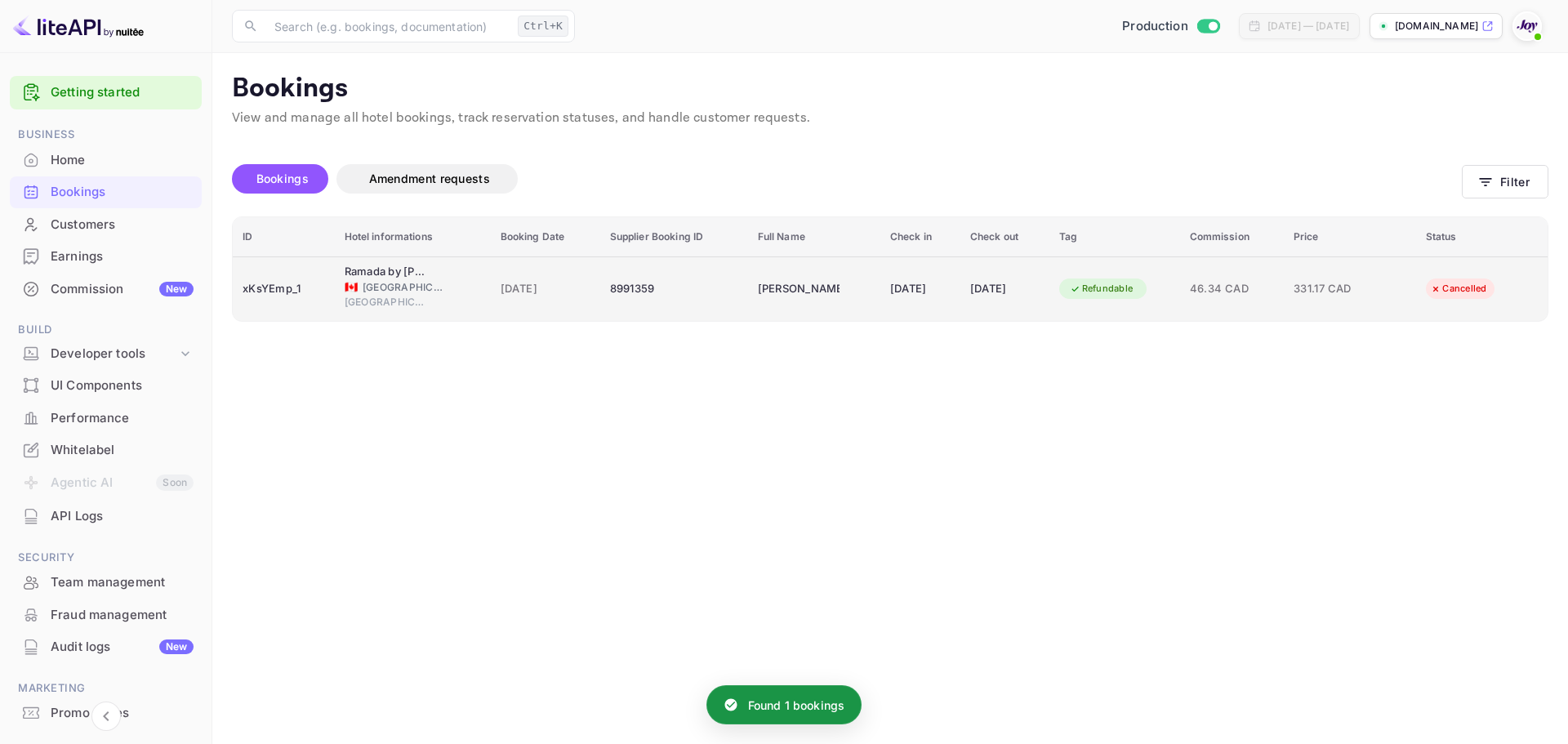
click at [988, 294] on div "[DATE]" at bounding box center [1004, 289] width 69 height 26
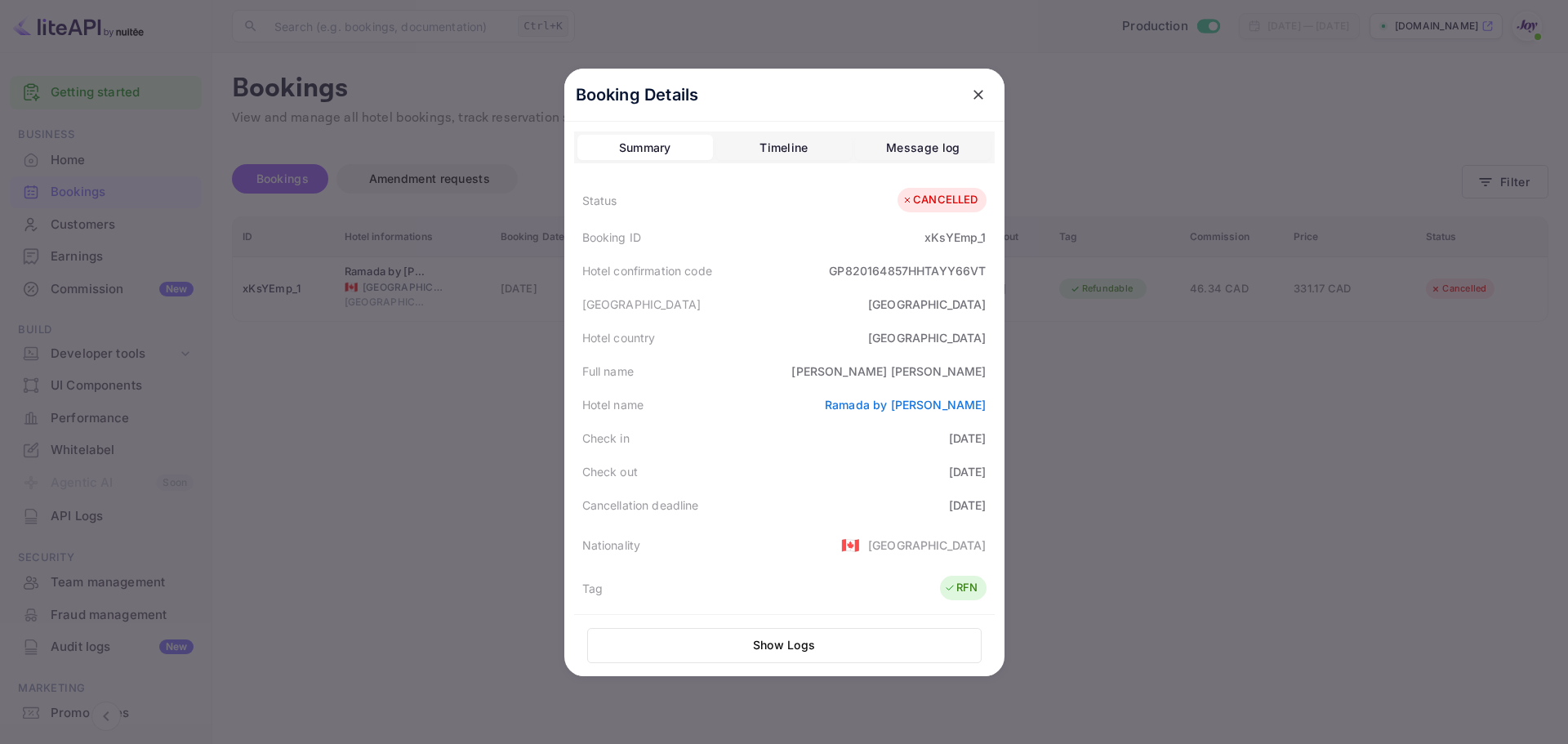
click at [759, 139] on div "Timeline" at bounding box center [784, 148] width 49 height 19
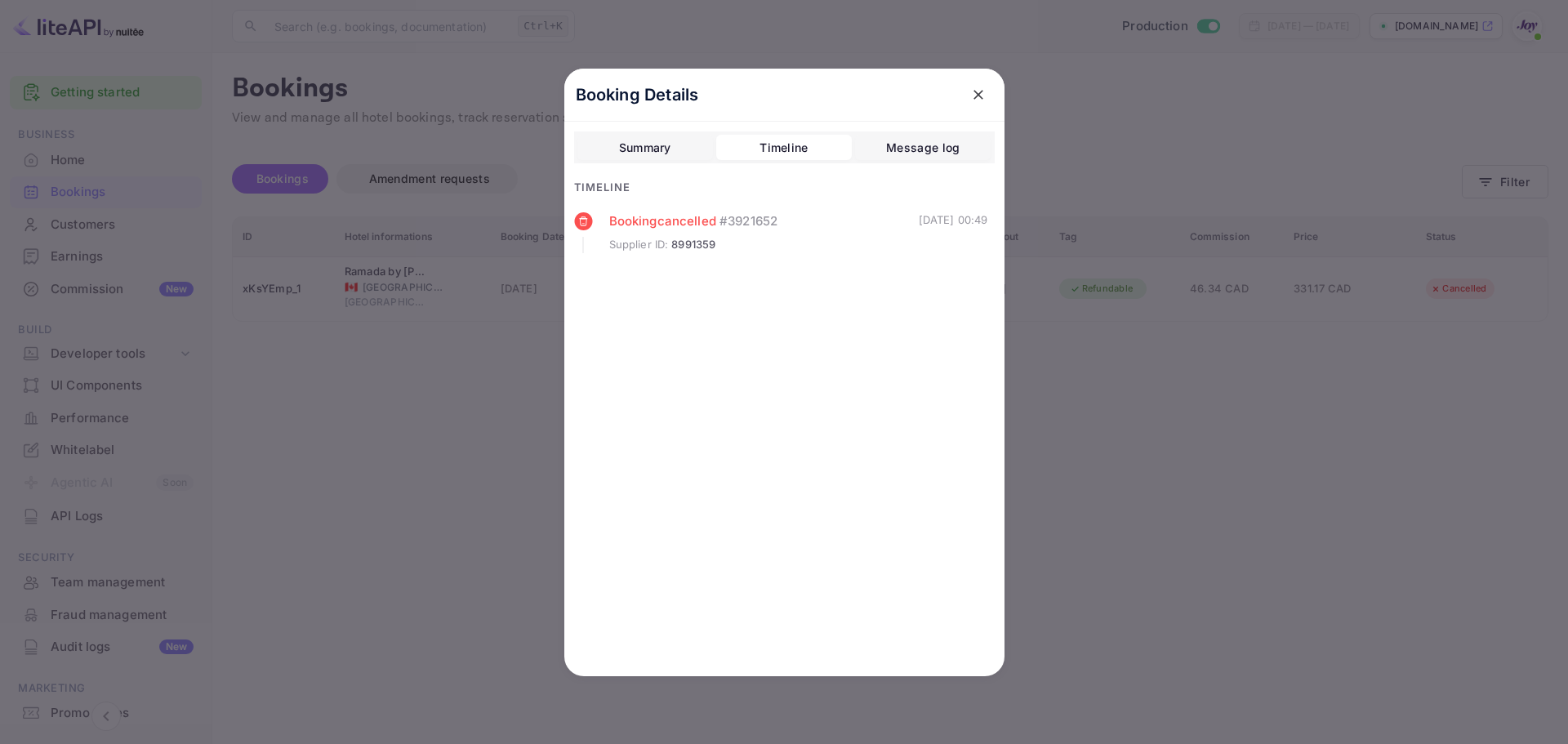
click at [1152, 482] on div at bounding box center [784, 372] width 1568 height 744
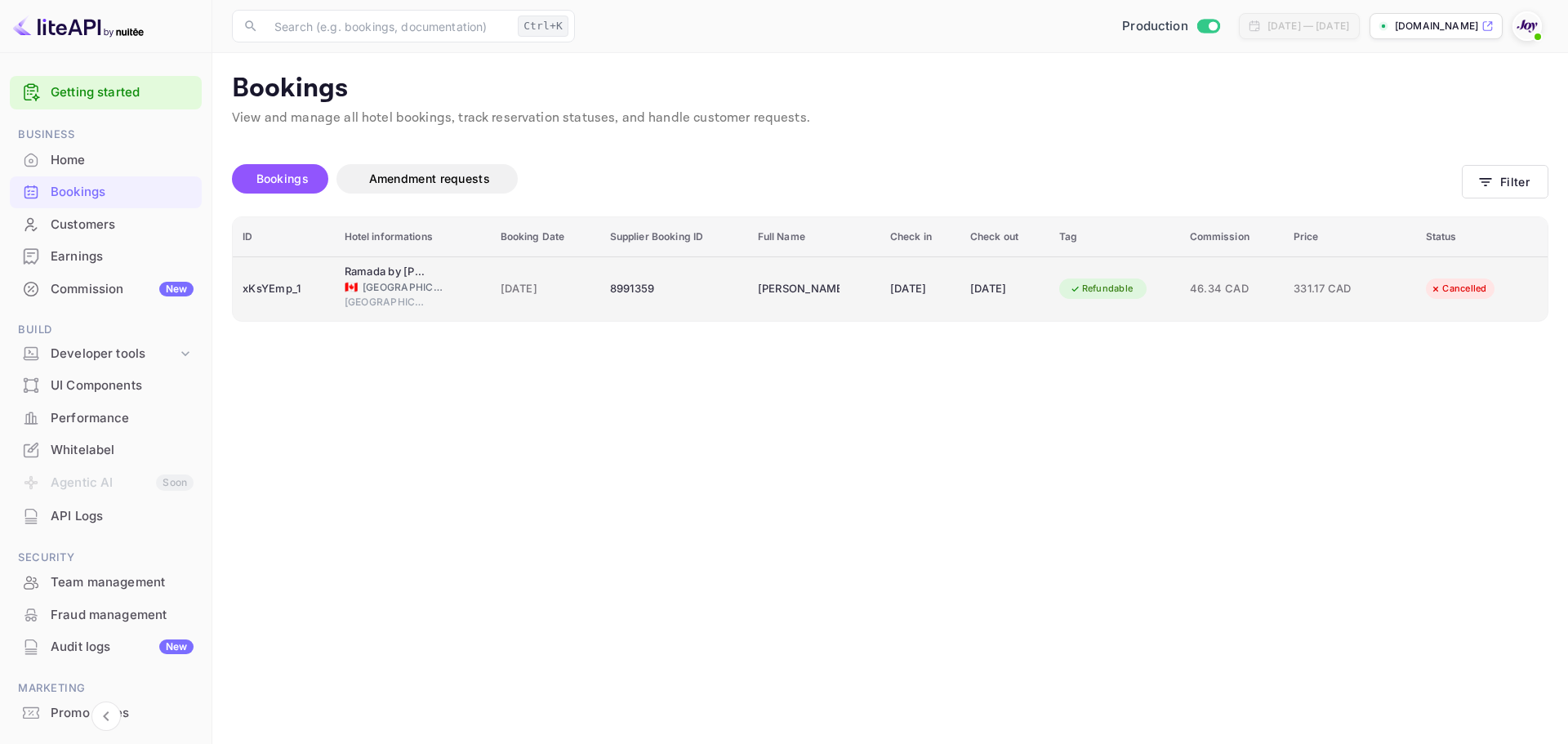
click at [1039, 283] on div "[DATE]" at bounding box center [1004, 289] width 69 height 26
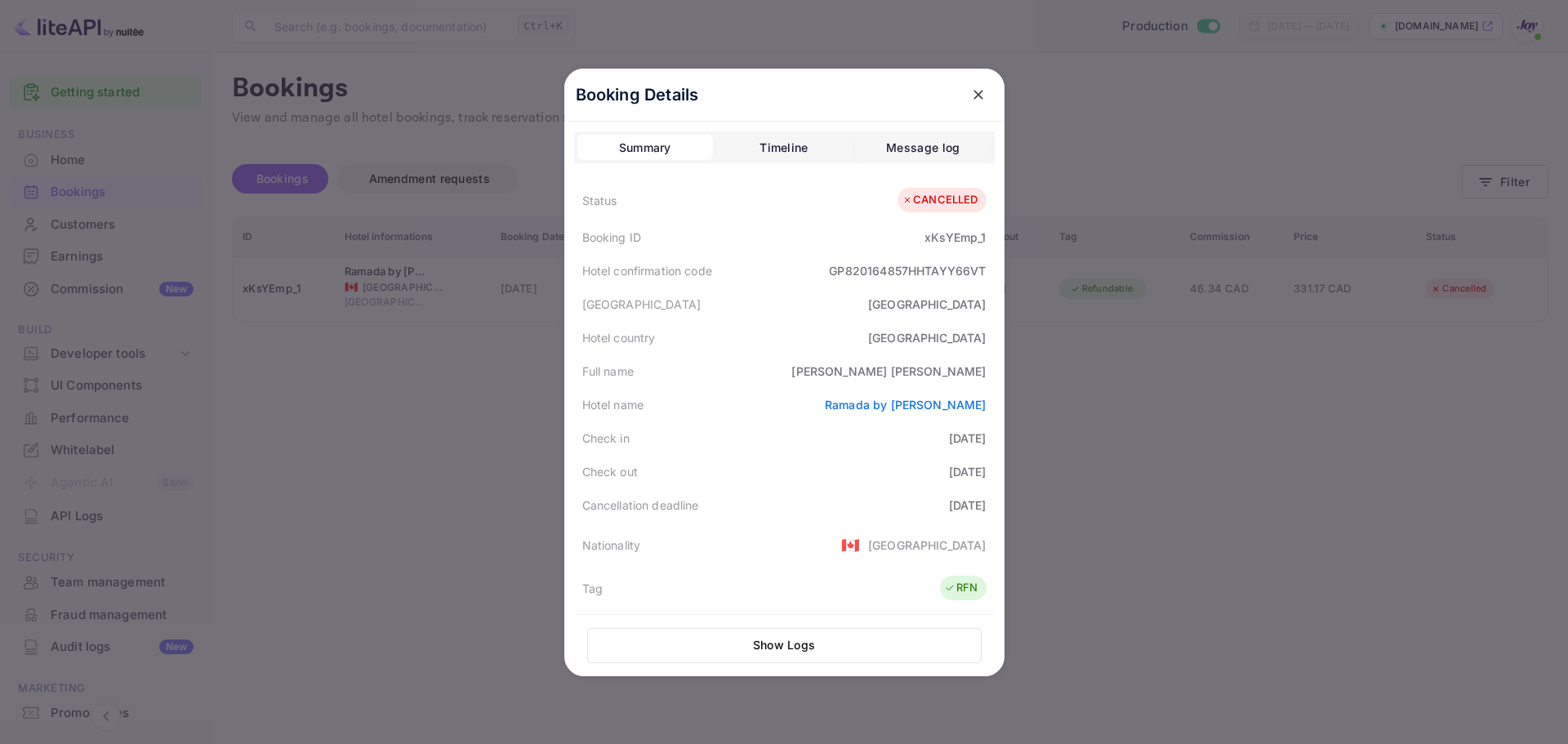
click at [1162, 549] on div at bounding box center [784, 372] width 1568 height 744
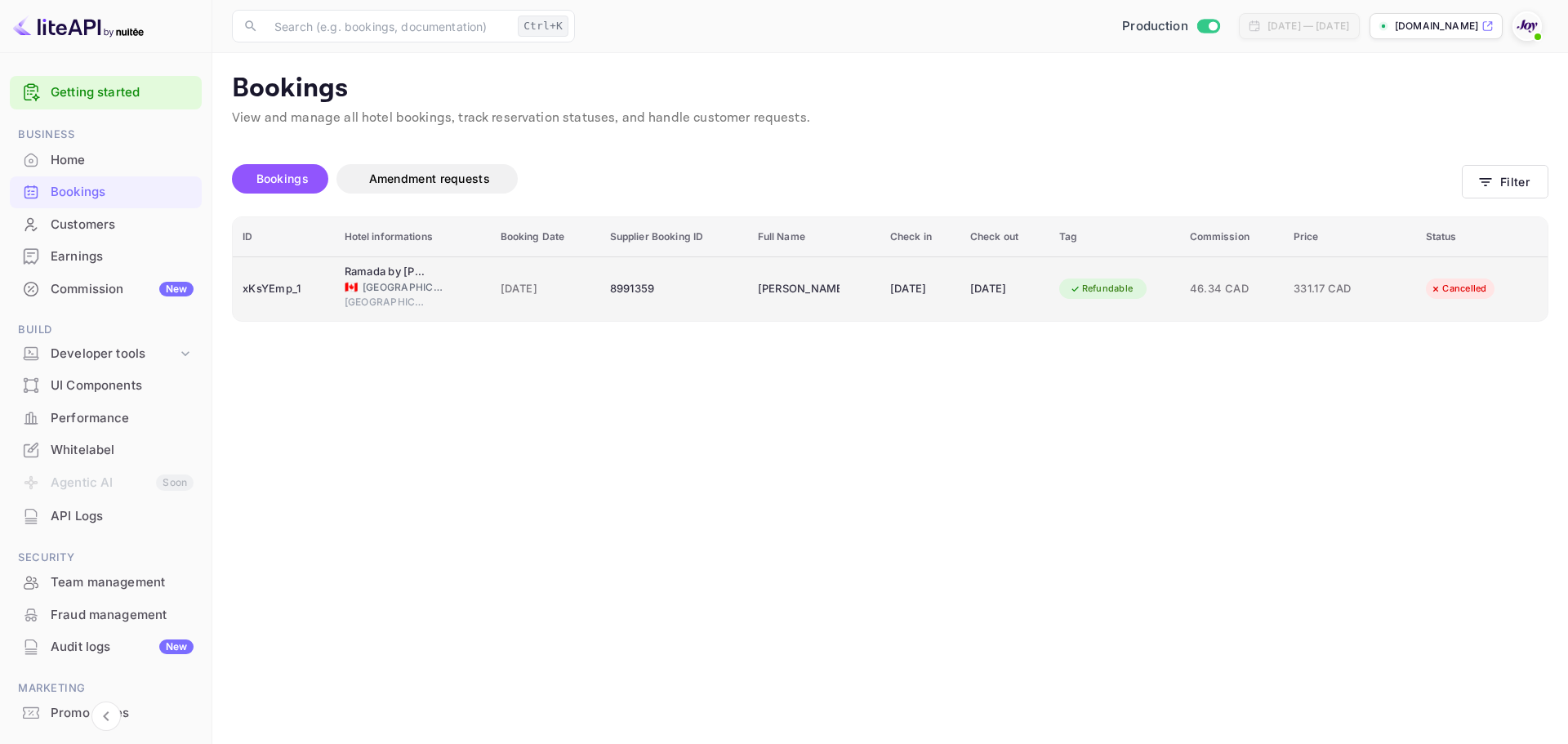
click at [671, 309] on td "8991359" at bounding box center [674, 289] width 148 height 64
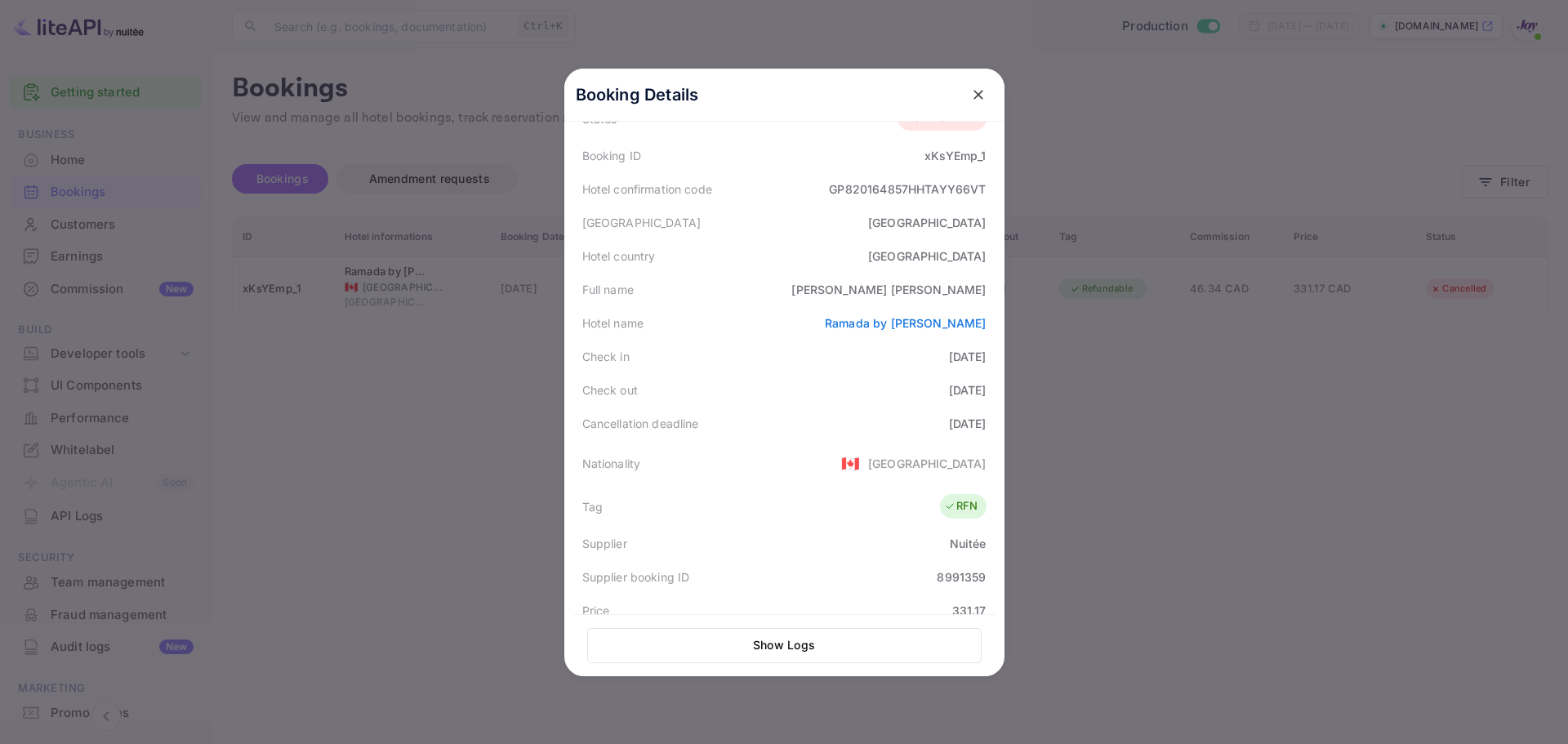
scroll to position [245, 0]
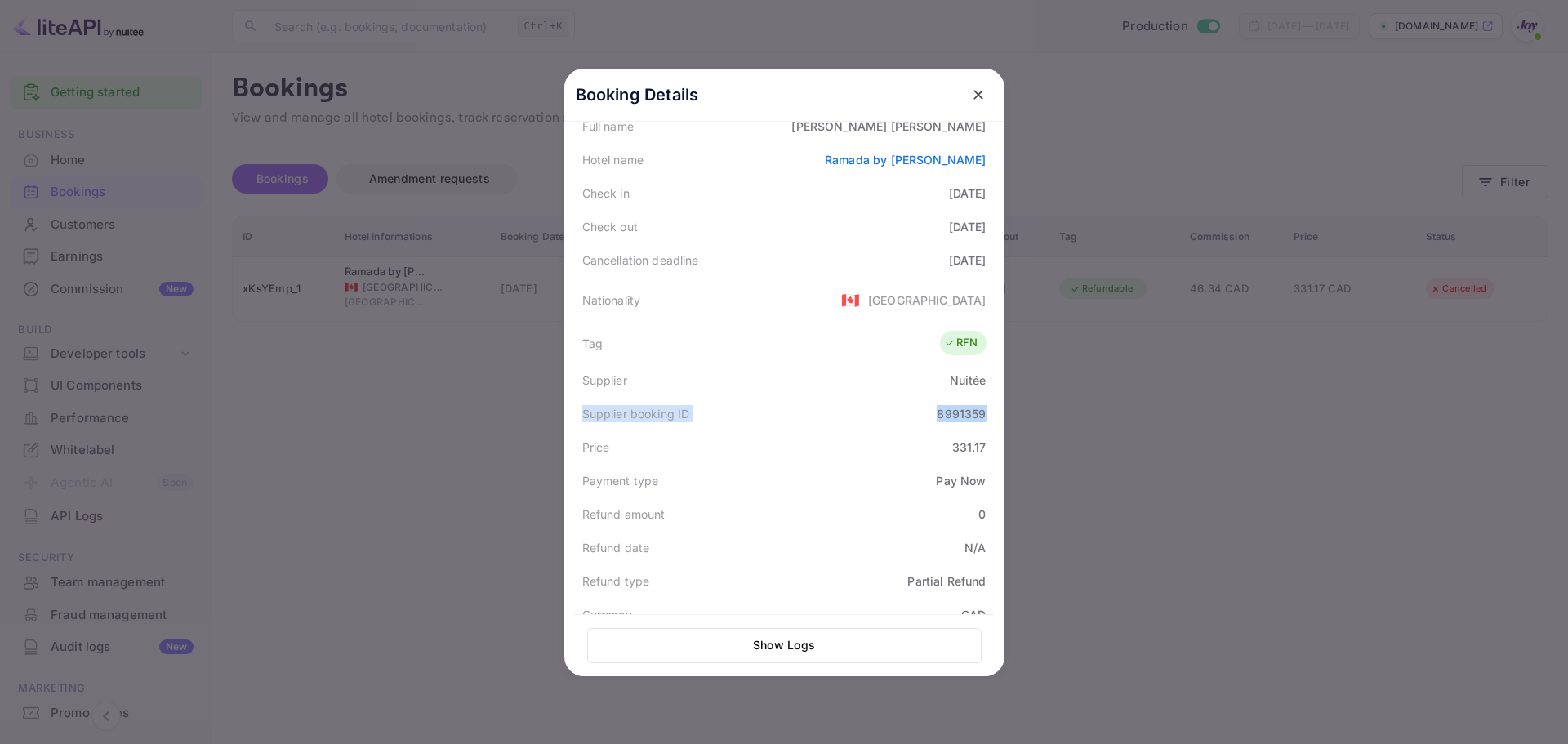
drag, startPoint x: 575, startPoint y: 413, endPoint x: 991, endPoint y: 414, distance: 416.0
click at [991, 414] on div "Booking Details Summary Timeline Message log Status CANCELLED Booking ID xKsYEm…" at bounding box center [784, 127] width 440 height 608
click at [929, 427] on div "Supplier booking ID 8991359" at bounding box center [784, 413] width 421 height 33
drag, startPoint x: 624, startPoint y: 412, endPoint x: 994, endPoint y: 416, distance: 370.0
click at [996, 416] on div "Booking Details Summary Timeline Message log Status CANCELLED Booking ID xKsYEm…" at bounding box center [784, 127] width 440 height 608
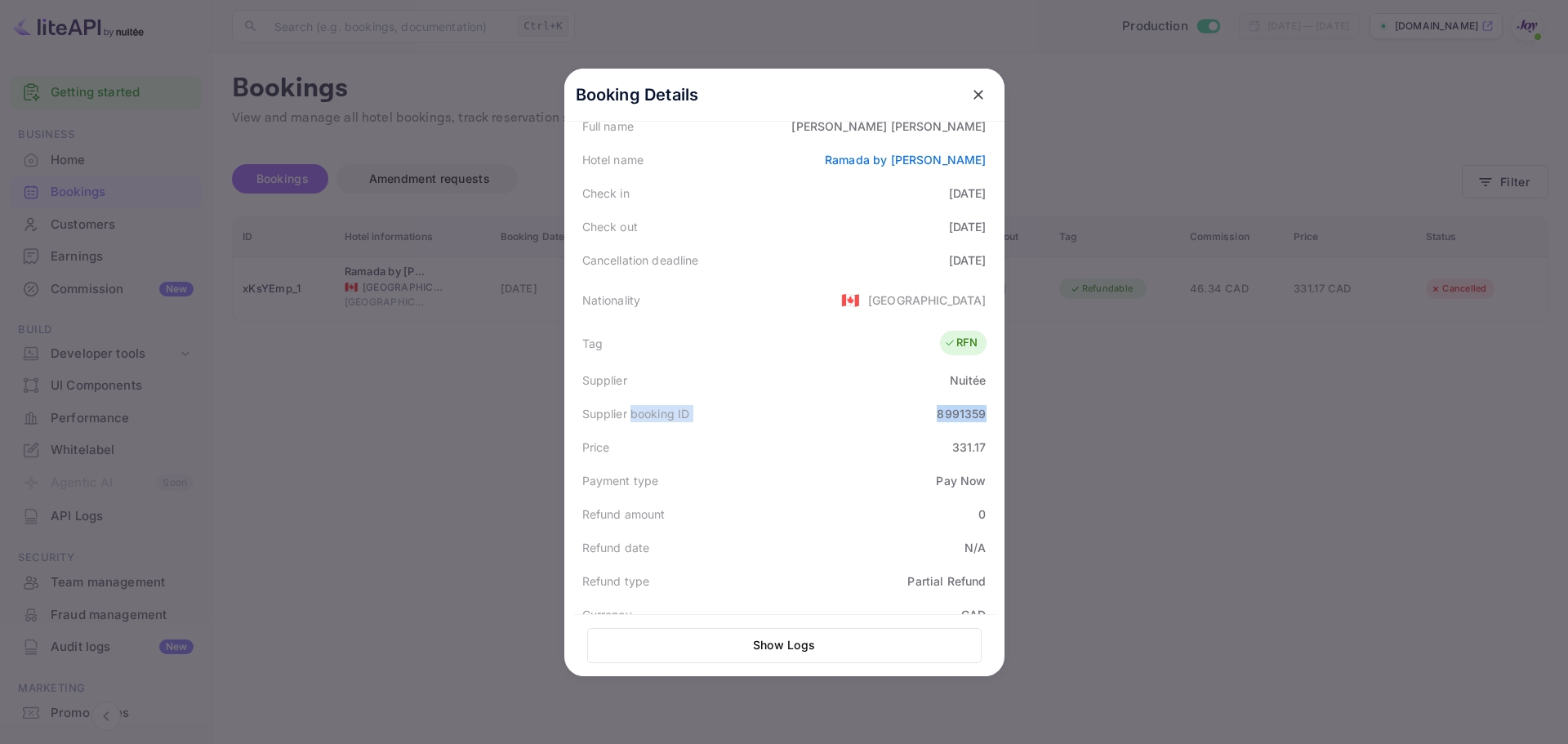
copy div "booking ID 8991359"
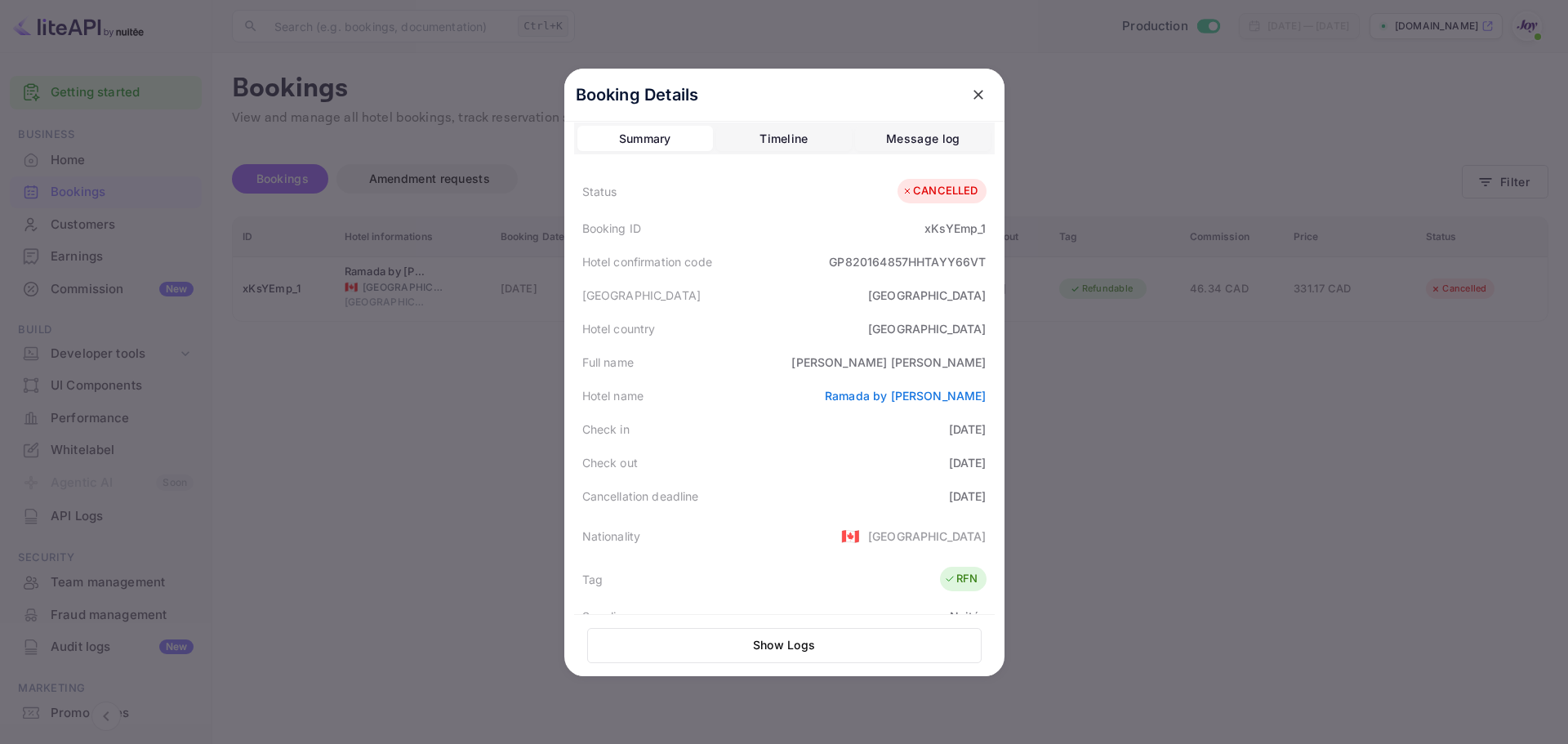
scroll to position [0, 0]
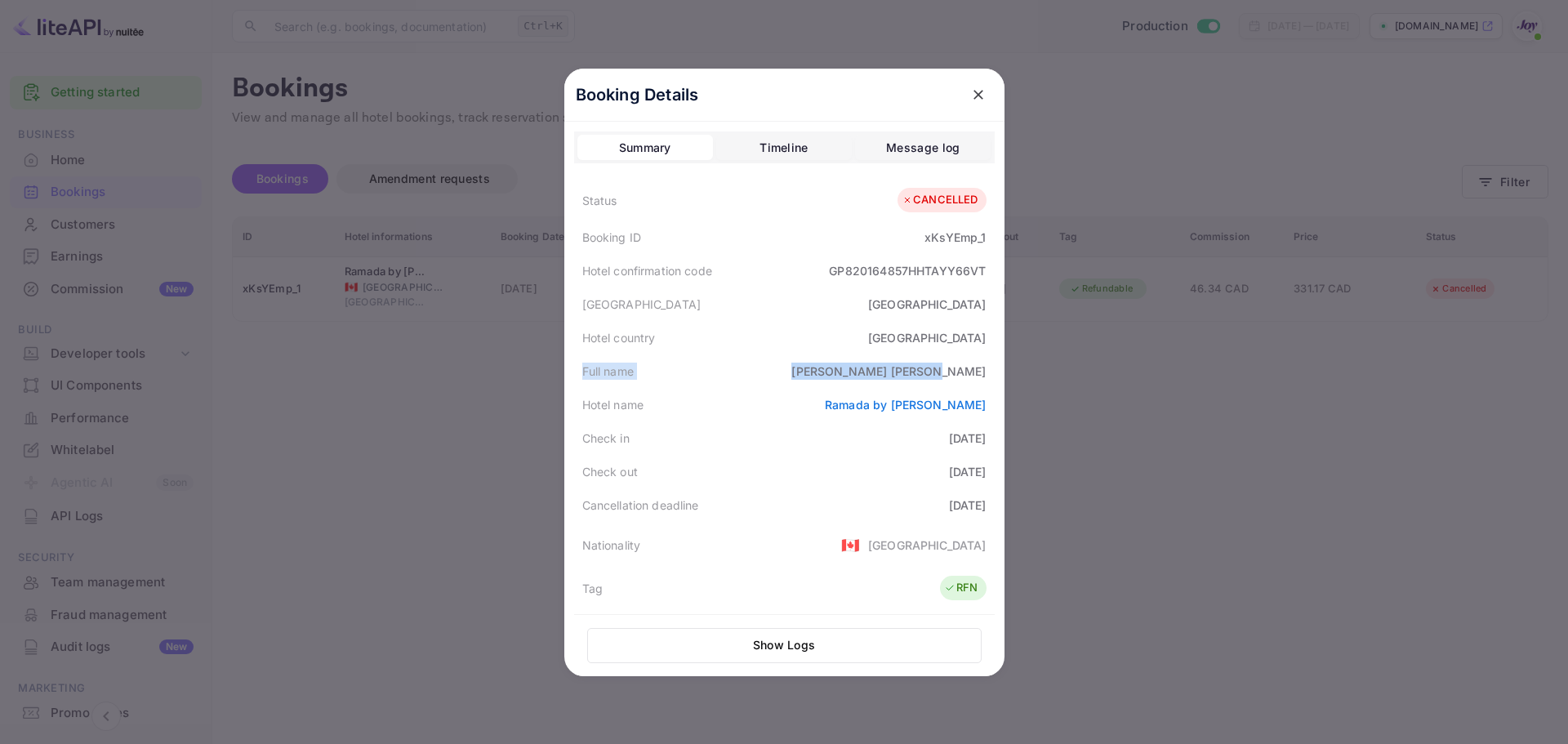
drag, startPoint x: 572, startPoint y: 372, endPoint x: 287, endPoint y: 496, distance: 310.8
click at [997, 380] on div "Booking Details Summary Timeline Message log Status CANCELLED Booking ID xKsYEm…" at bounding box center [784, 372] width 440 height 608
copy div "Full name [PERSON_NAME]"
drag, startPoint x: 1567, startPoint y: 151, endPoint x: 1440, endPoint y: 152, distance: 127.0
click at [1567, 150] on div at bounding box center [784, 372] width 1568 height 744
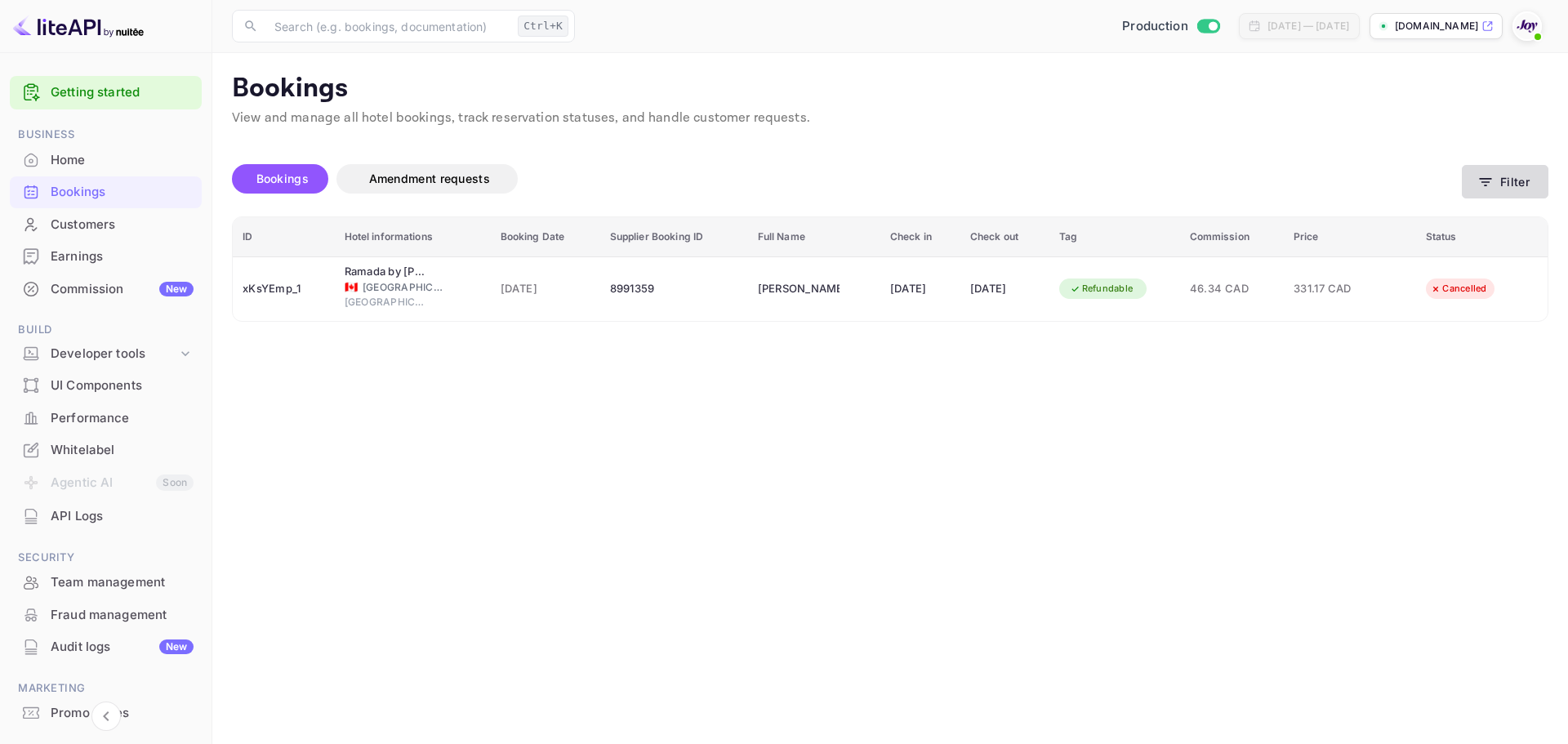
click at [1493, 195] on button "Filter" at bounding box center [1505, 182] width 87 height 33
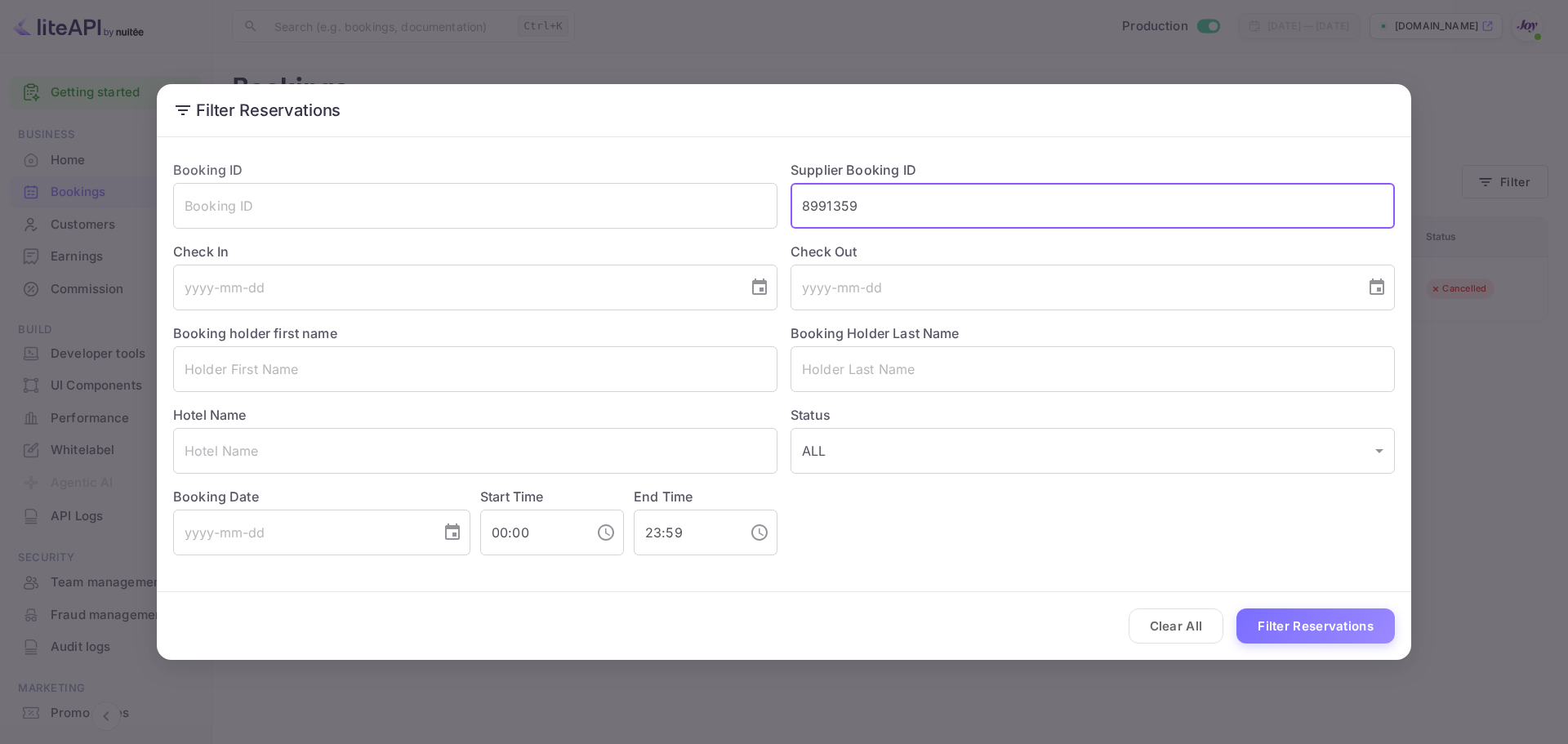
click at [923, 211] on input "8991359" at bounding box center [1093, 205] width 605 height 46
paste input "9293207"
type input "9293207"
click at [1346, 627] on button "Filter Reservations" at bounding box center [1315, 626] width 158 height 35
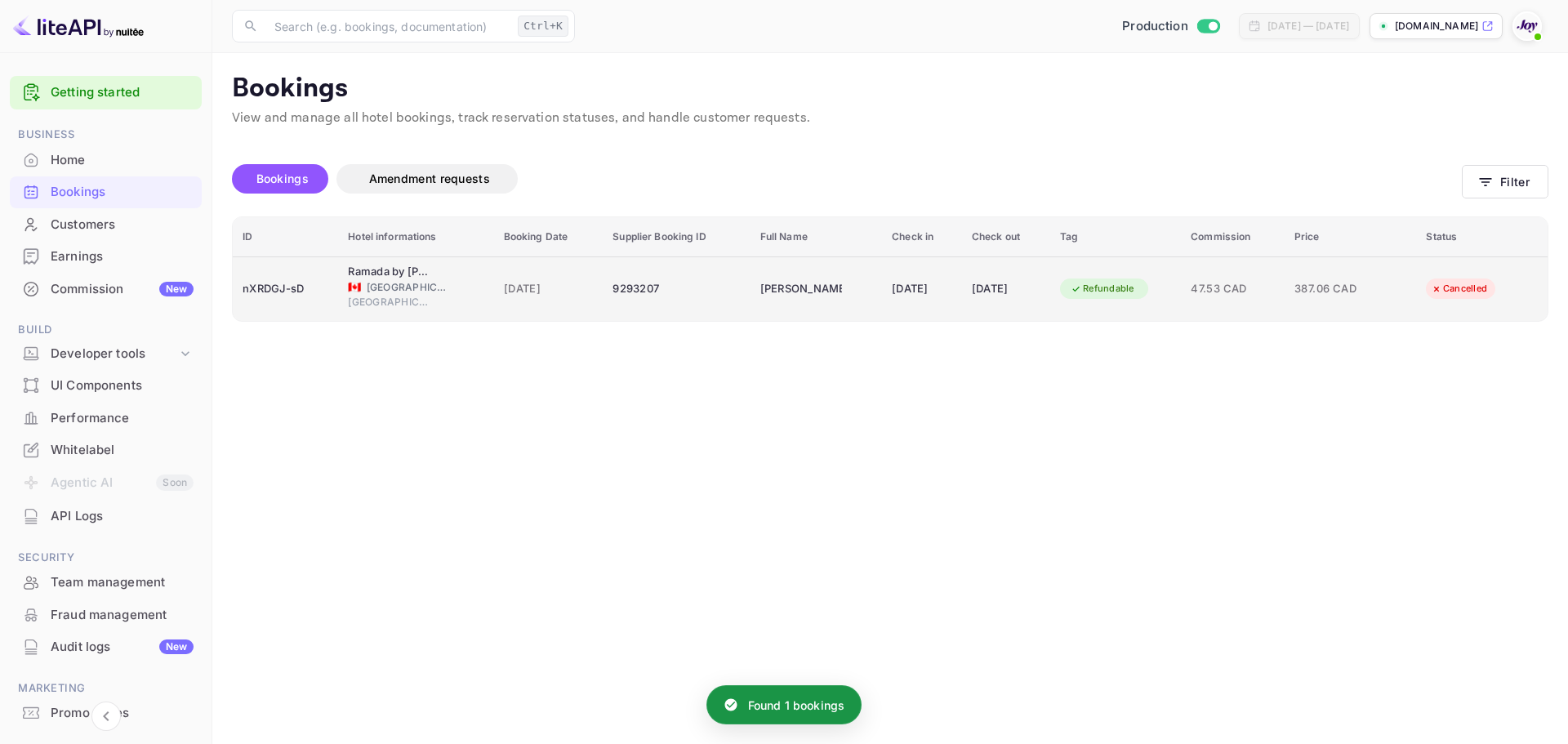
click at [1099, 287] on div "Refundable" at bounding box center [1101, 288] width 85 height 20
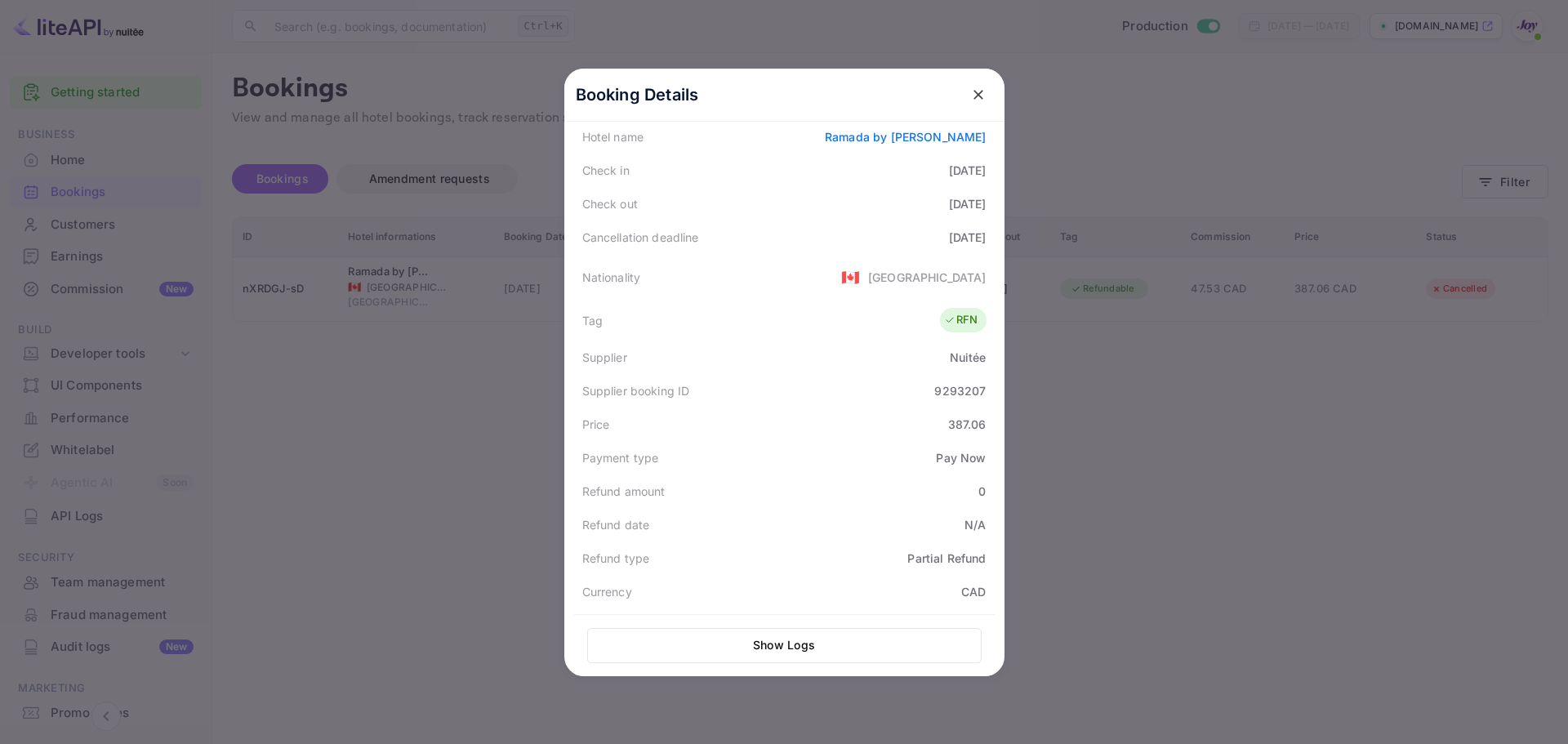
scroll to position [239, 0]
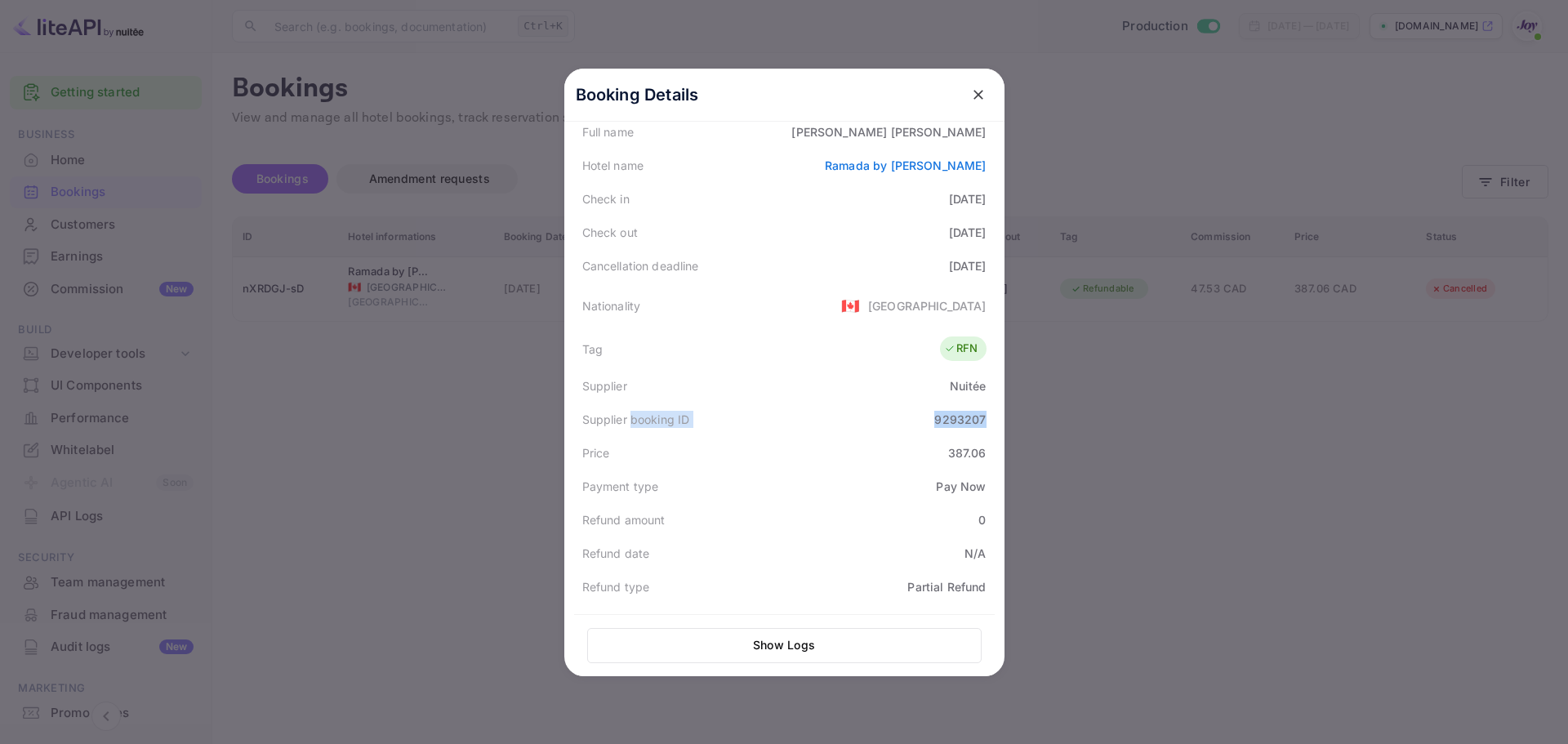
drag, startPoint x: 627, startPoint y: 421, endPoint x: 989, endPoint y: 422, distance: 362.0
click at [989, 422] on div "Booking Details Summary Timeline Message log Status CANCELLED Booking ID nXRDGJ…" at bounding box center [784, 132] width 440 height 608
copy div "booking ID 9293207"
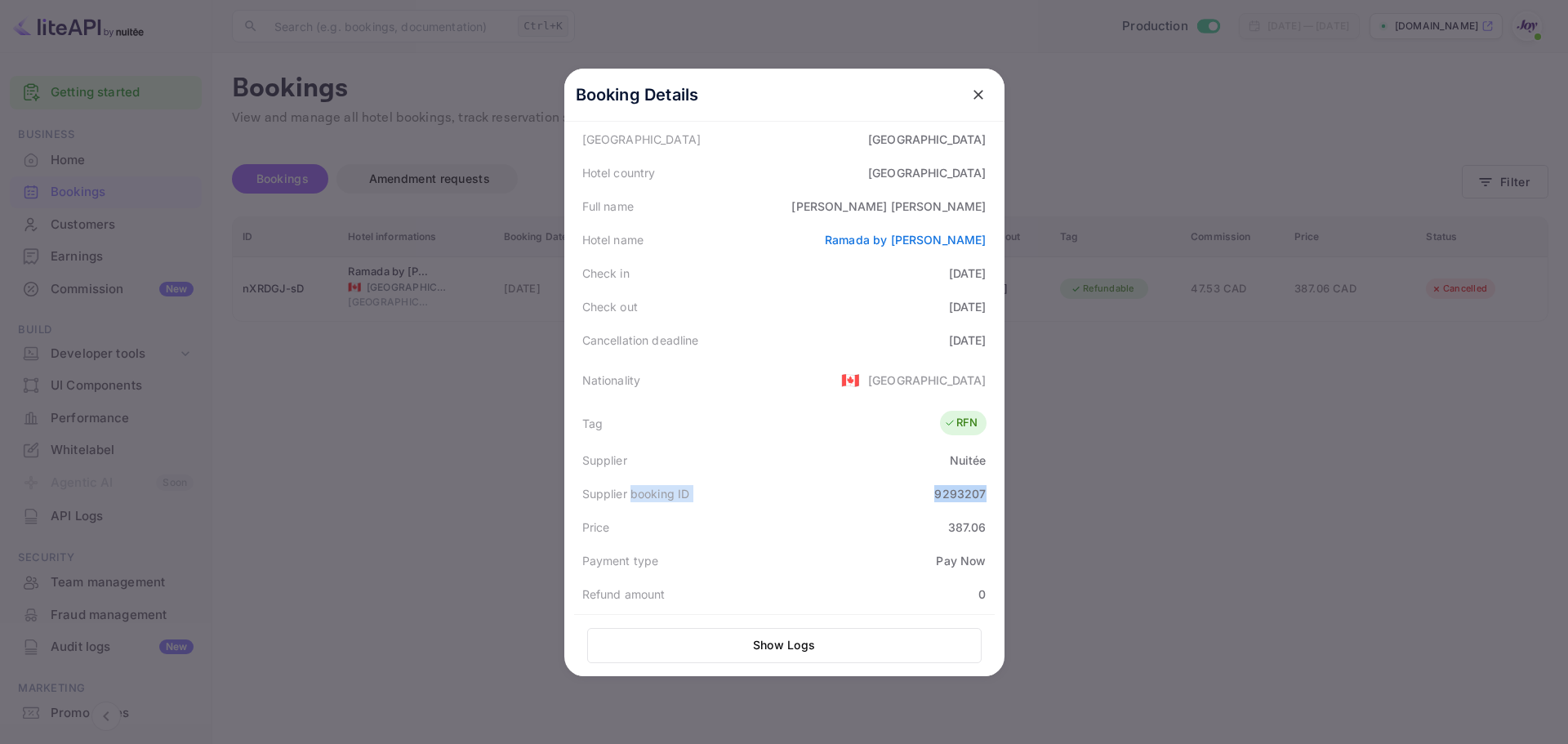
scroll to position [76, 0]
